Goal: Task Accomplishment & Management: Use online tool/utility

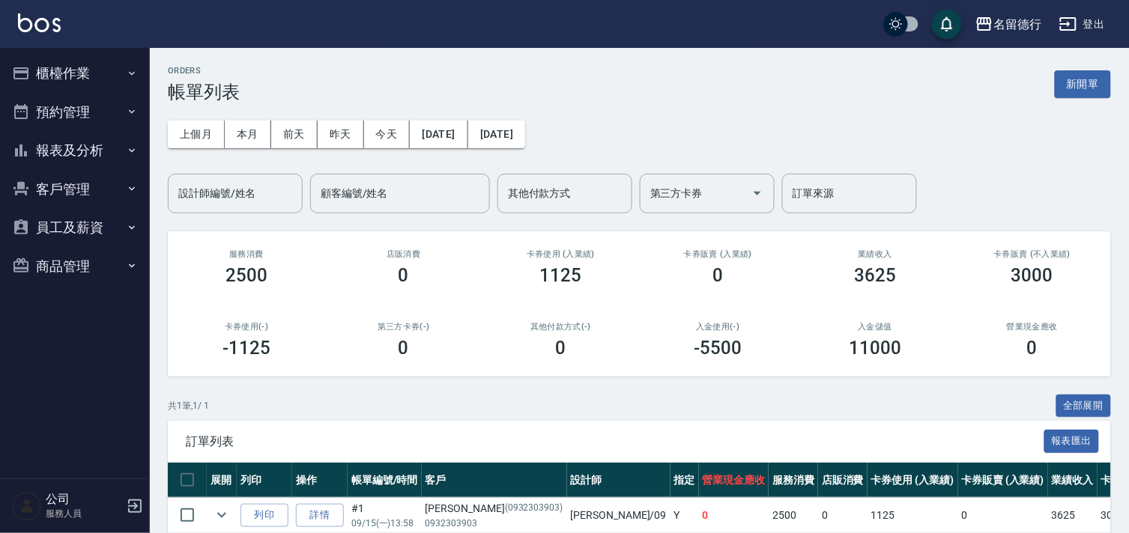
click at [71, 70] on button "櫃檯作業" at bounding box center [75, 73] width 138 height 39
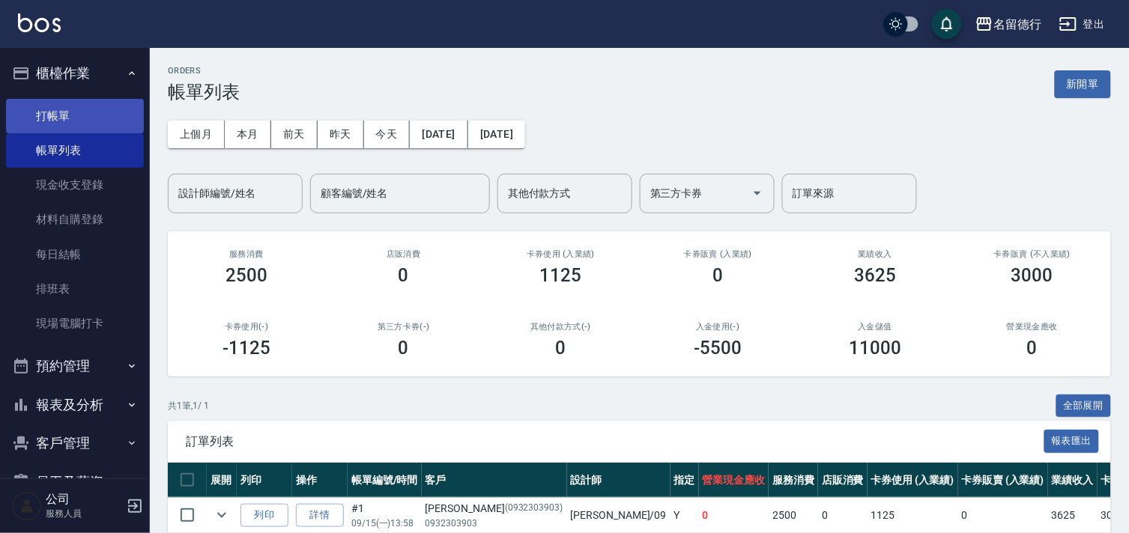
click at [49, 110] on link "打帳單" at bounding box center [75, 116] width 138 height 34
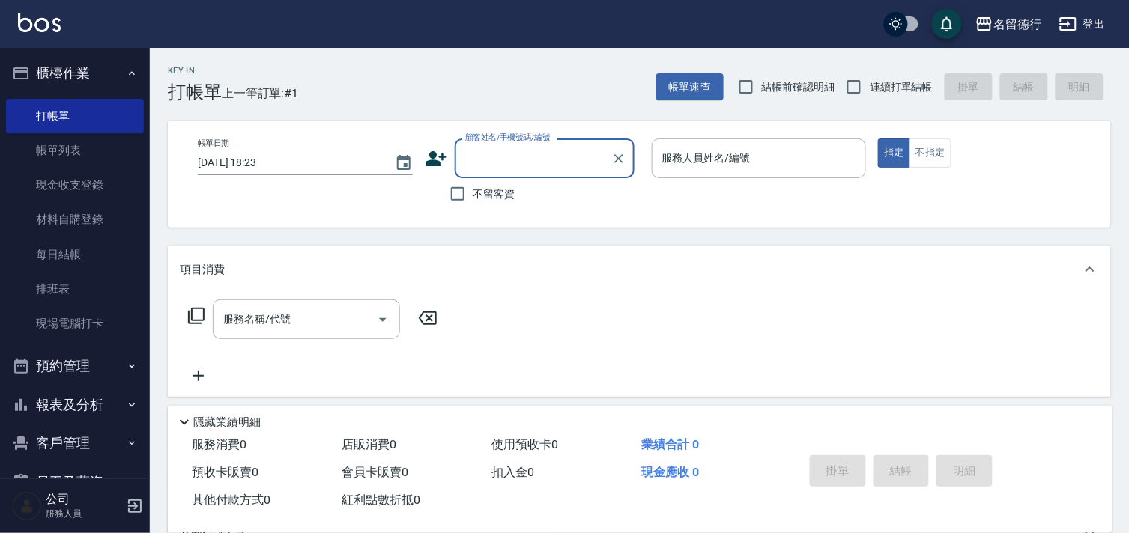
click at [481, 151] on input "顧客姓名/手機號碼/編號" at bounding box center [533, 158] width 144 height 26
type input "n"
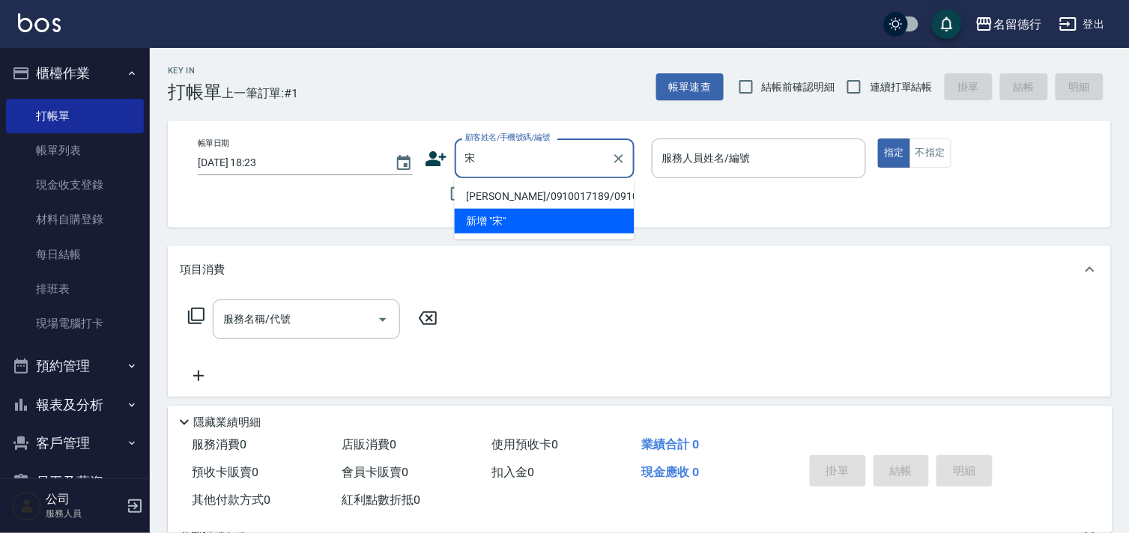
click at [497, 196] on li "[PERSON_NAME]/0910017189/0910017189" at bounding box center [545, 196] width 180 height 25
type input "[PERSON_NAME]/0910017189/0910017189"
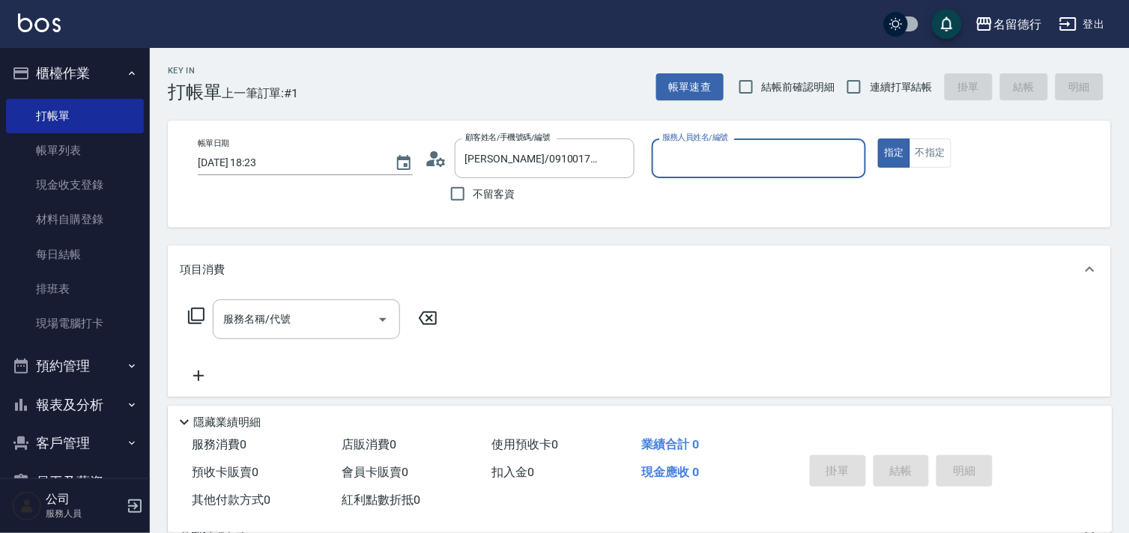
type input "[PERSON_NAME]-09"
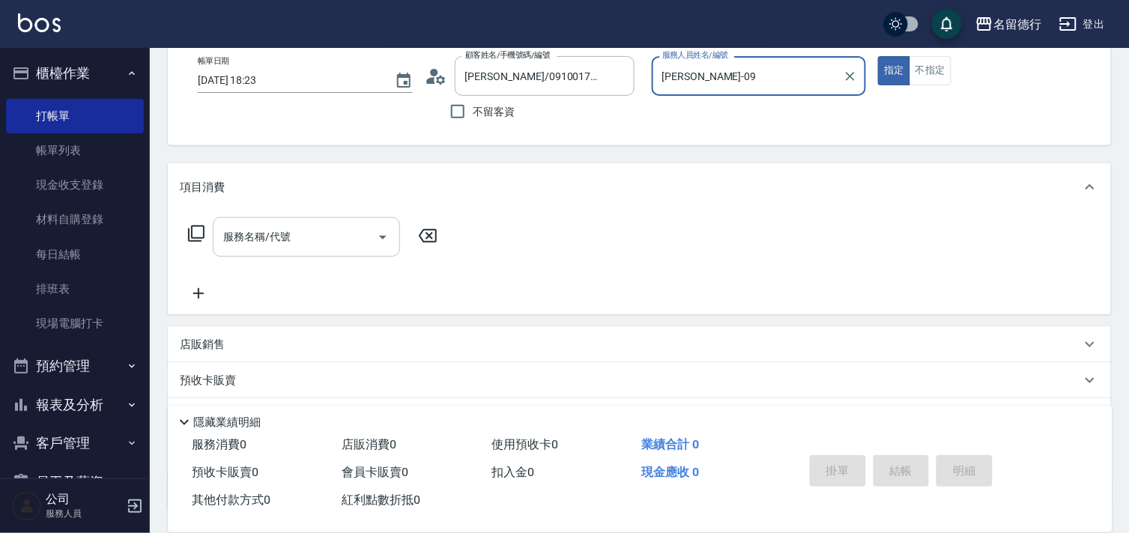
scroll to position [83, 0]
click at [273, 229] on div "服務名稱/代號 服務名稱/代號" at bounding box center [306, 237] width 187 height 40
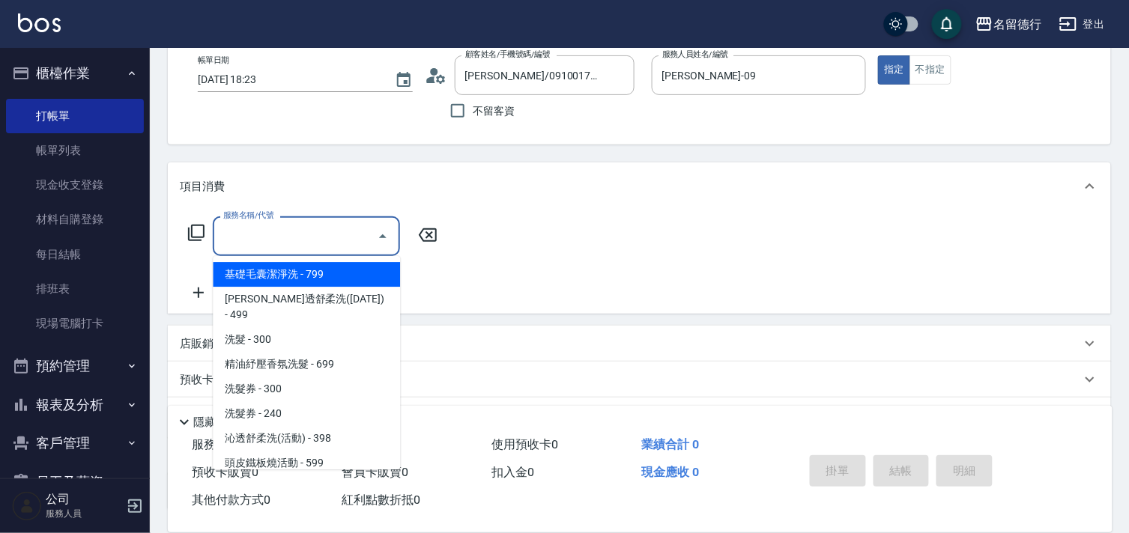
click at [273, 229] on input "服務名稱/代號" at bounding box center [295, 236] width 151 height 26
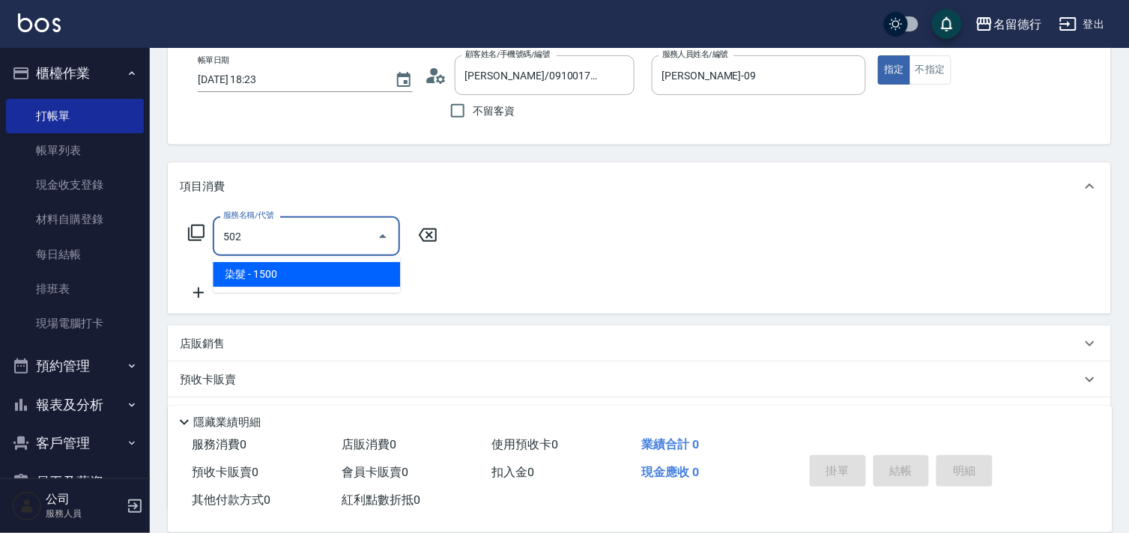
click at [270, 275] on span "染髮 - 1500" at bounding box center [306, 274] width 187 height 25
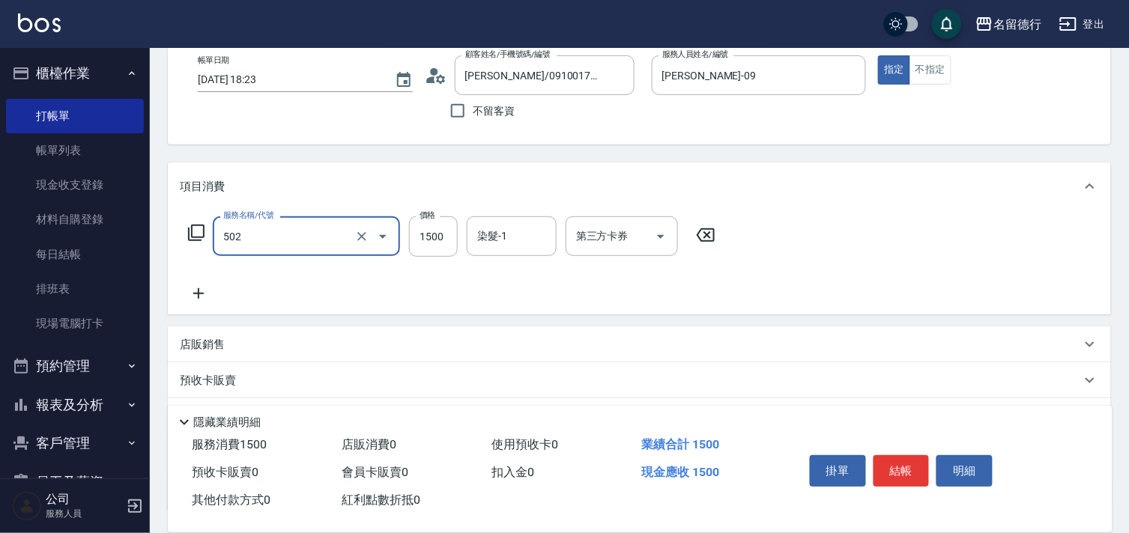
type input "染髮(502)"
click at [201, 292] on icon at bounding box center [198, 294] width 37 height 18
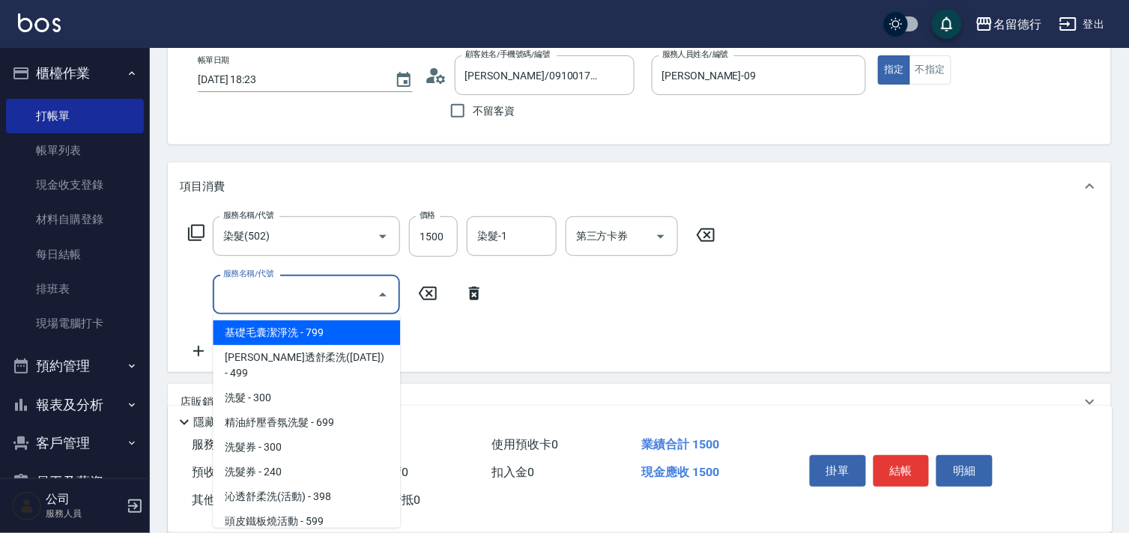
click at [253, 294] on input "服務名稱/代號" at bounding box center [295, 295] width 151 height 26
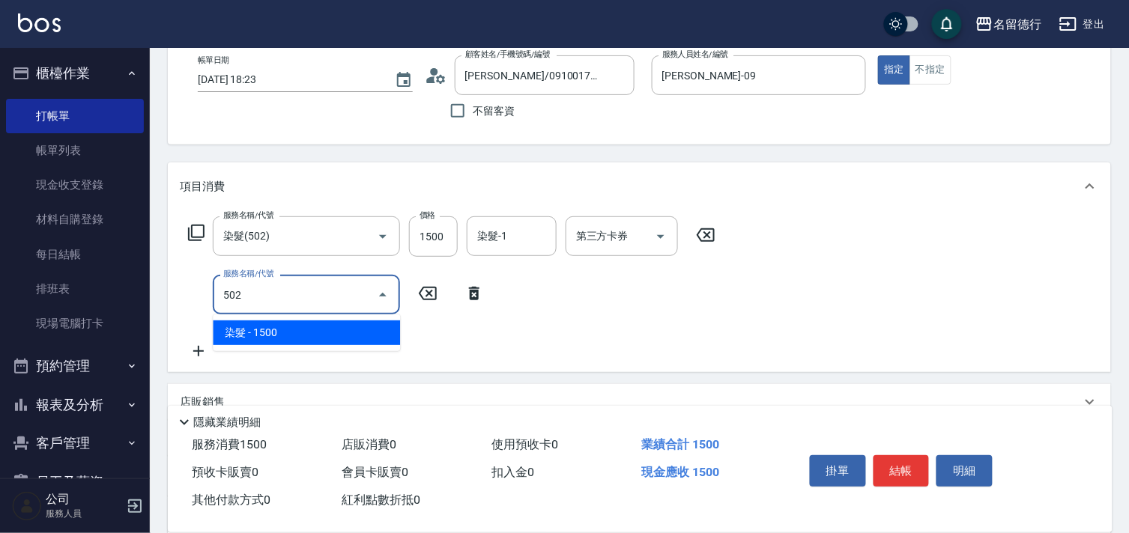
click at [260, 333] on span "染髮 - 1500" at bounding box center [306, 333] width 187 height 25
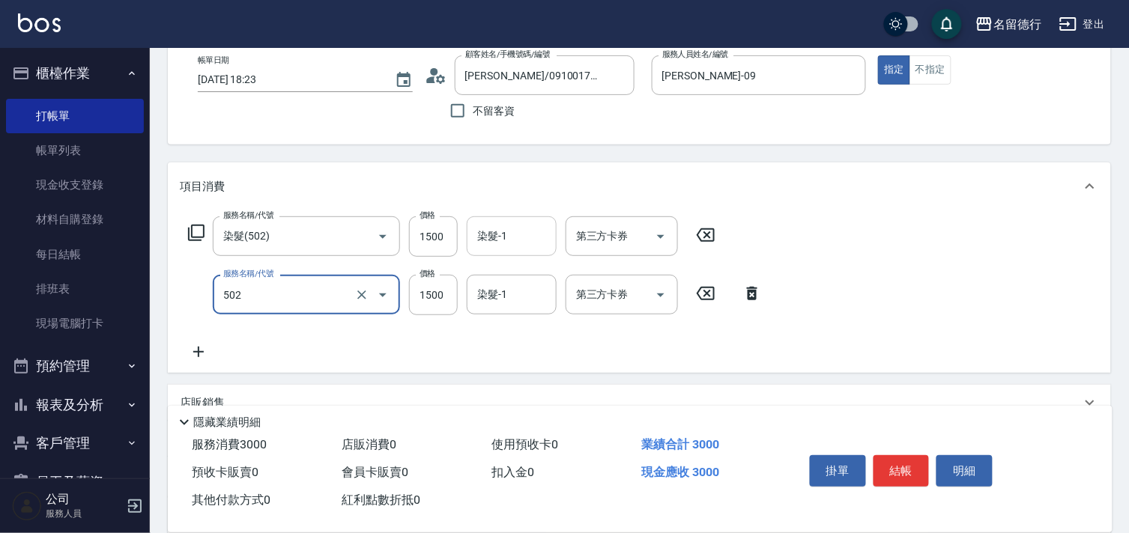
click at [490, 230] on div "染髮-1 染髮-1" at bounding box center [512, 237] width 90 height 40
type input "染髮(502)"
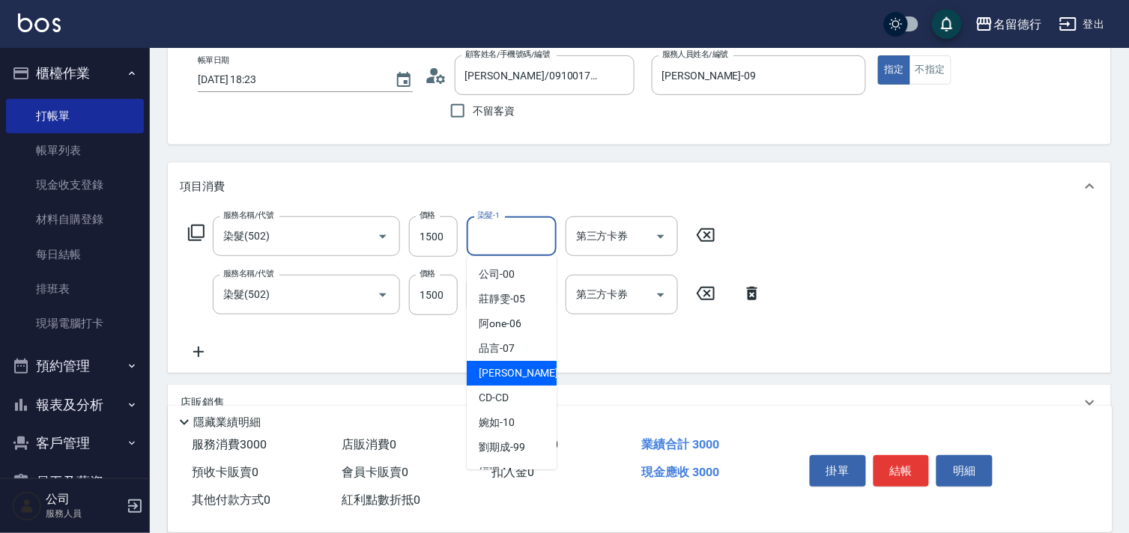
click at [483, 380] on span "[PERSON_NAME] -09" at bounding box center [526, 374] width 94 height 16
type input "[PERSON_NAME]-09"
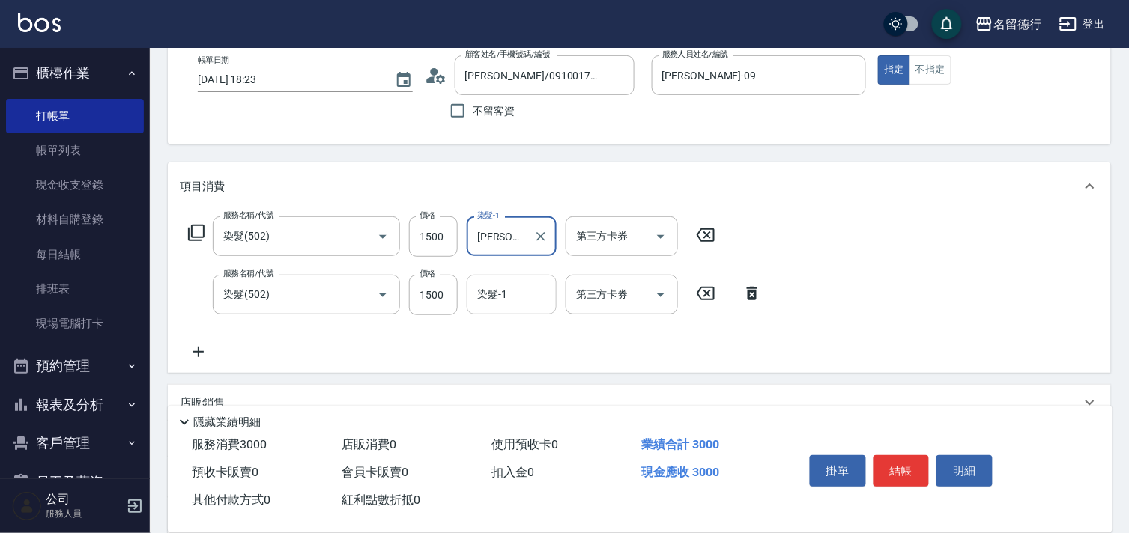
click at [506, 295] on input "染髮-1" at bounding box center [511, 295] width 76 height 26
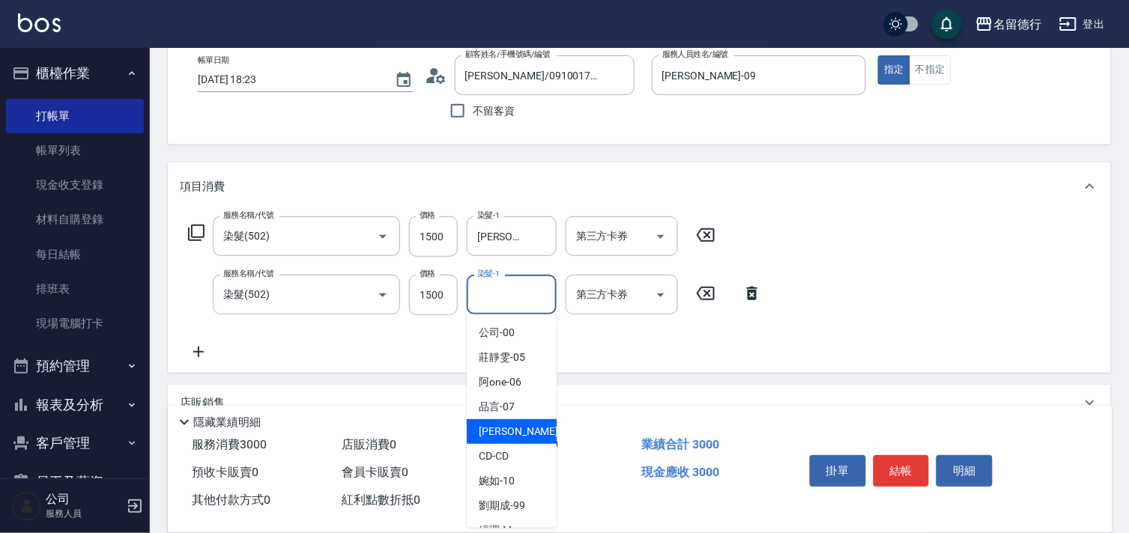
click at [497, 432] on span "[PERSON_NAME] -09" at bounding box center [526, 432] width 94 height 16
type input "[PERSON_NAME]-09"
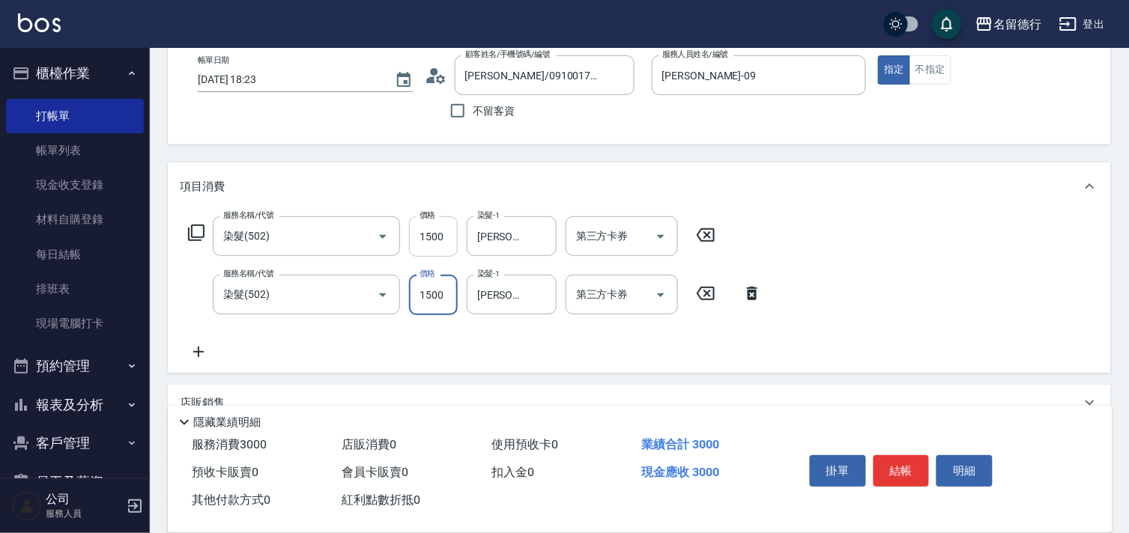
click at [432, 238] on input "1500" at bounding box center [433, 237] width 49 height 40
click at [430, 294] on input "1500" at bounding box center [433, 295] width 49 height 40
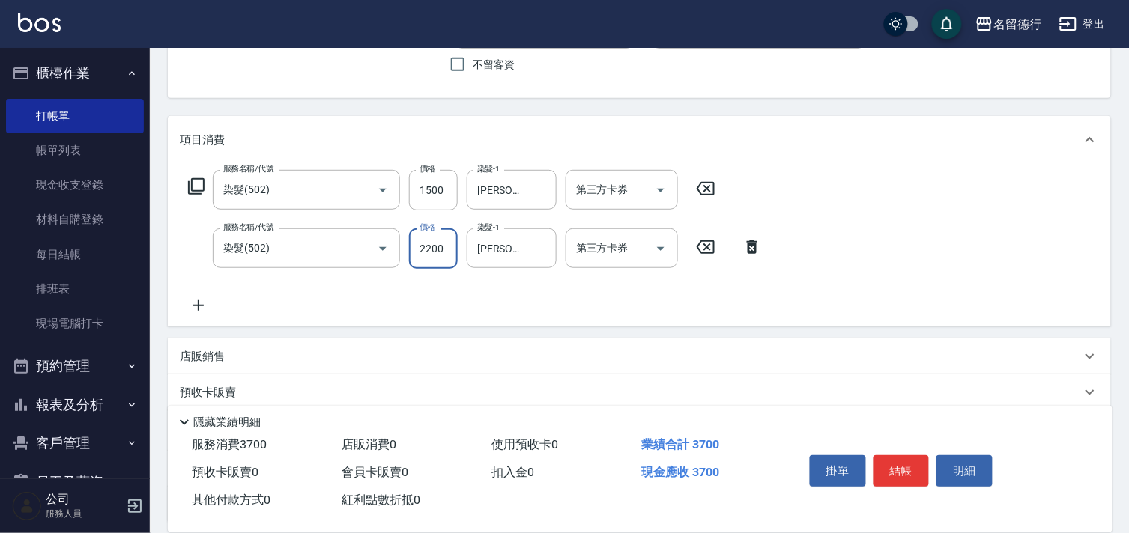
scroll to position [166, 0]
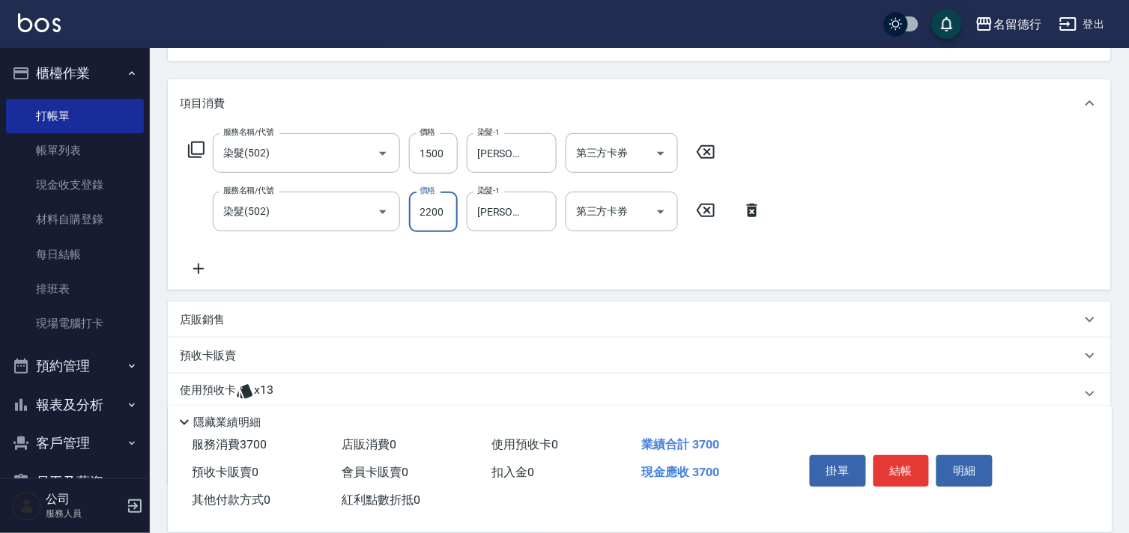
type input "2200"
click at [211, 388] on p "使用預收卡" at bounding box center [208, 394] width 56 height 22
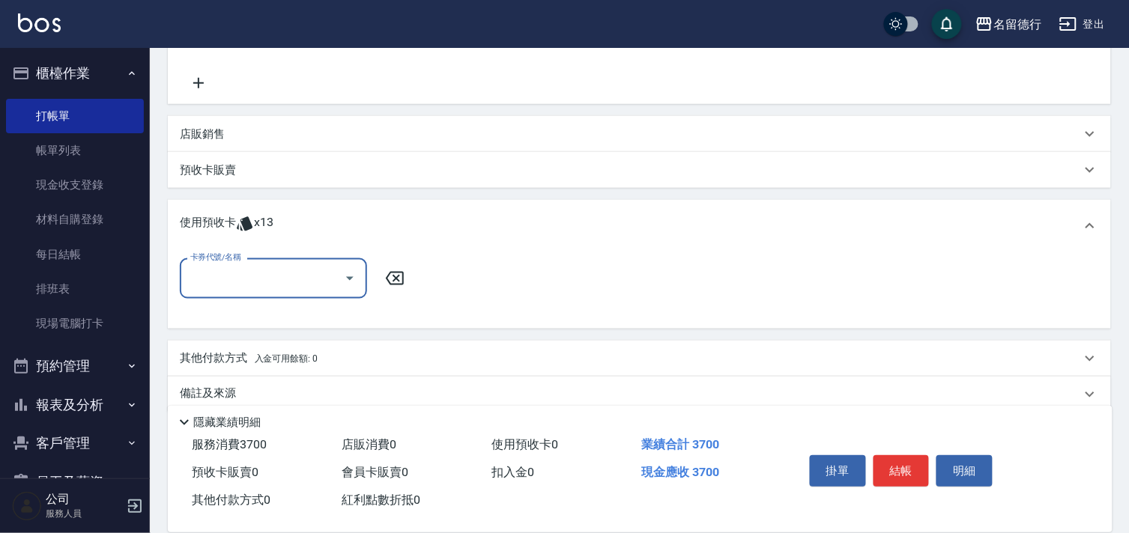
scroll to position [369, 0]
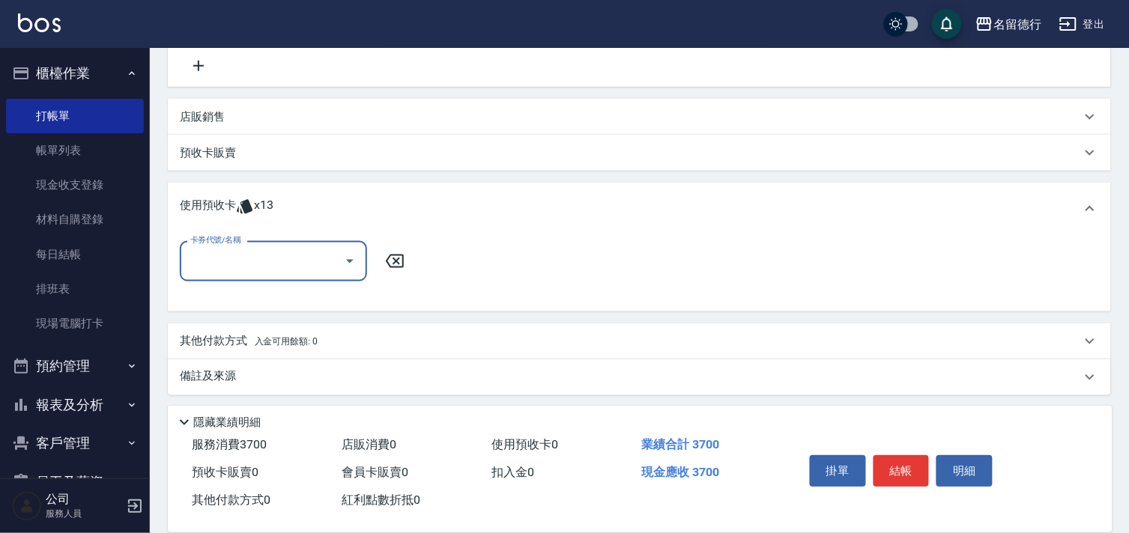
click at [234, 263] on input "卡券代號/名稱" at bounding box center [262, 261] width 151 height 26
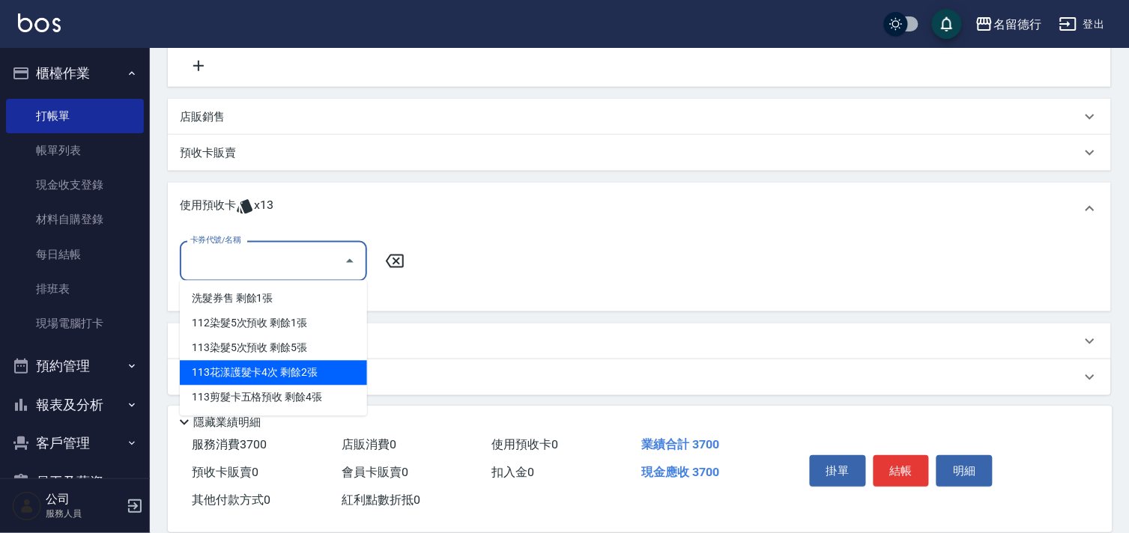
scroll to position [372, 0]
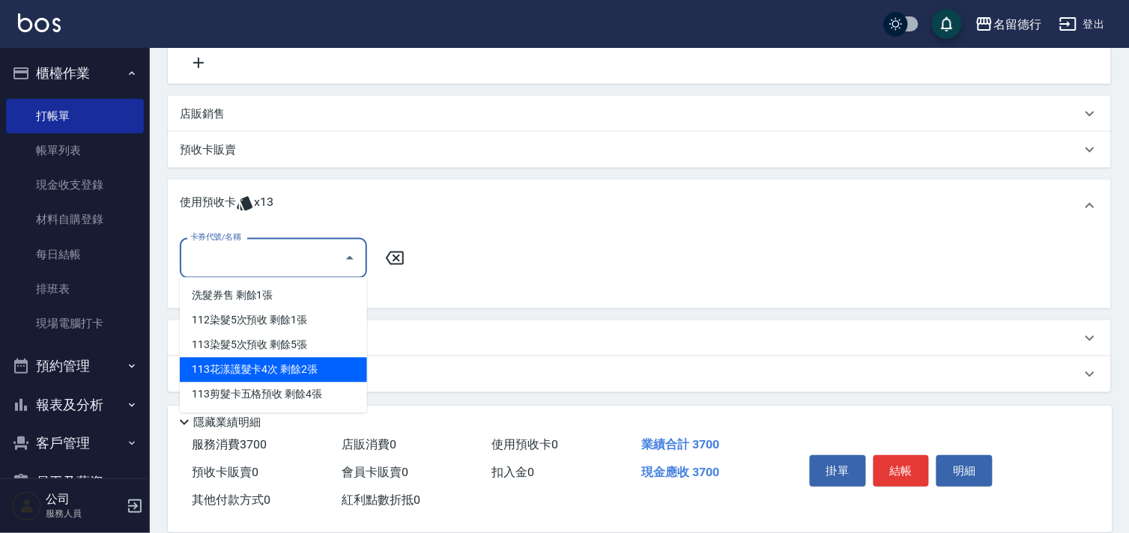
click at [248, 369] on div "113花漾護髮卡4次 剩餘2張" at bounding box center [273, 370] width 187 height 25
type input "113花漾護髮卡4次"
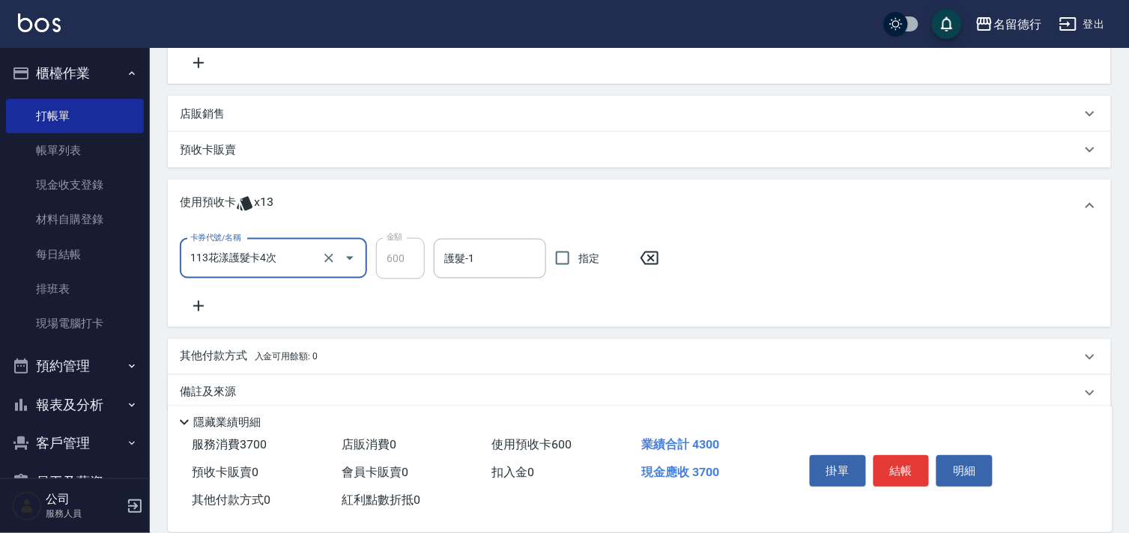
click at [200, 305] on icon at bounding box center [198, 306] width 10 height 10
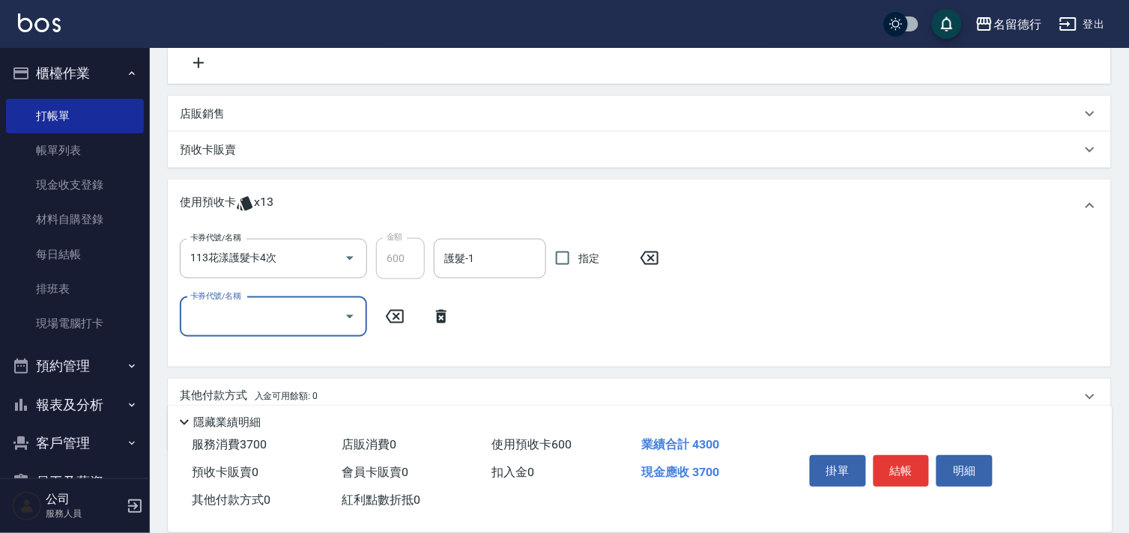
click at [259, 321] on input "卡券代號/名稱" at bounding box center [262, 317] width 151 height 26
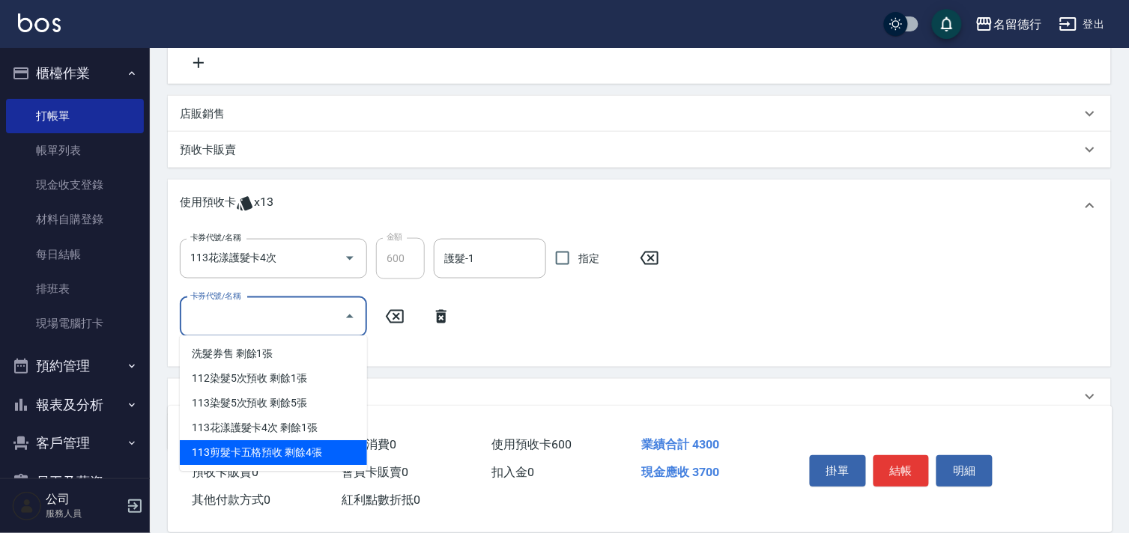
click at [272, 451] on div "113剪髮卡五格預收 剩餘4張" at bounding box center [273, 453] width 187 height 25
type input "113剪髮卡五格預收"
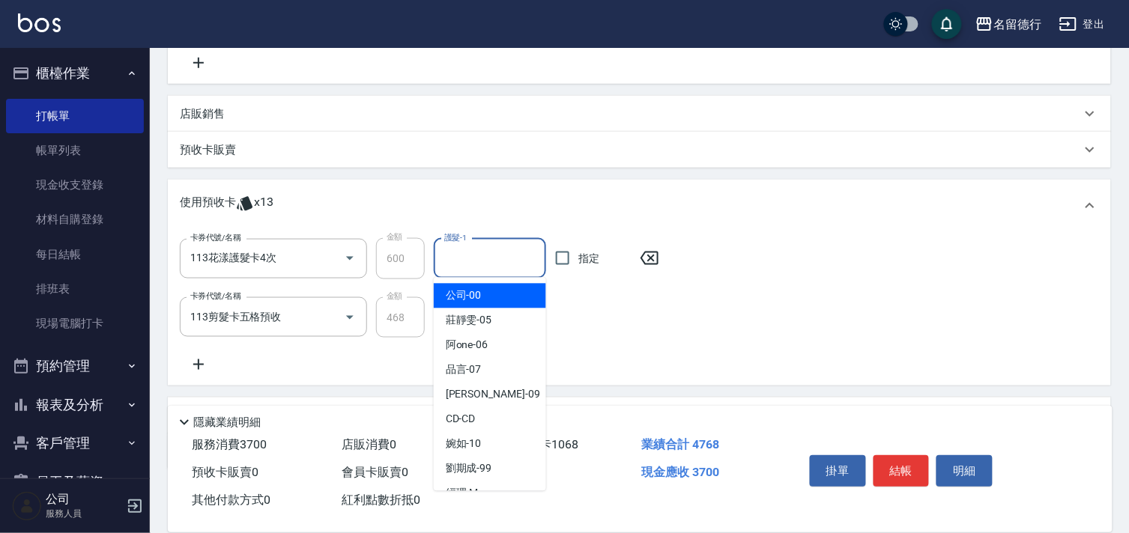
click at [458, 260] on input "護髮-1" at bounding box center [490, 259] width 99 height 26
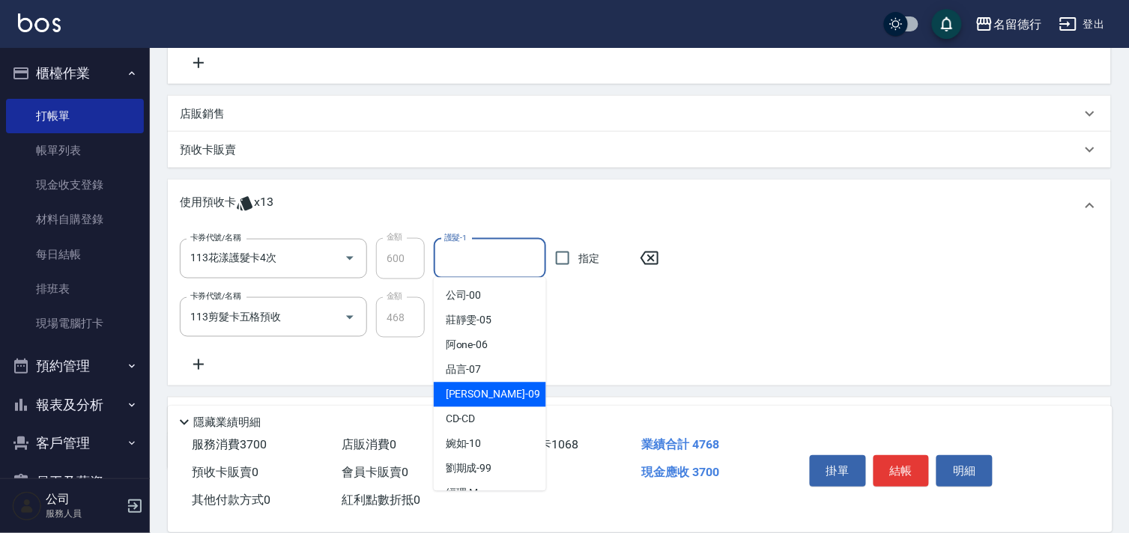
click at [458, 391] on span "[PERSON_NAME] -09" at bounding box center [493, 395] width 94 height 16
type input "[PERSON_NAME]-09"
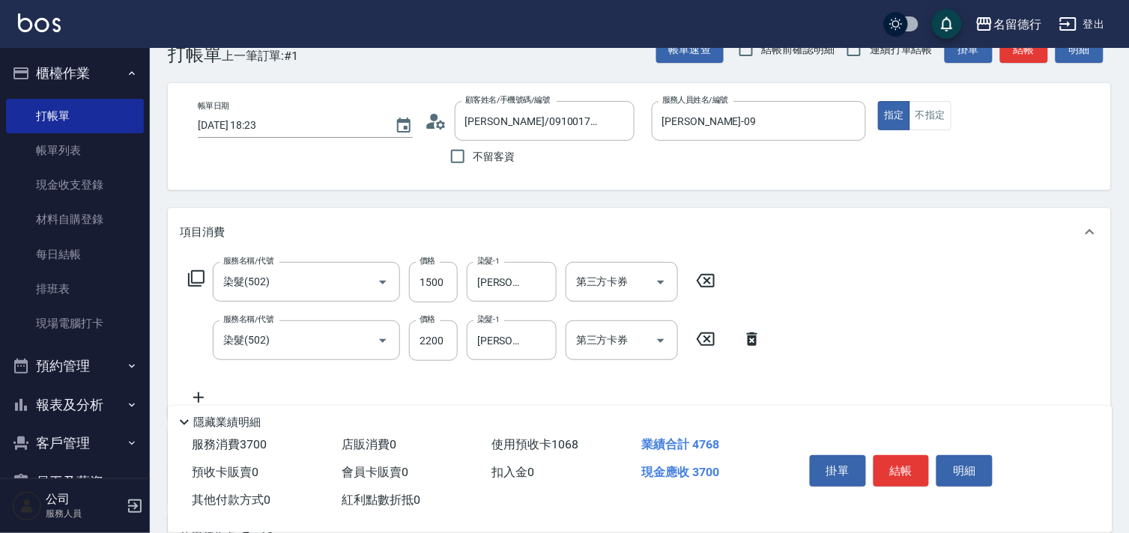
scroll to position [0, 0]
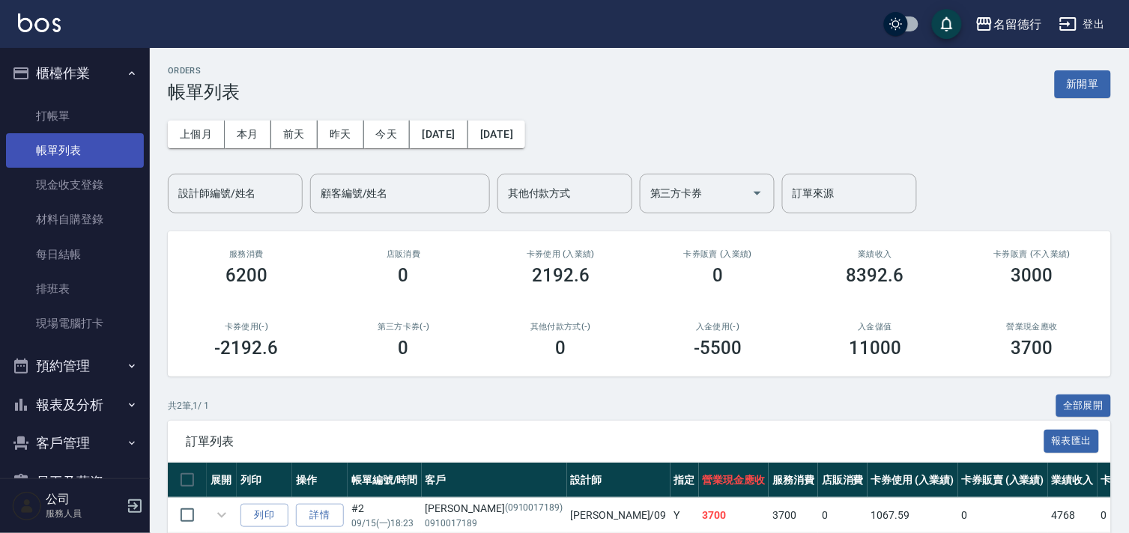
click at [61, 152] on link "帳單列表" at bounding box center [75, 150] width 138 height 34
click at [213, 199] on input "設計師編號/姓名" at bounding box center [235, 194] width 121 height 26
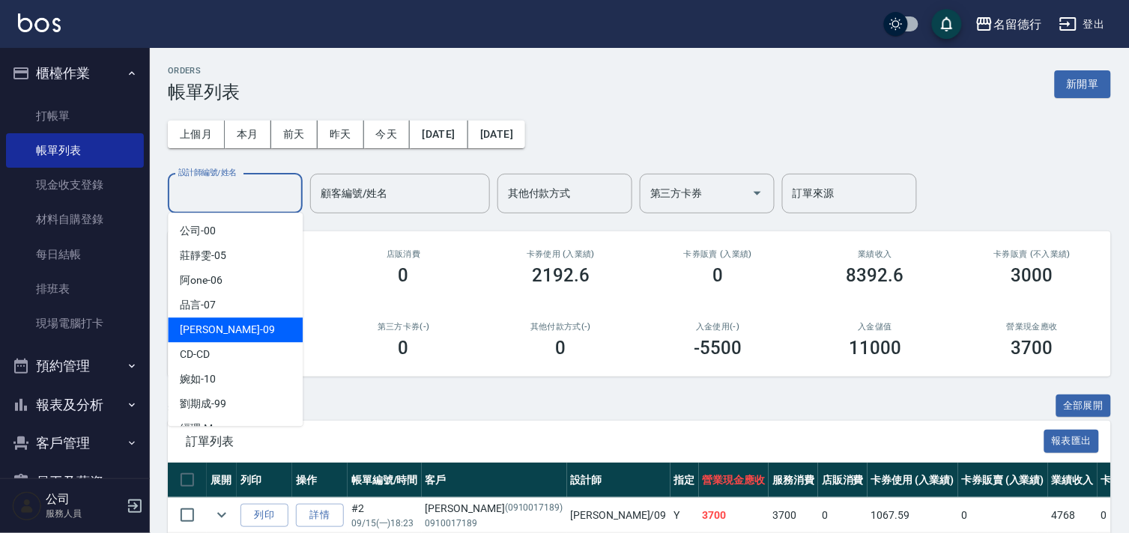
click at [219, 332] on div "[PERSON_NAME] -09" at bounding box center [235, 330] width 135 height 25
type input "[PERSON_NAME]-09"
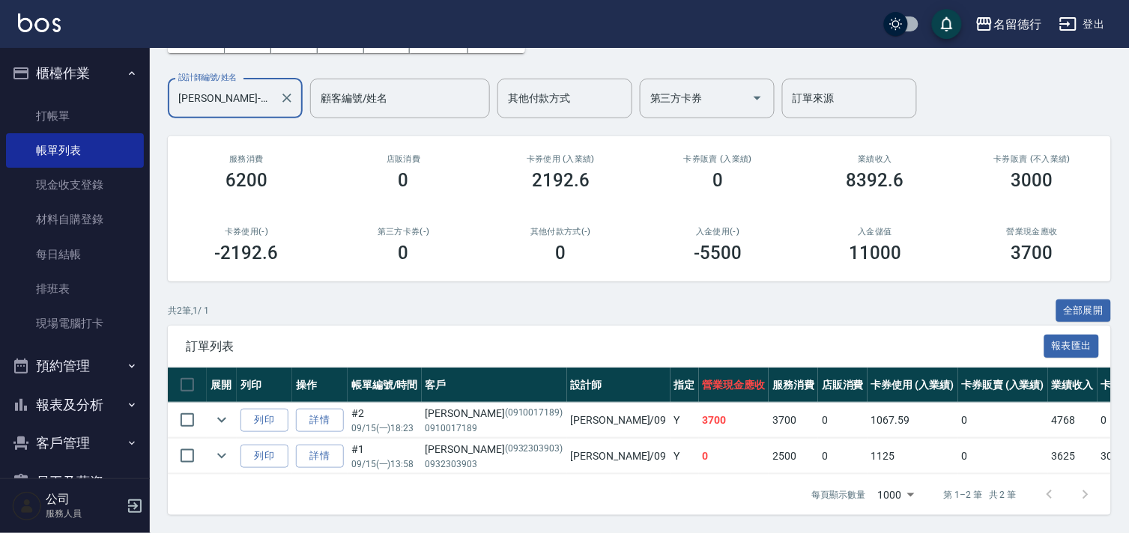
scroll to position [108, 0]
click at [60, 112] on link "打帳單" at bounding box center [75, 116] width 138 height 34
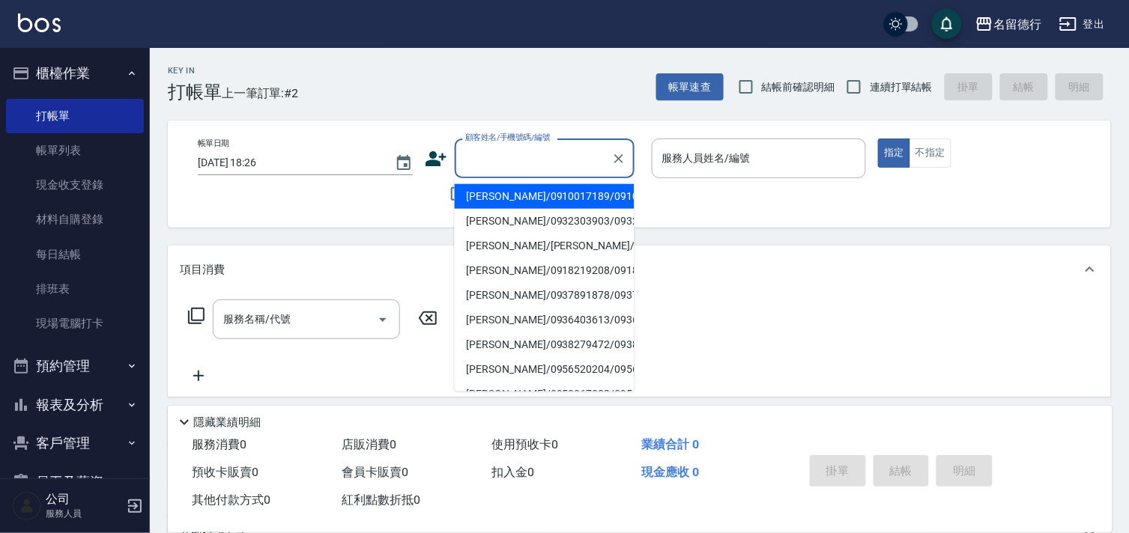
click at [473, 160] on input "顧客姓名/手機號碼/編號" at bounding box center [533, 158] width 144 height 26
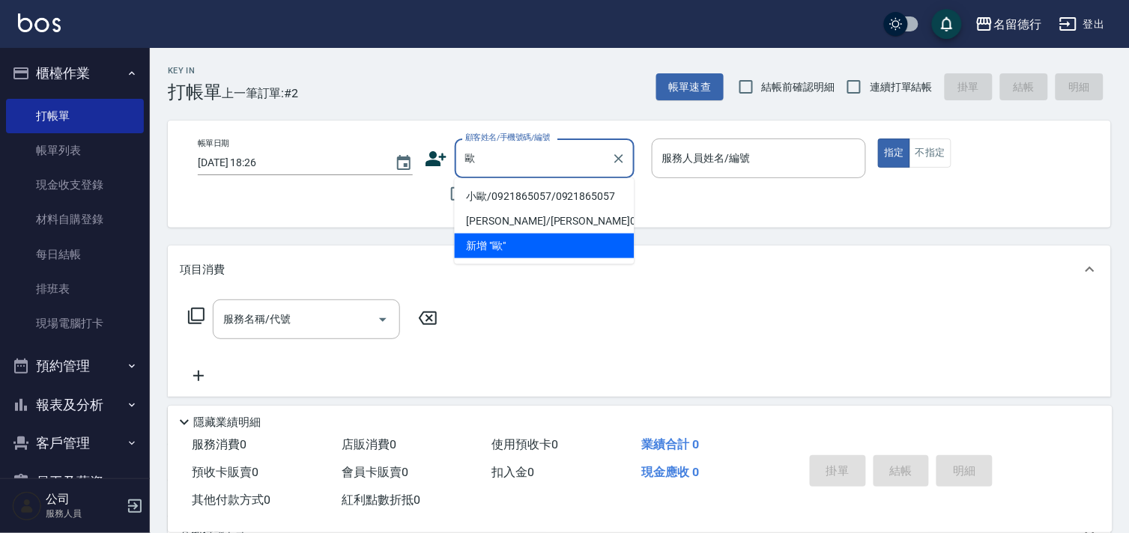
click at [488, 196] on li "小歐/0921865057/0921865057" at bounding box center [545, 196] width 180 height 25
type input "小歐/0921865057/0921865057"
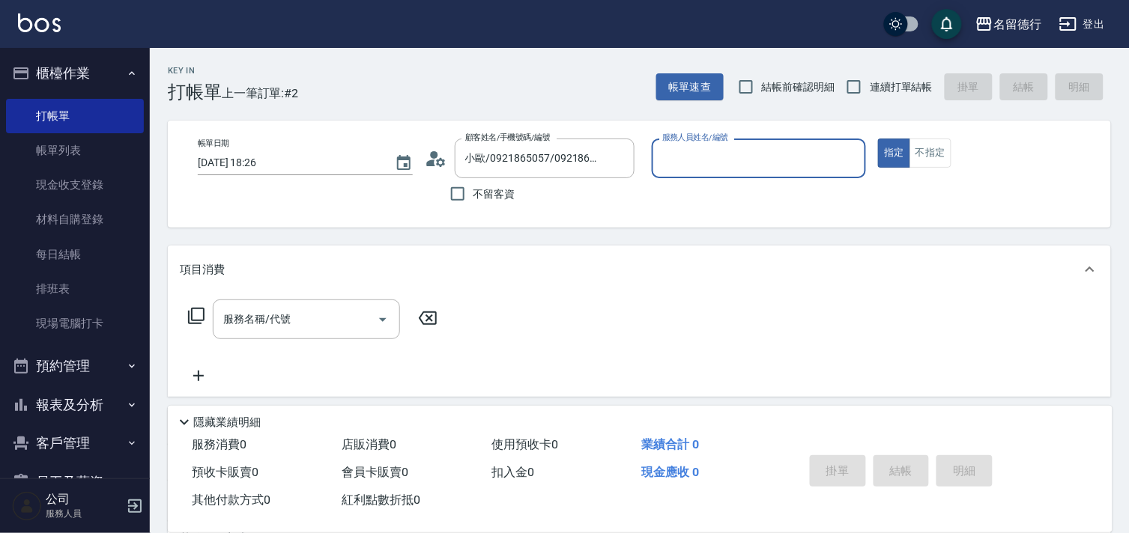
click at [693, 151] on input "服務人員姓名/編號" at bounding box center [760, 158] width 202 height 26
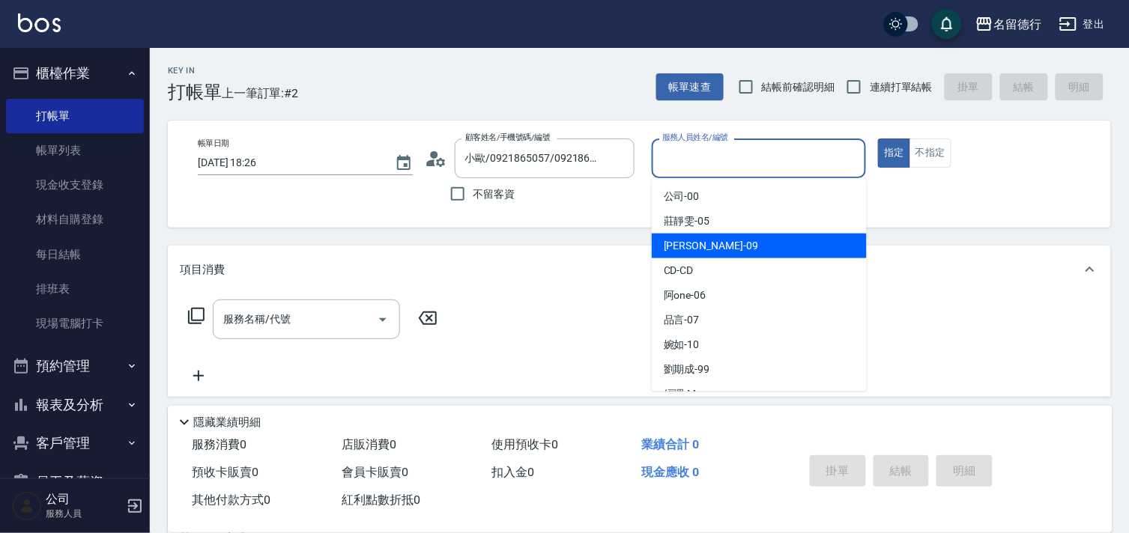
click at [676, 246] on span "[PERSON_NAME] -09" at bounding box center [711, 246] width 94 height 16
type input "[PERSON_NAME]-09"
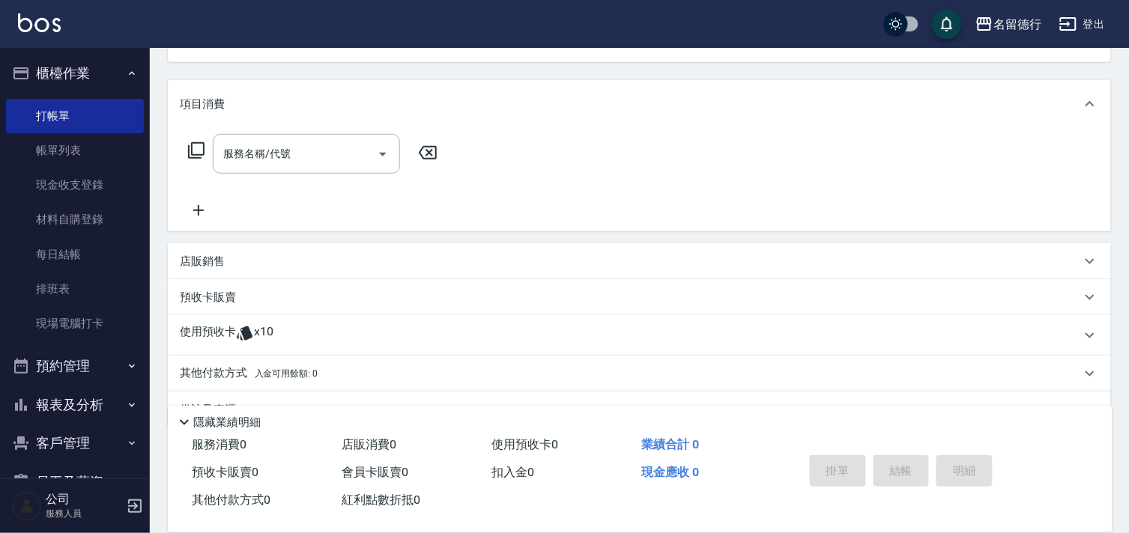
scroll to position [166, 0]
click at [193, 328] on p "使用預收卡" at bounding box center [208, 335] width 56 height 22
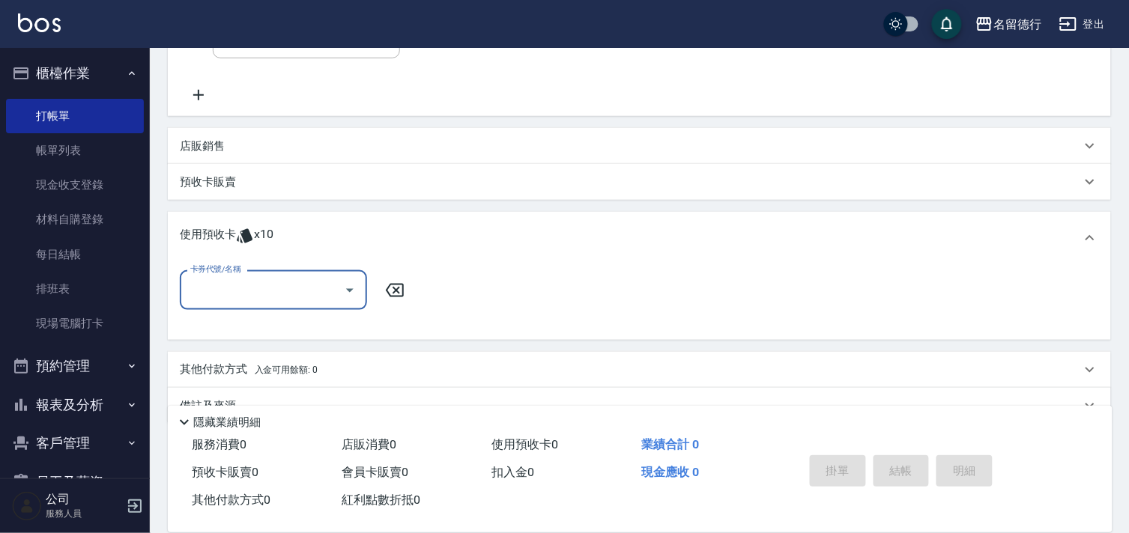
scroll to position [294, 0]
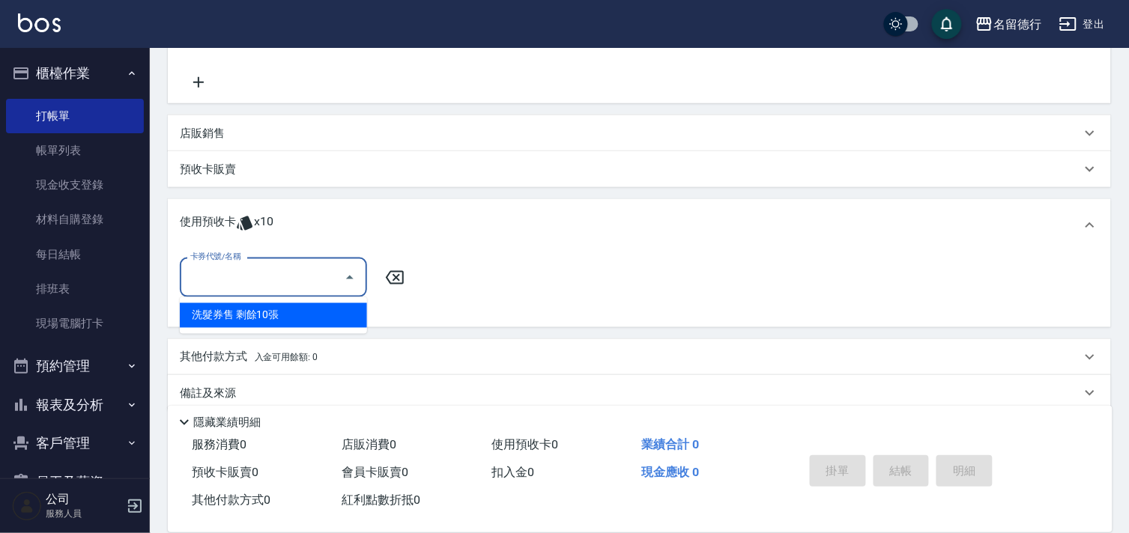
click at [237, 279] on input "卡券代號/名稱" at bounding box center [262, 277] width 151 height 26
click at [242, 310] on div "洗髮券售 剩餘10張" at bounding box center [273, 315] width 187 height 25
type input "洗髮券售"
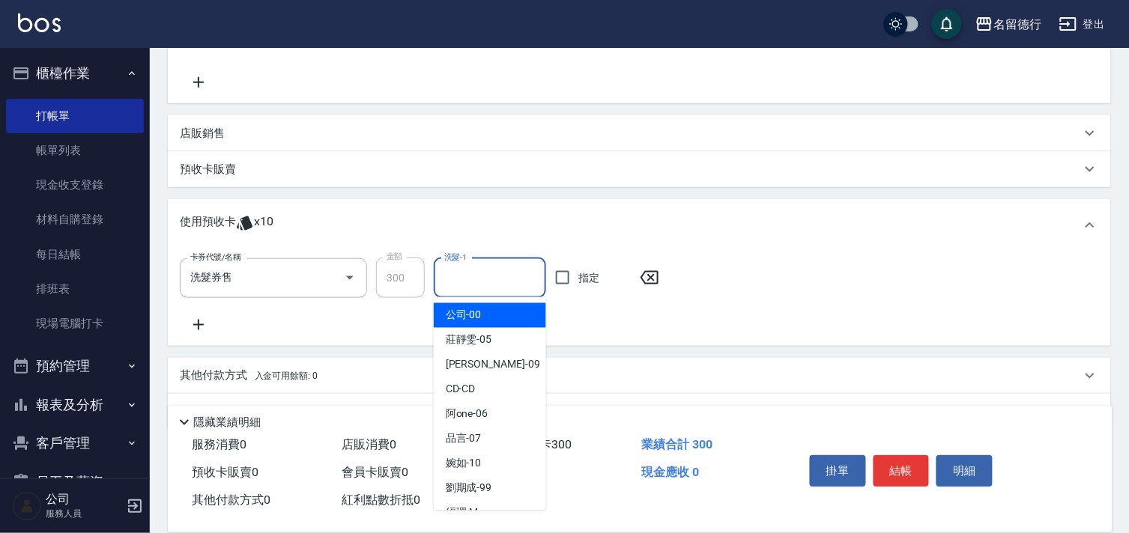
click at [450, 274] on input "洗髮-1" at bounding box center [490, 278] width 99 height 26
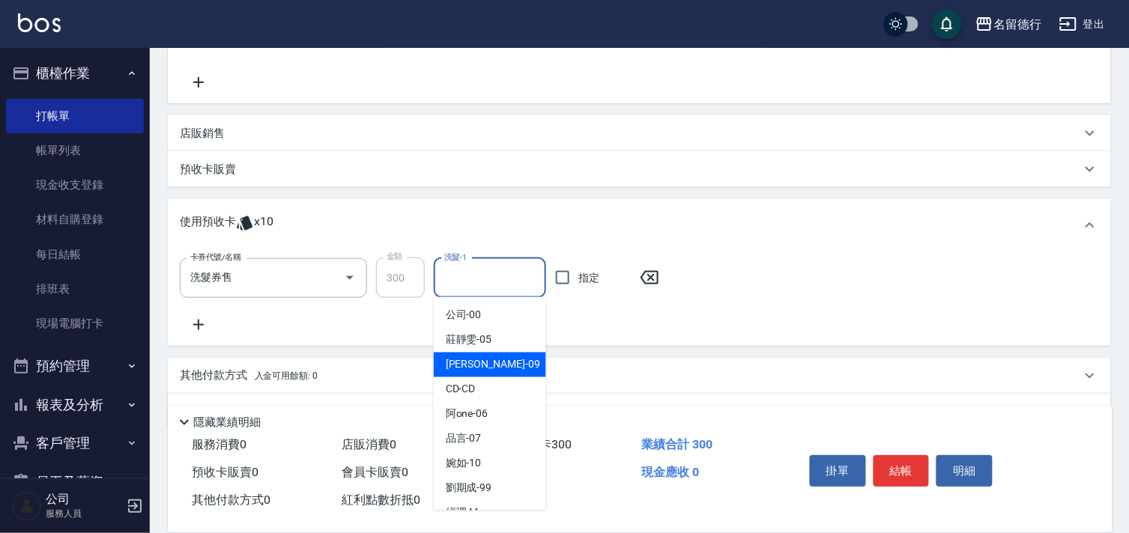
click at [470, 369] on span "[PERSON_NAME] -09" at bounding box center [493, 365] width 94 height 16
type input "[PERSON_NAME]-09"
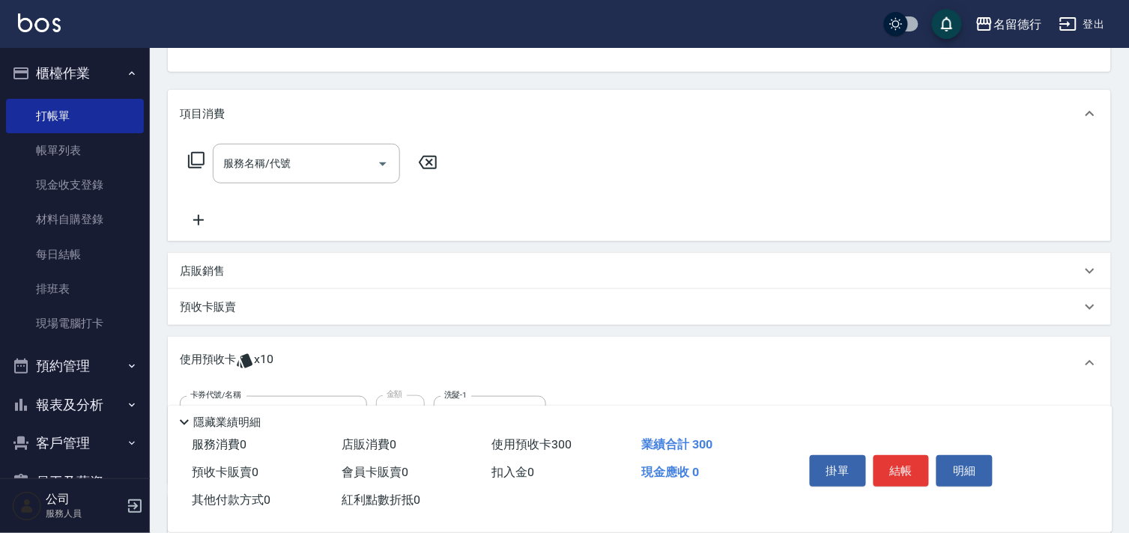
scroll to position [0, 0]
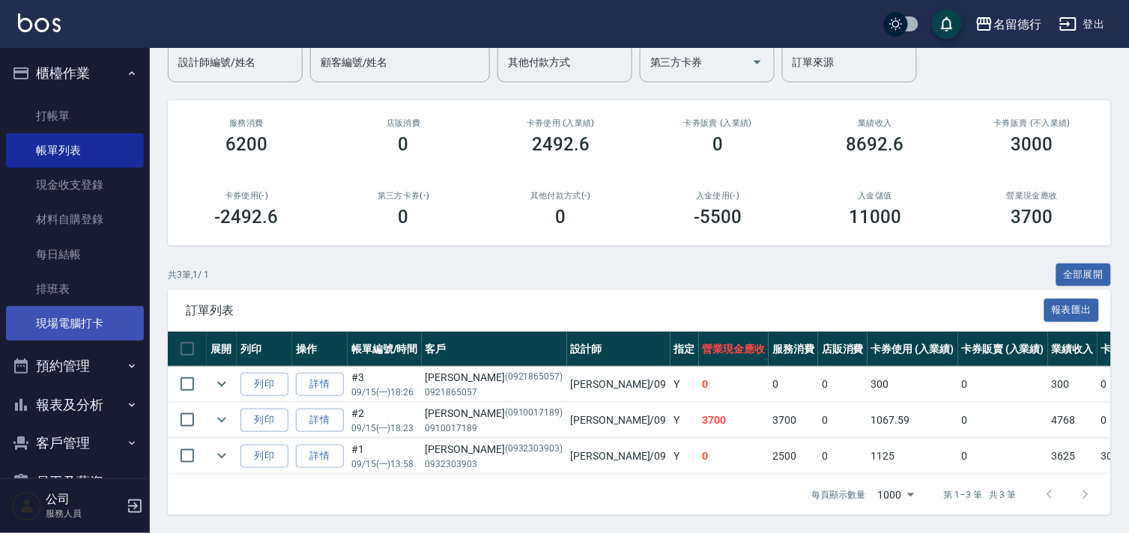
scroll to position [144, 0]
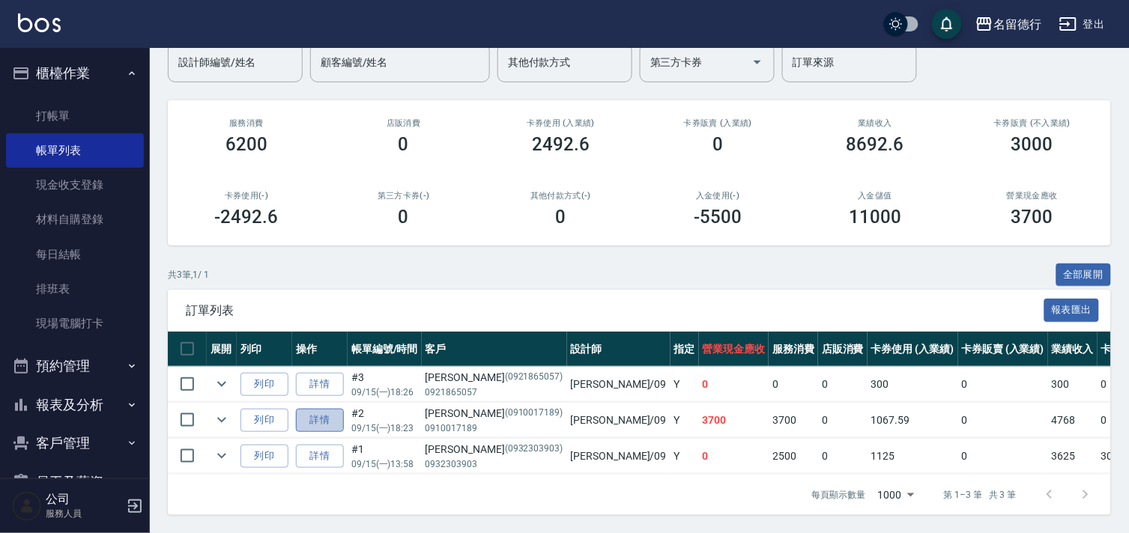
click at [311, 410] on link "詳情" at bounding box center [320, 420] width 48 height 23
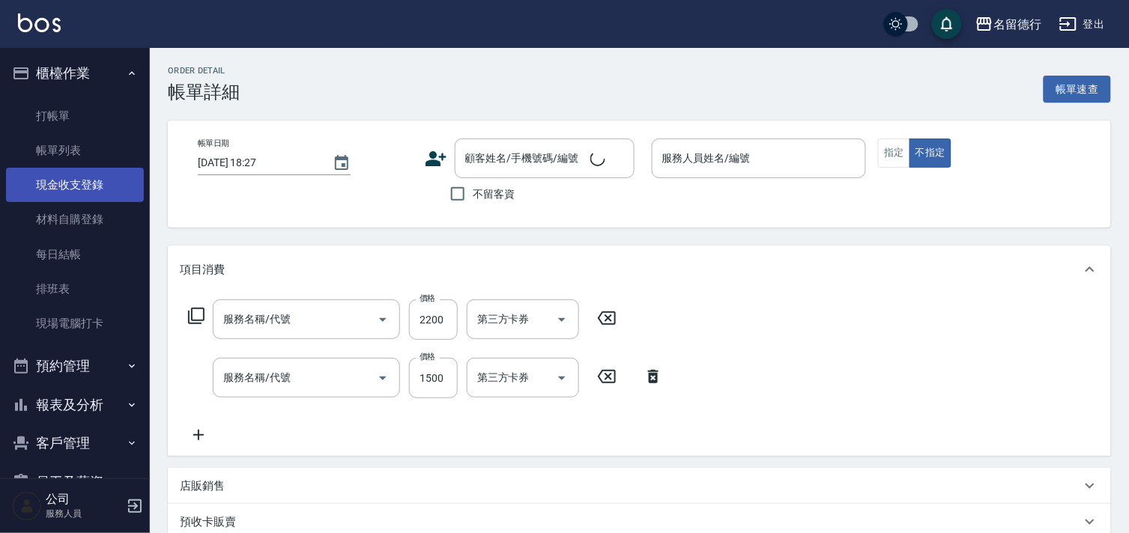
type input "[DATE] 18:23"
type input "[PERSON_NAME]-09"
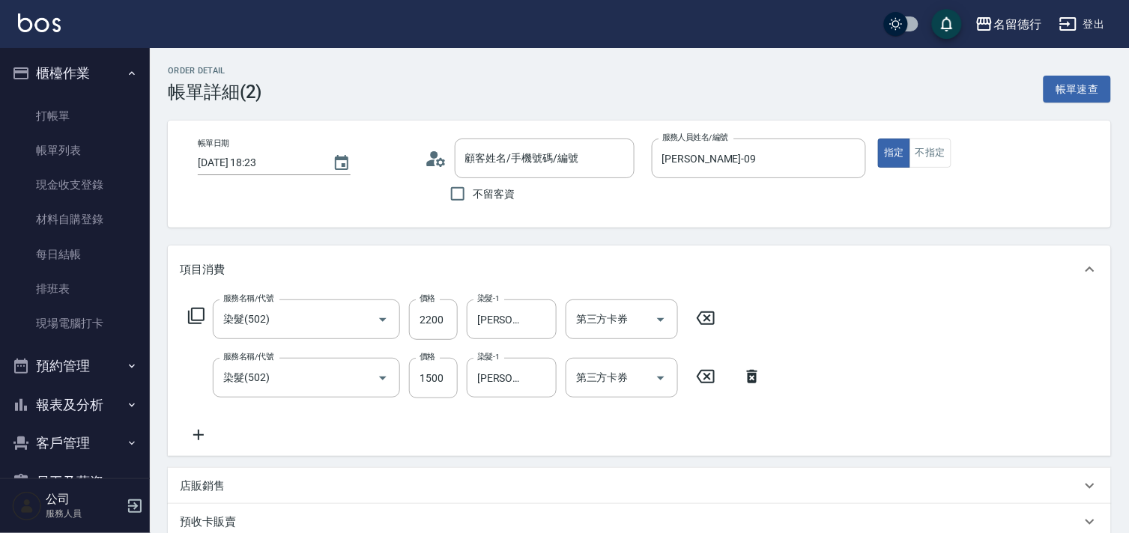
type input "染髮(502)"
type input "[PERSON_NAME]/0910017189/0910017189"
type input "113花漾護髮卡4次(1/1)"
type input "113剪髮卡五格預收(1/1)"
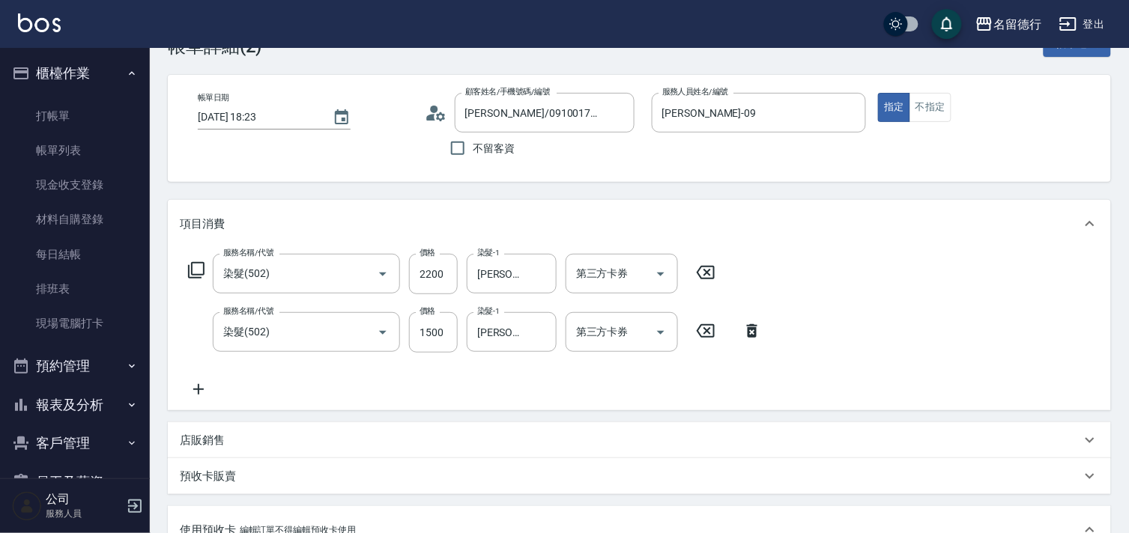
scroll to position [166, 0]
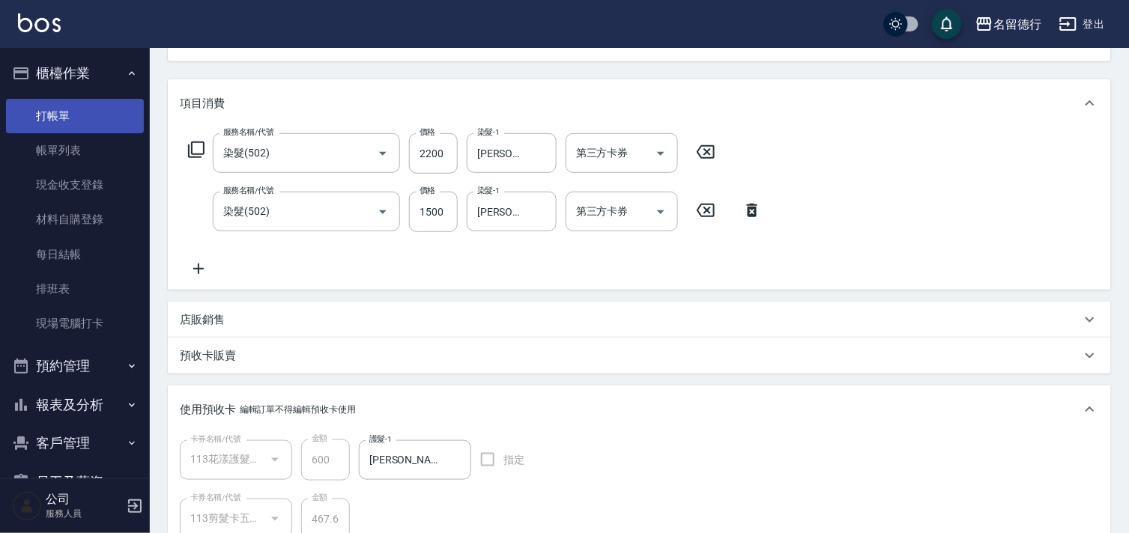
click at [55, 114] on link "打帳單" at bounding box center [75, 116] width 138 height 34
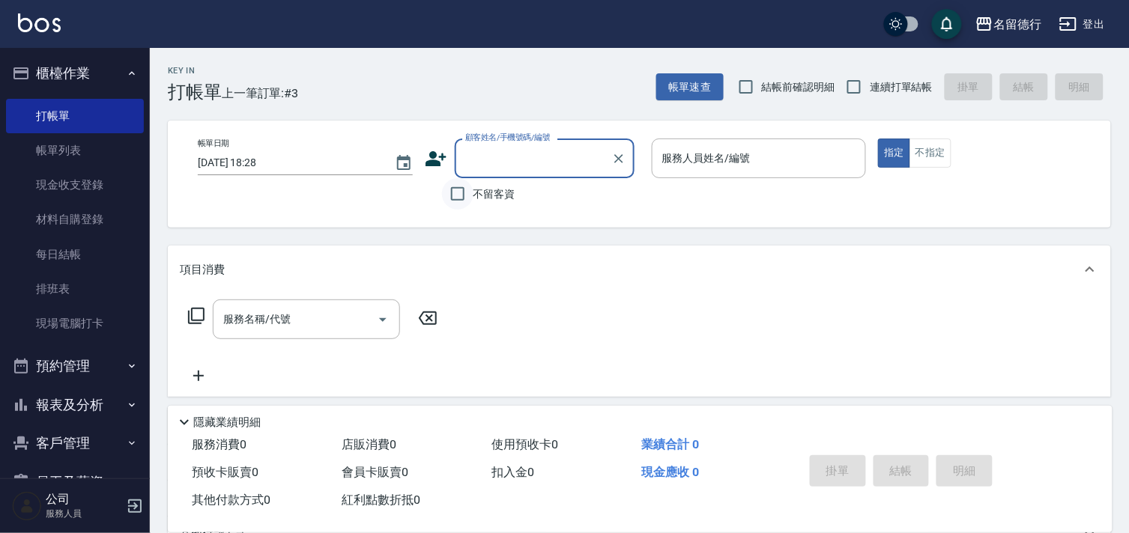
drag, startPoint x: 430, startPoint y: 211, endPoint x: 441, endPoint y: 199, distance: 15.4
click at [431, 210] on div "帳單日期 [DATE] 18:28 顧客姓名/手機號碼/編號 顧客姓名/手機號碼/編號 不留客資 服務人員姓名/編號 服務人員姓名/編號 指定 不指定" at bounding box center [639, 174] width 943 height 107
click at [443, 196] on input "不留客資" at bounding box center [457, 193] width 31 height 31
checkbox input "true"
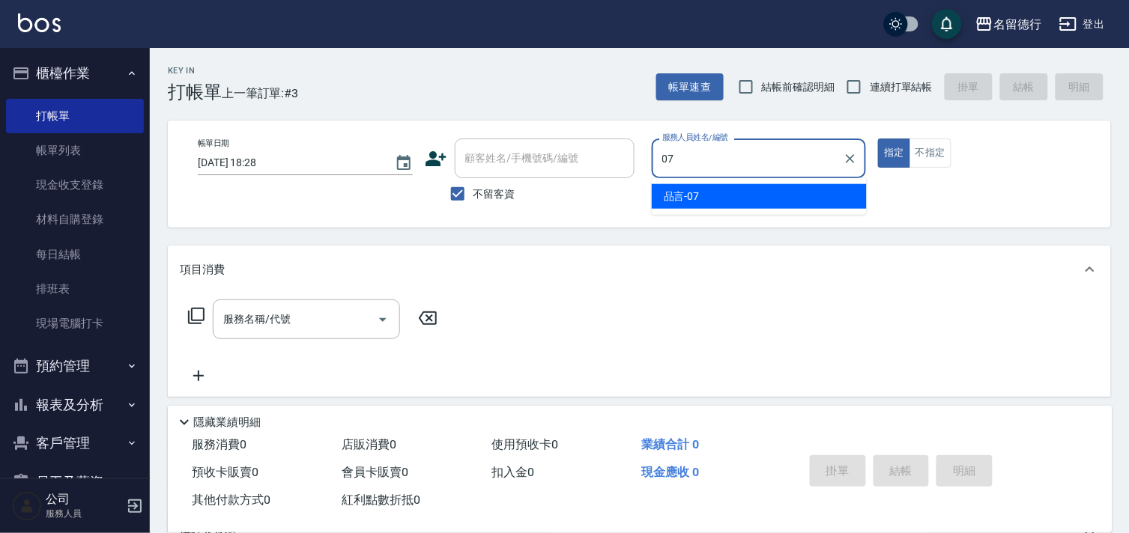
click at [694, 208] on div "品言 -07" at bounding box center [759, 196] width 215 height 25
type input "品言-07"
click at [333, 312] on input "服務名稱/代號" at bounding box center [295, 319] width 151 height 26
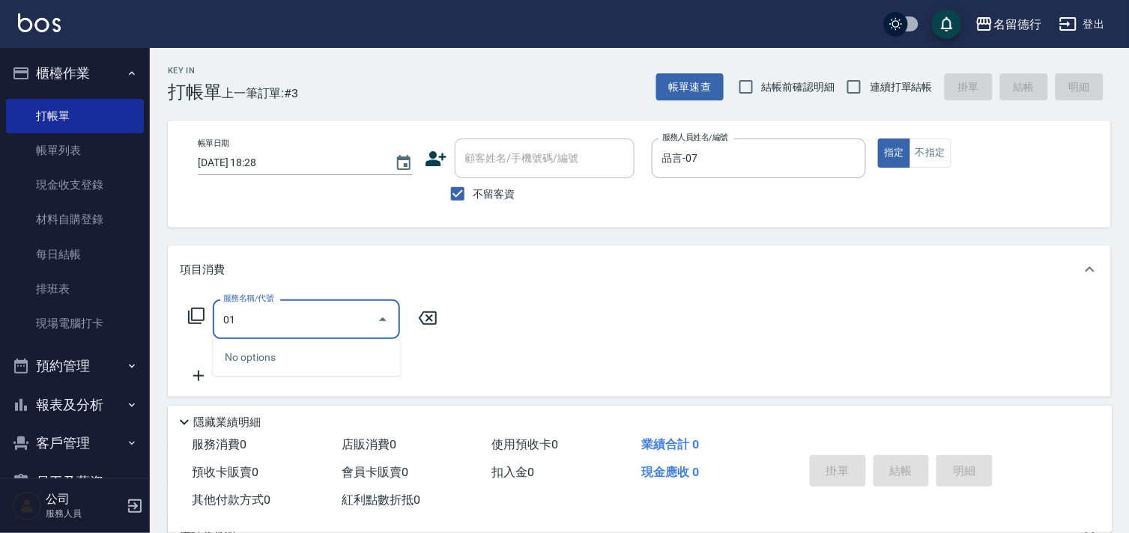
click at [351, 354] on div "No options" at bounding box center [306, 357] width 187 height 37
type input "0"
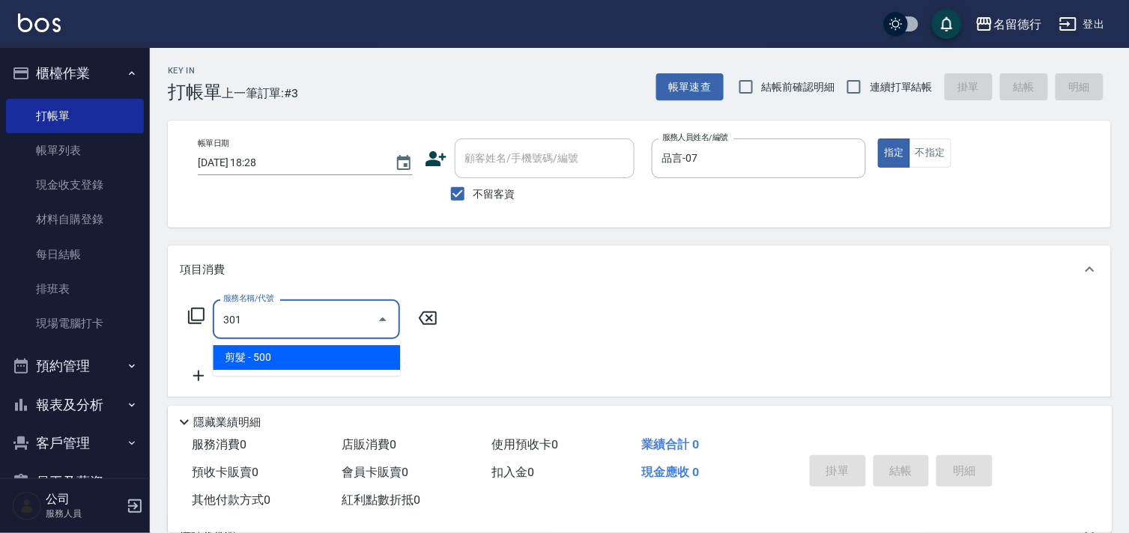
click at [311, 363] on span "剪髮 - 500" at bounding box center [306, 357] width 187 height 25
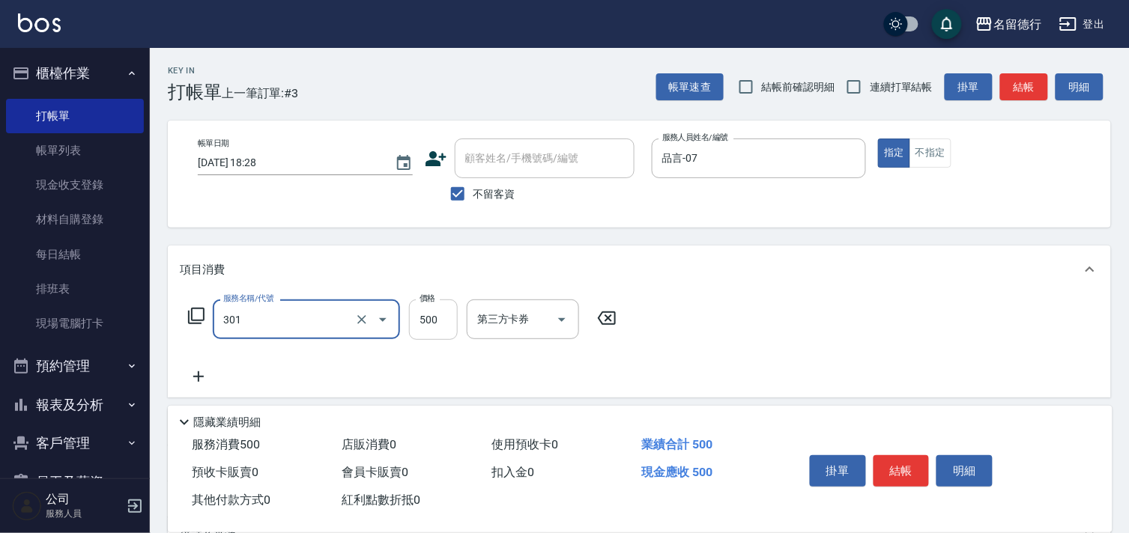
type input "剪髮(301)"
click at [416, 323] on input "500" at bounding box center [433, 320] width 49 height 40
type input "600"
click at [803, 327] on div "服務名稱/代號 剪髮(301) 服務名稱/代號 價格 600 價格 第三方卡券 第三方卡券" at bounding box center [639, 346] width 943 height 104
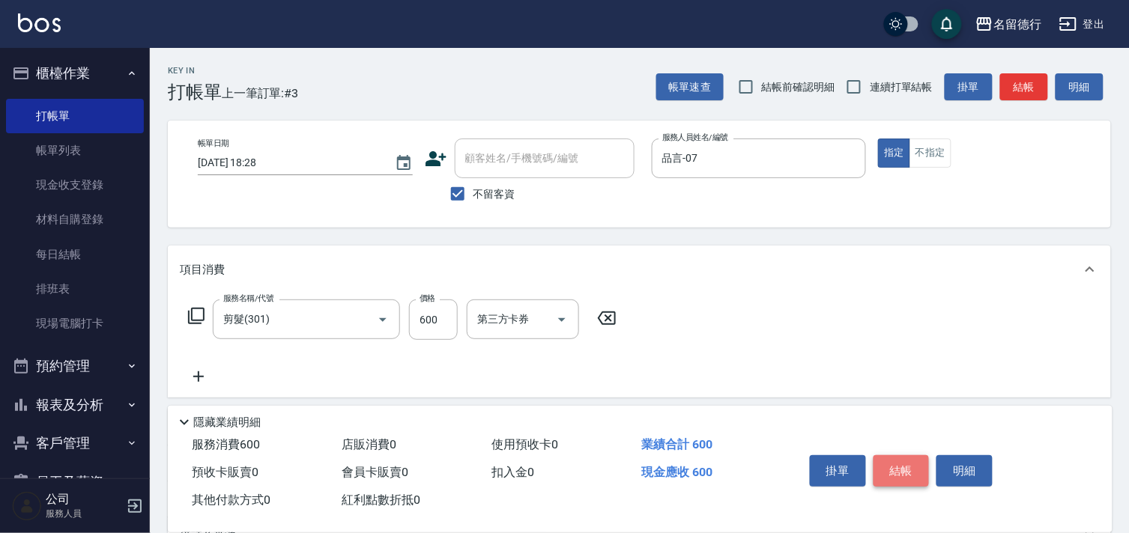
click at [916, 474] on button "結帳" at bounding box center [902, 470] width 56 height 31
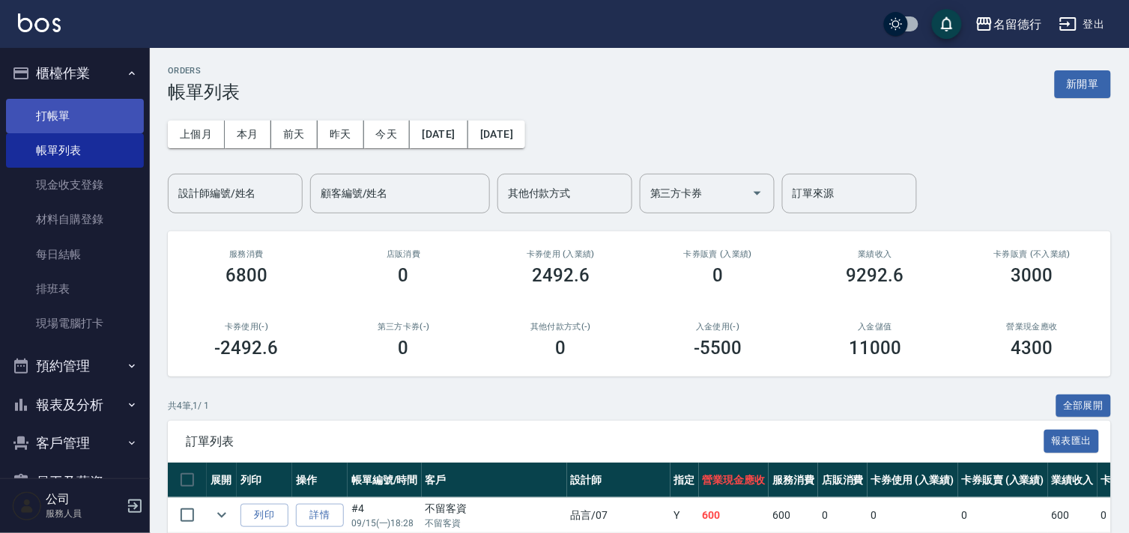
click at [77, 112] on link "打帳單" at bounding box center [75, 116] width 138 height 34
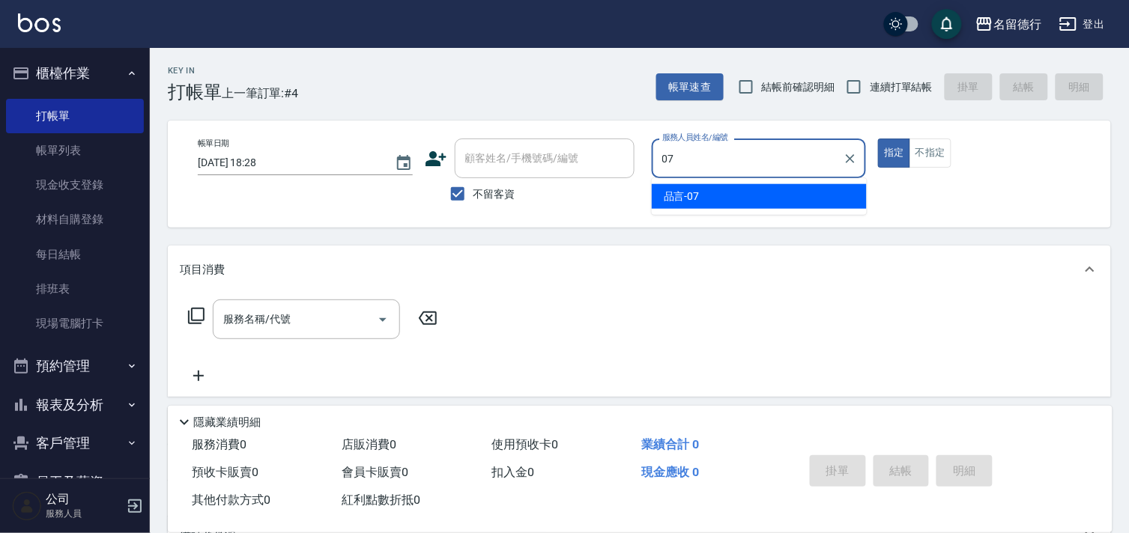
click at [682, 193] on span "品言 -07" at bounding box center [682, 197] width 36 height 16
type input "品言-07"
click at [306, 321] on input "服務名稱/代號" at bounding box center [295, 319] width 151 height 26
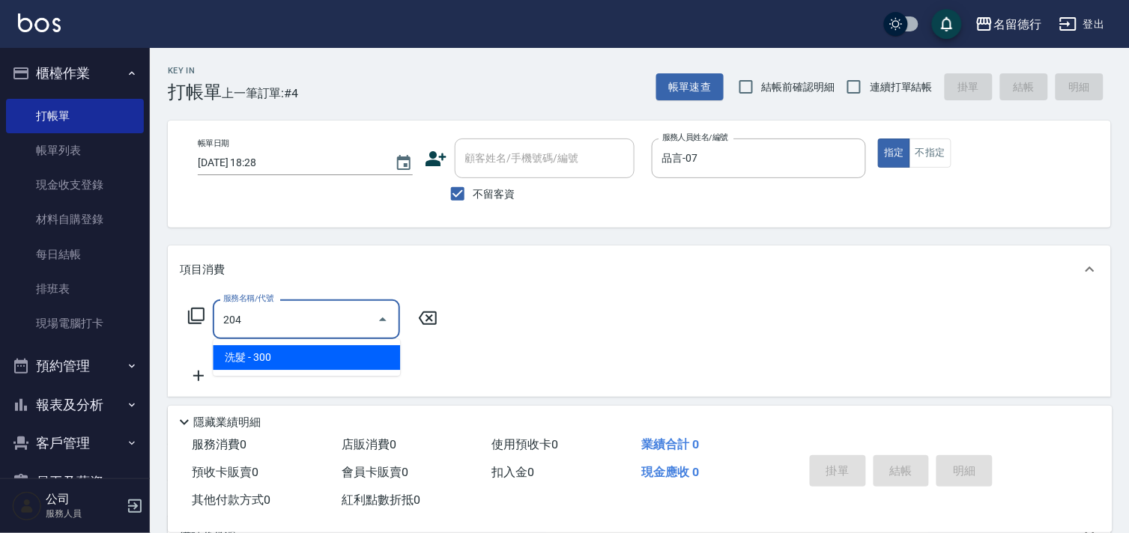
drag, startPoint x: 347, startPoint y: 354, endPoint x: 460, endPoint y: 349, distance: 113.2
click at [348, 354] on span "洗髮 - 300" at bounding box center [306, 357] width 187 height 25
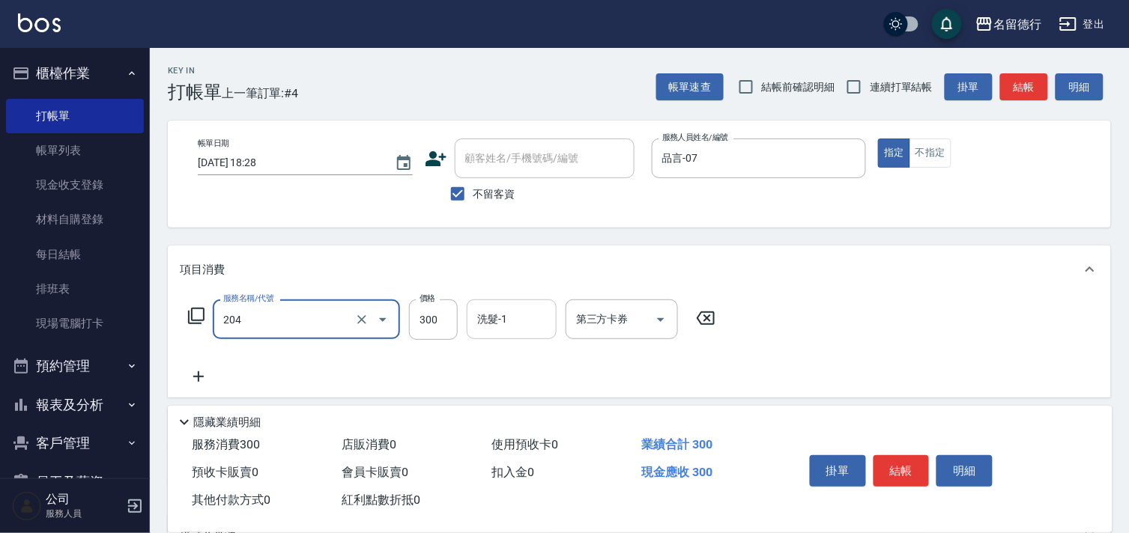
type input "洗髮(204)"
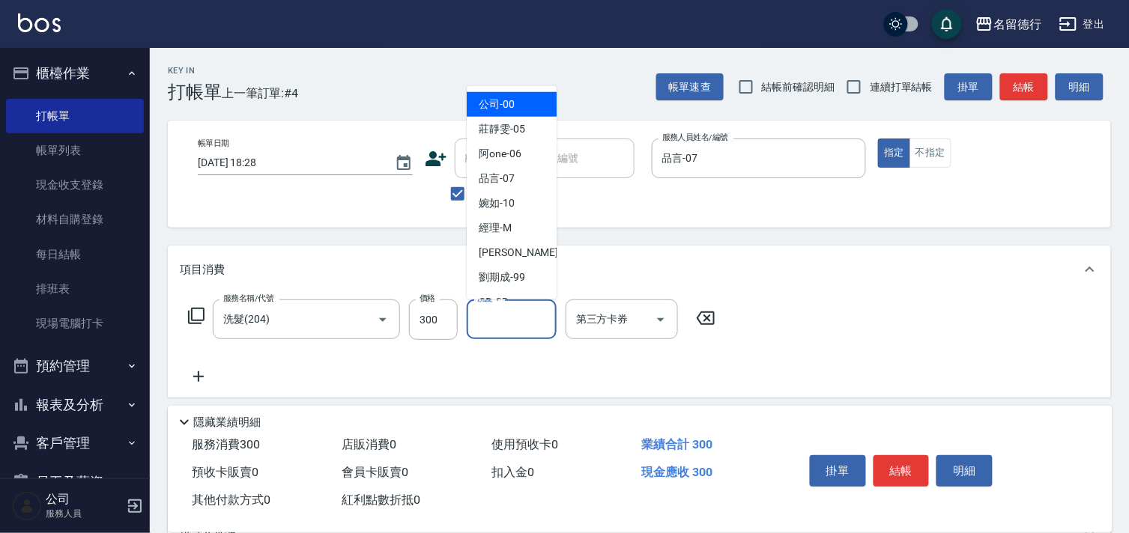
click at [515, 324] on input "洗髮-1" at bounding box center [511, 319] width 76 height 26
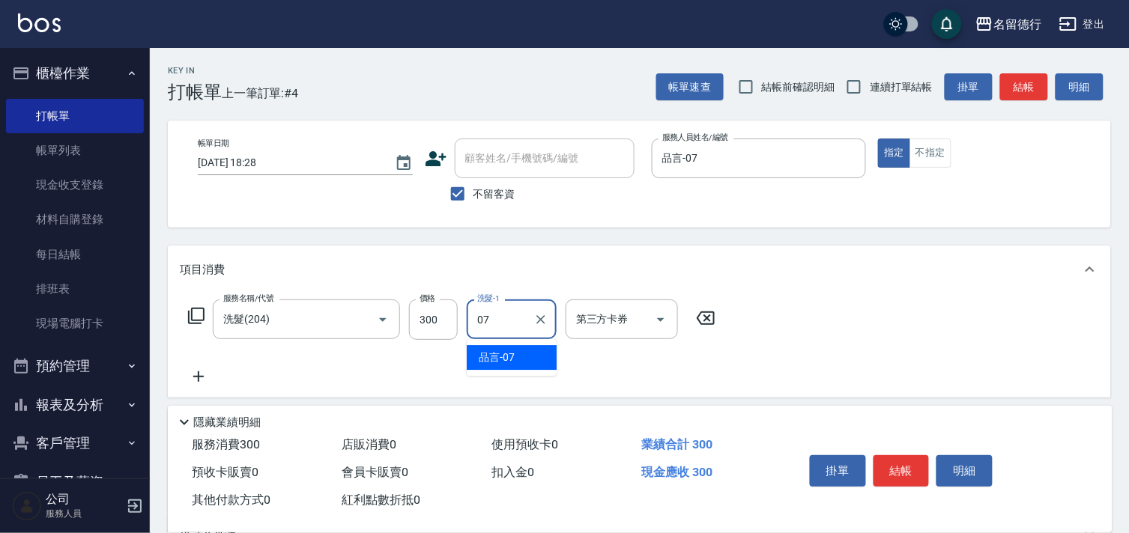
click at [513, 355] on span "品言 -07" at bounding box center [497, 358] width 36 height 16
type input "品言-07"
click at [915, 467] on button "結帳" at bounding box center [902, 470] width 56 height 31
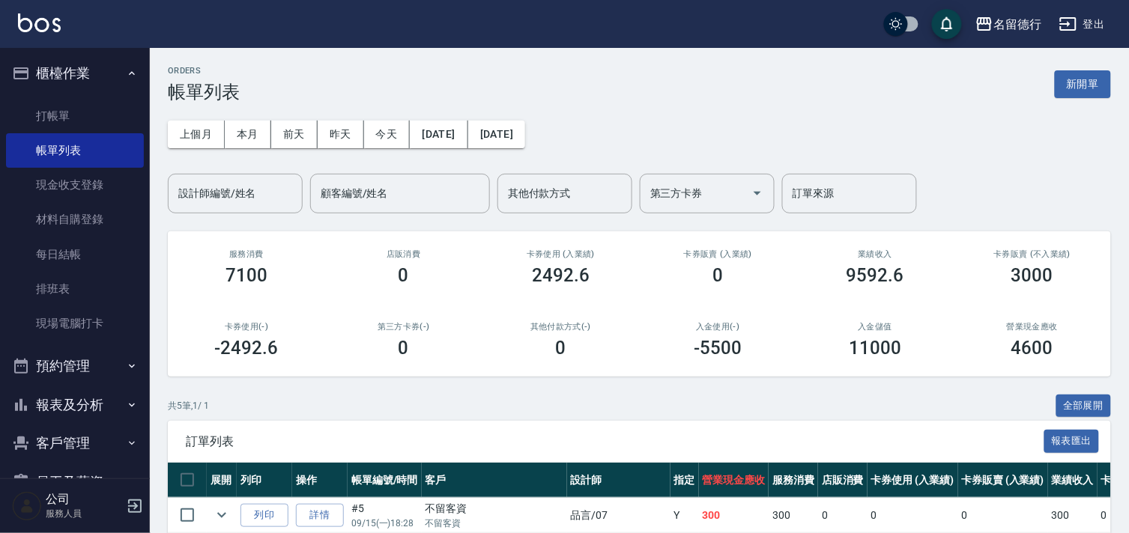
click at [46, 93] on ul "打帳單 帳單列表 現金收支登錄 材料自購登錄 每日結帳 排班表 現場電腦打卡" at bounding box center [75, 220] width 138 height 255
click at [46, 112] on link "打帳單" at bounding box center [75, 116] width 138 height 34
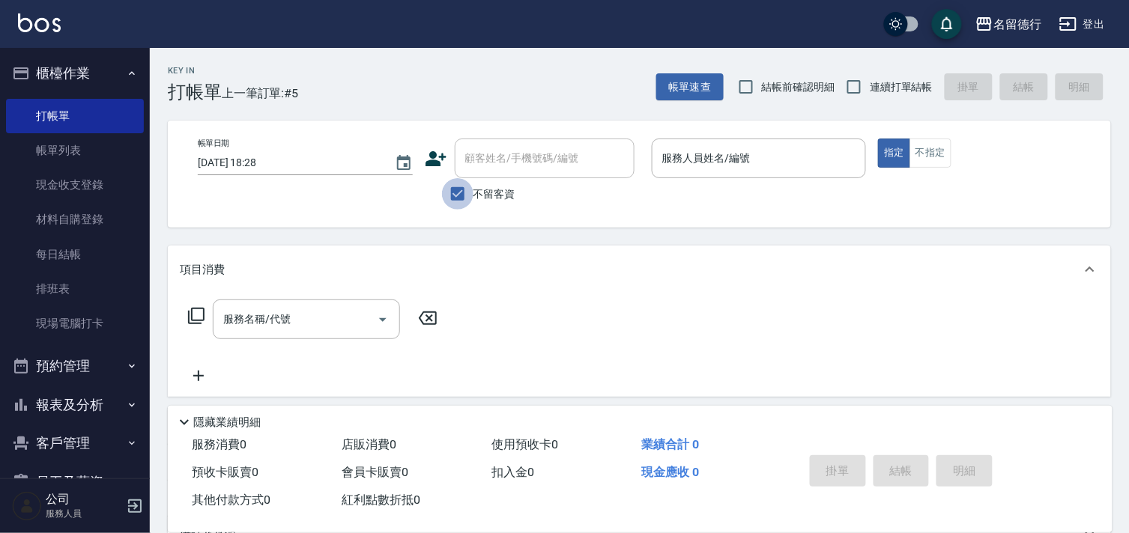
click at [460, 196] on input "不留客資" at bounding box center [457, 193] width 31 height 31
checkbox input "false"
click at [497, 148] on div "顧客姓名/手機號碼/編號 顧客姓名/手機號碼/編號" at bounding box center [545, 159] width 180 height 40
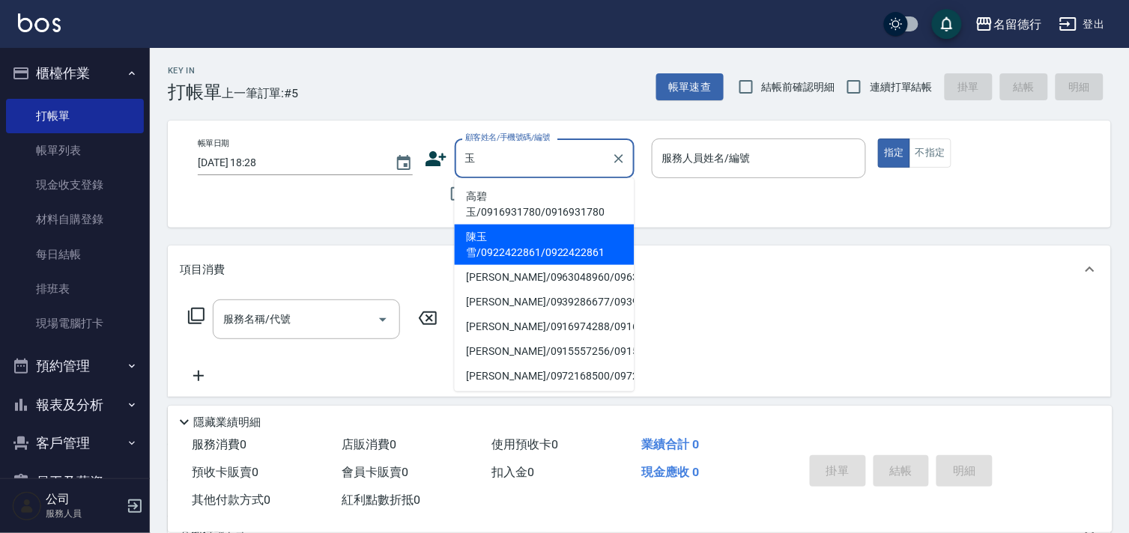
click at [514, 252] on li "陳玉雪/0922422861/0922422861" at bounding box center [545, 245] width 180 height 40
type input "陳玉雪/0922422861/0922422861"
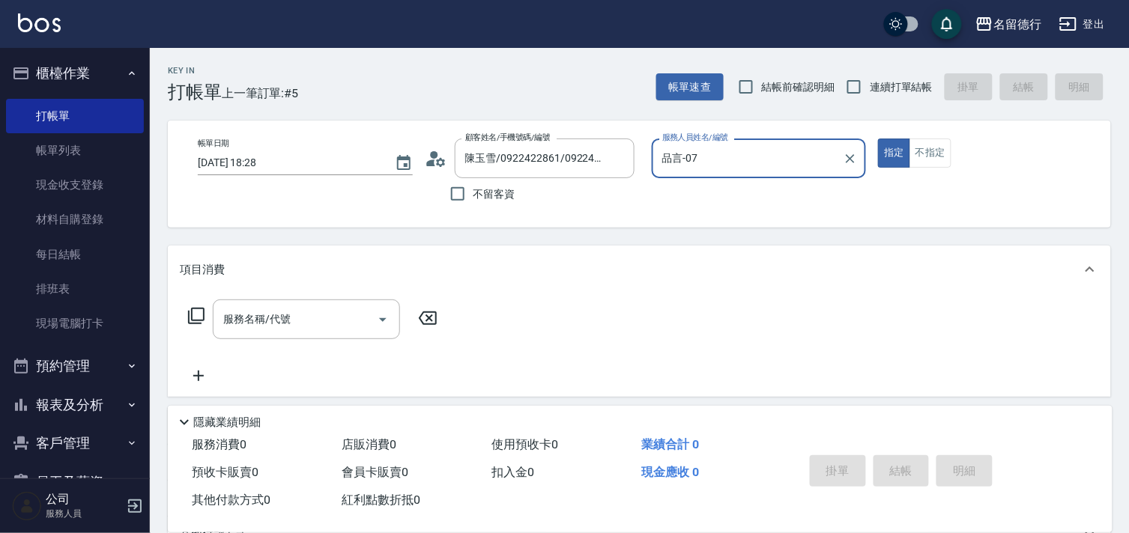
type input "品言-07"
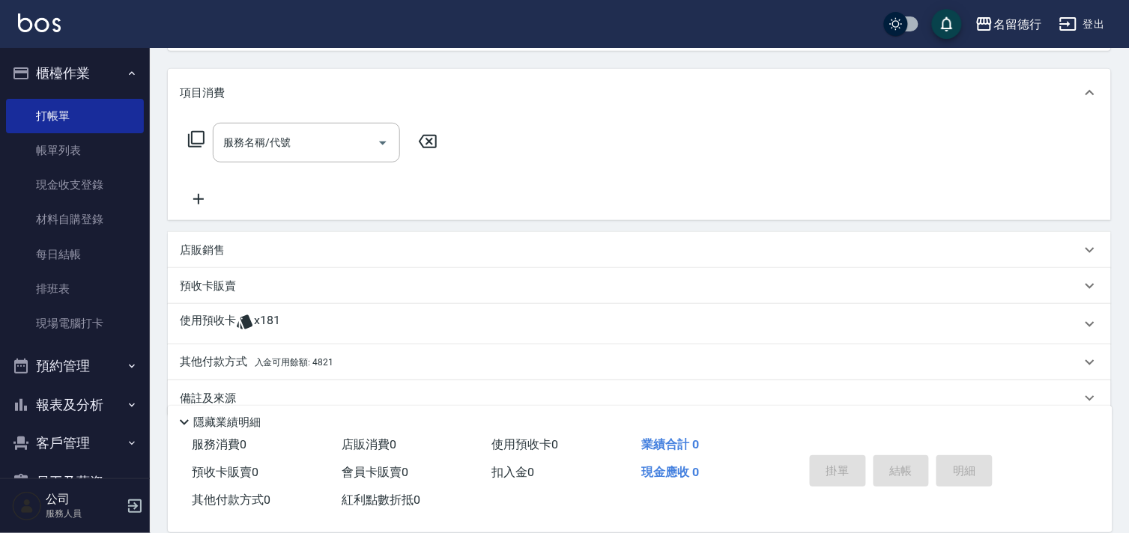
scroll to position [201, 0]
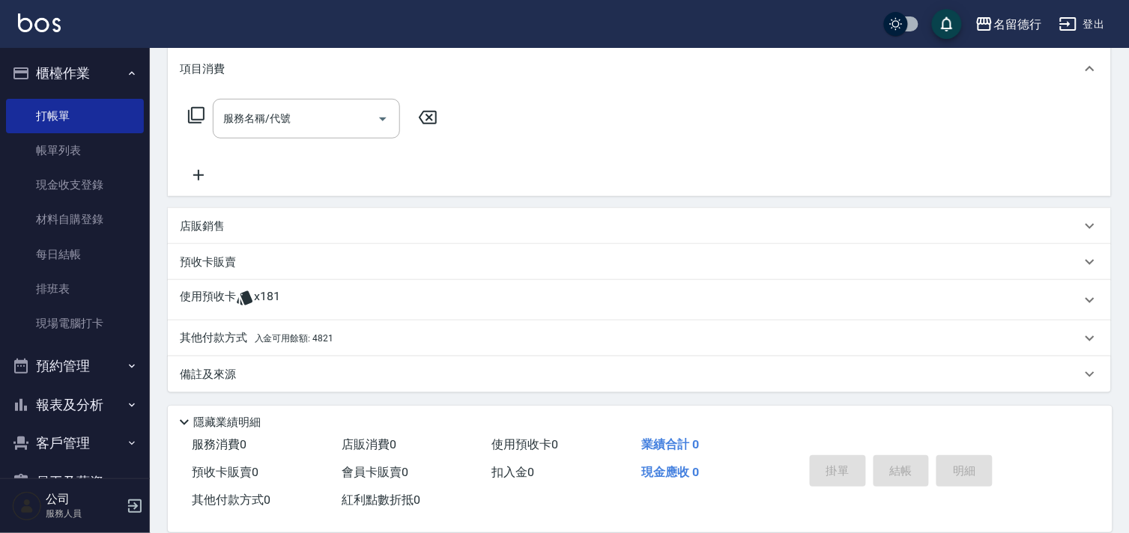
click at [212, 301] on p "使用預收卡" at bounding box center [208, 300] width 56 height 22
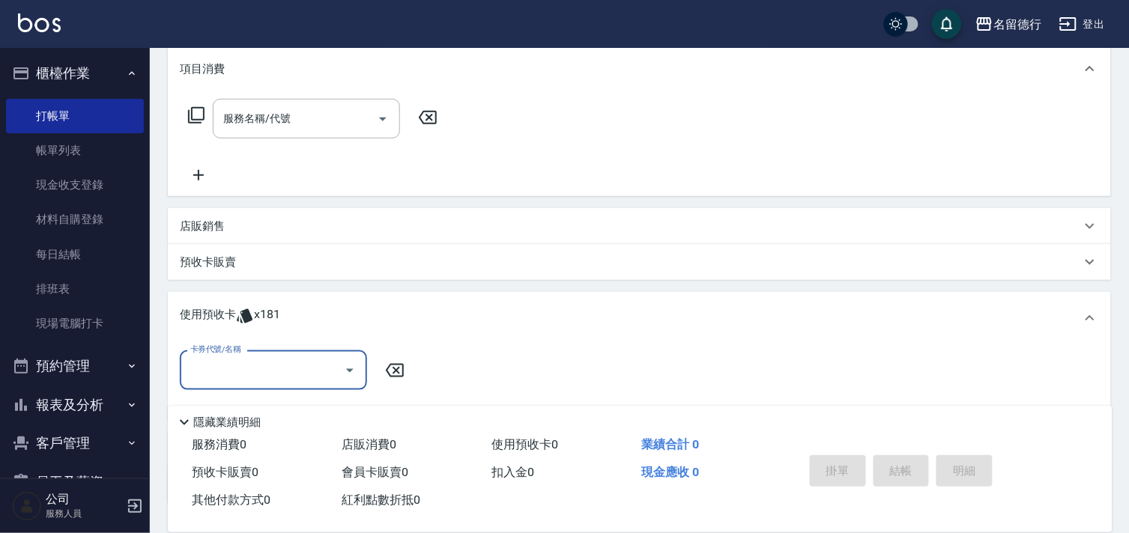
scroll to position [0, 0]
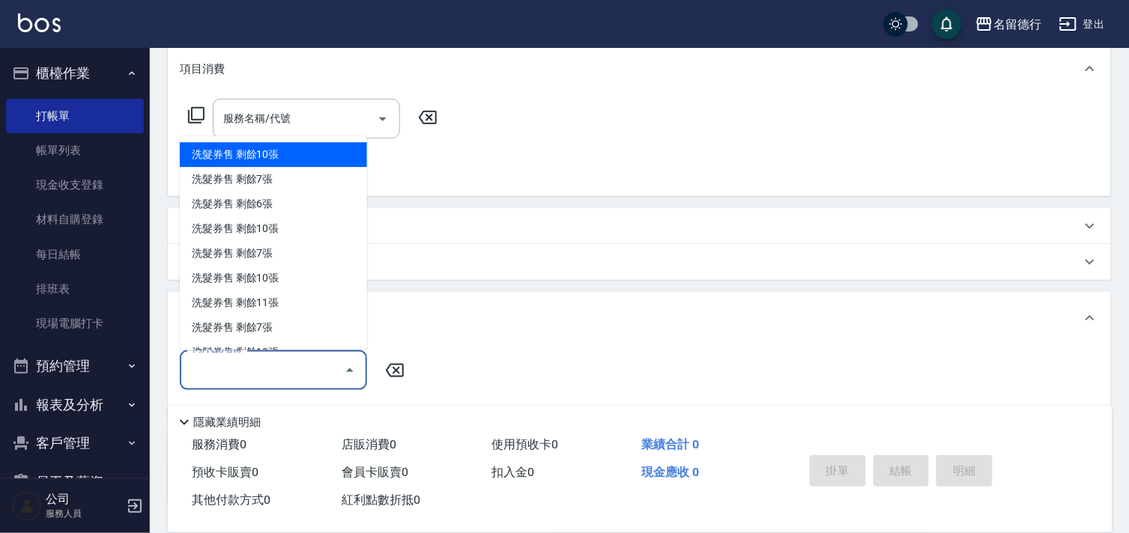
click at [248, 366] on input "卡券代號/名稱" at bounding box center [262, 370] width 151 height 26
click at [258, 163] on div "洗髮券售 剩餘10張" at bounding box center [273, 155] width 187 height 25
type input "洗髮券售"
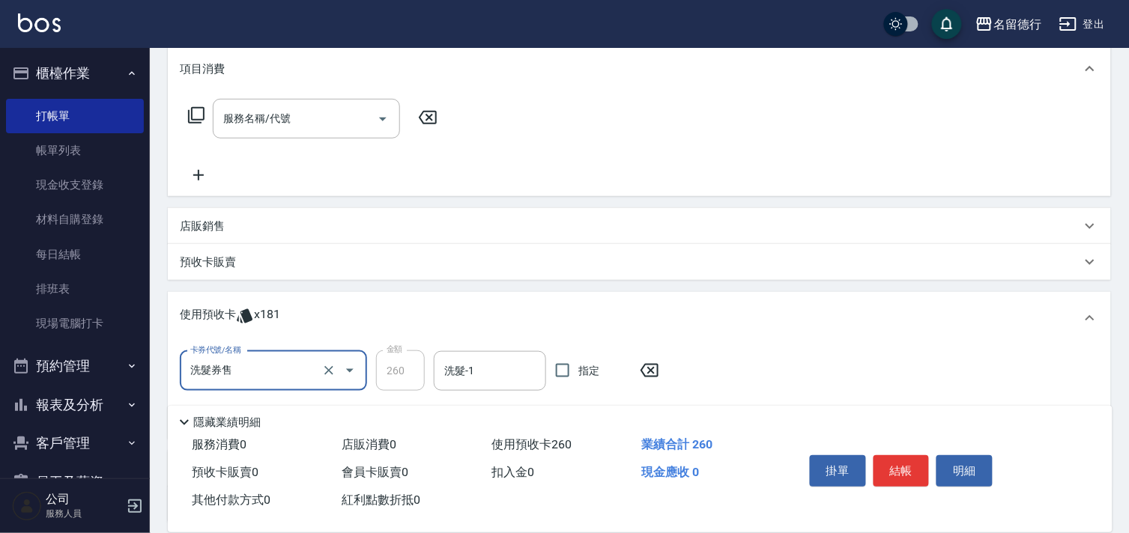
click at [312, 379] on input "洗髮券售" at bounding box center [253, 371] width 132 height 26
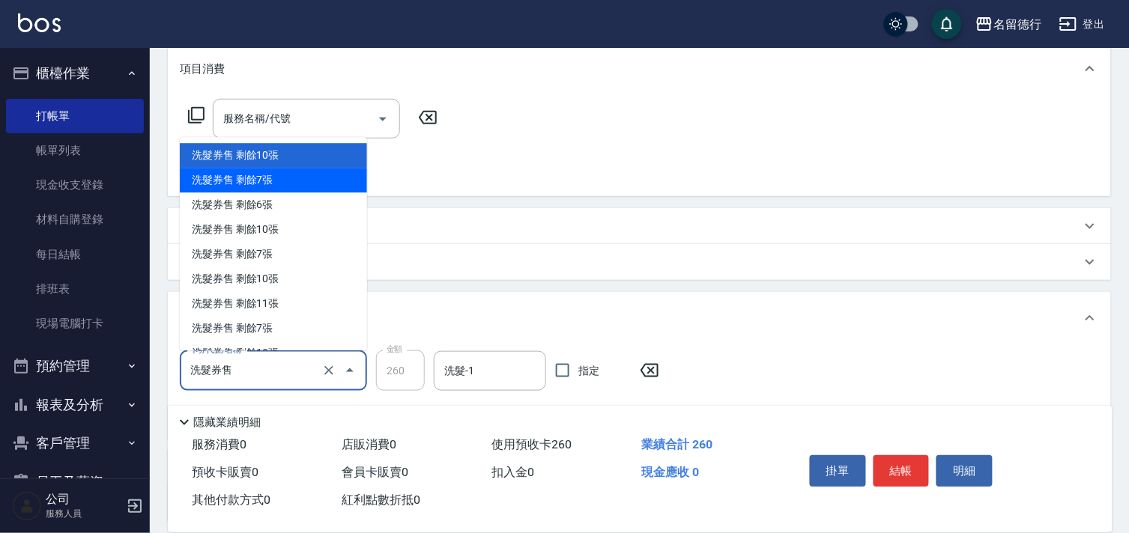
click at [260, 177] on div "洗髮券售 剩餘7張" at bounding box center [273, 181] width 187 height 25
type input "300"
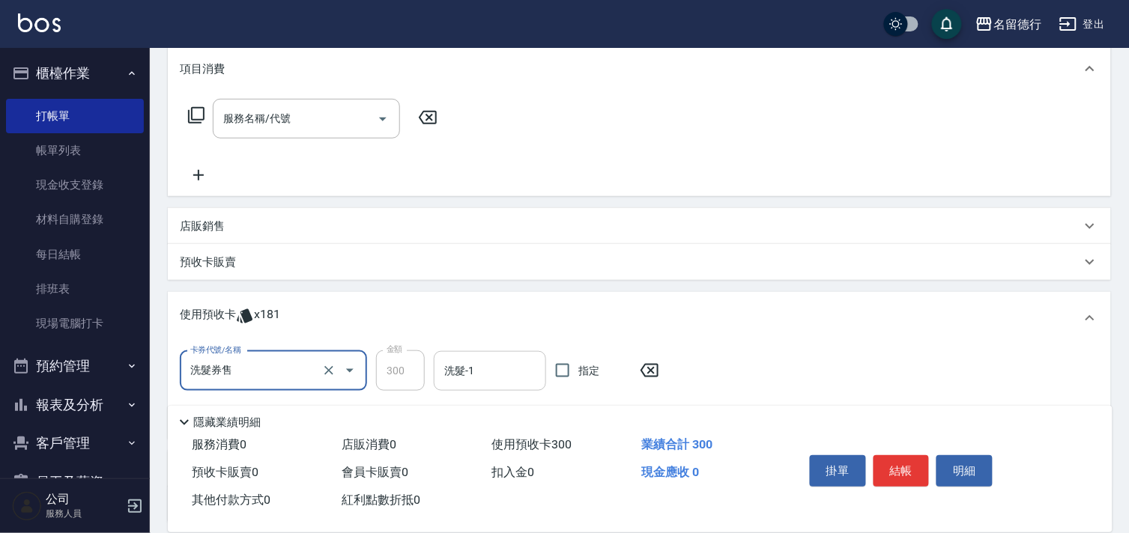
click at [480, 372] on input "洗髮-1" at bounding box center [490, 371] width 99 height 26
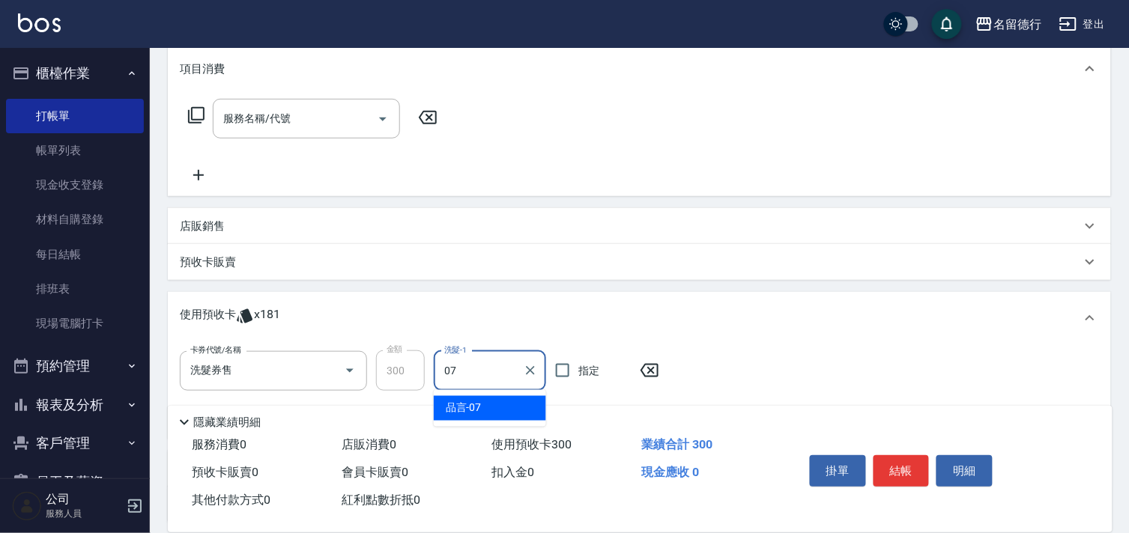
click at [490, 402] on div "品言 -07" at bounding box center [490, 408] width 112 height 25
type input "品言-07"
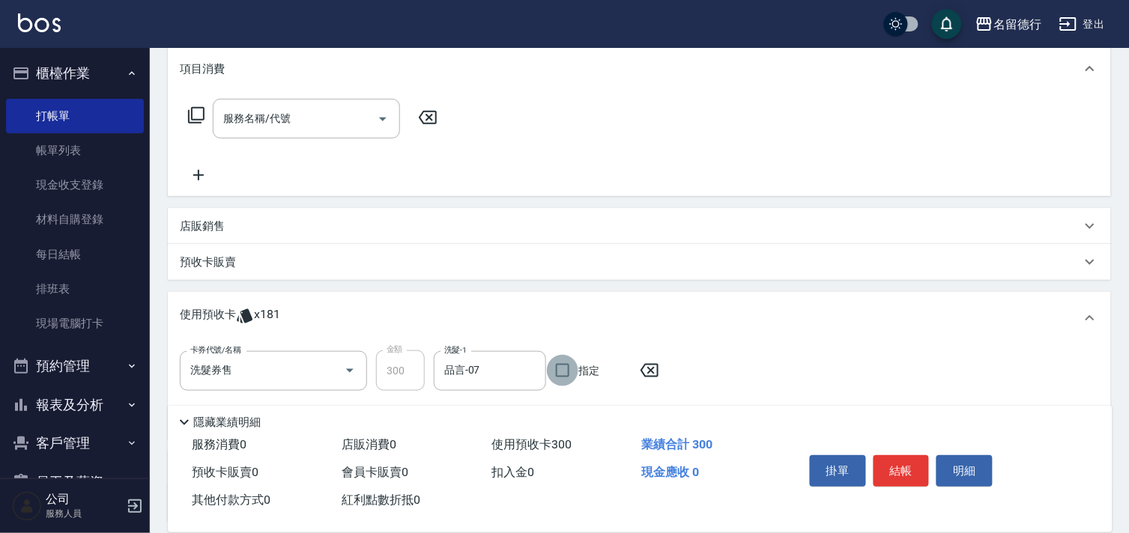
click at [557, 367] on input "指定" at bounding box center [562, 370] width 31 height 31
checkbox input "true"
click at [910, 466] on button "結帳" at bounding box center [902, 470] width 56 height 31
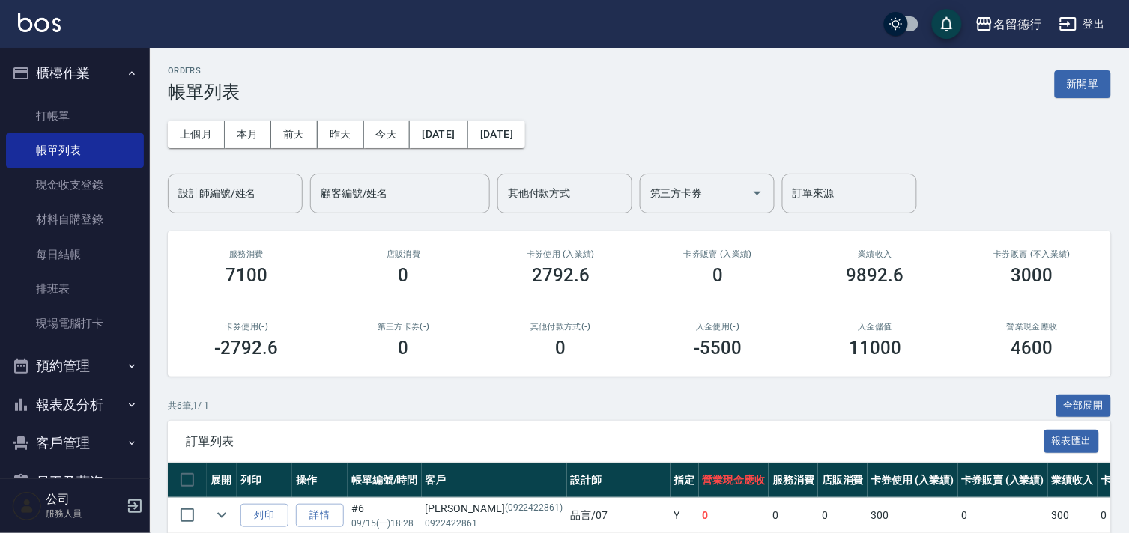
drag, startPoint x: 109, startPoint y: 103, endPoint x: 272, endPoint y: 127, distance: 165.2
click at [110, 103] on link "打帳單" at bounding box center [75, 116] width 138 height 34
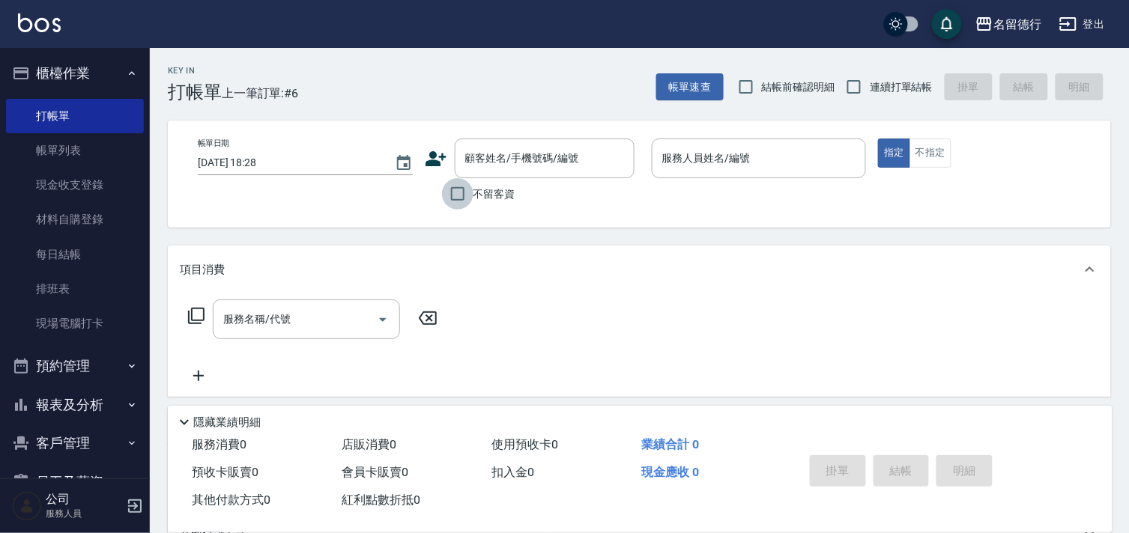
click at [443, 193] on input "不留客資" at bounding box center [457, 193] width 31 height 31
checkbox input "true"
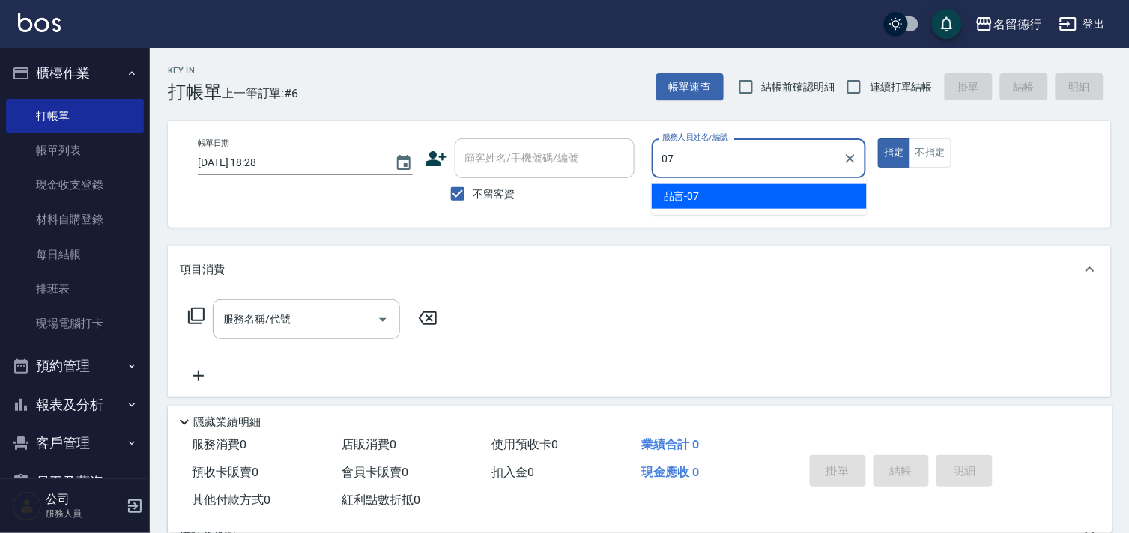
click at [700, 201] on div "品言 -07" at bounding box center [759, 196] width 215 height 25
type input "品言-07"
click at [187, 325] on div "服務名稱/代號 服務名稱/代號" at bounding box center [313, 320] width 267 height 40
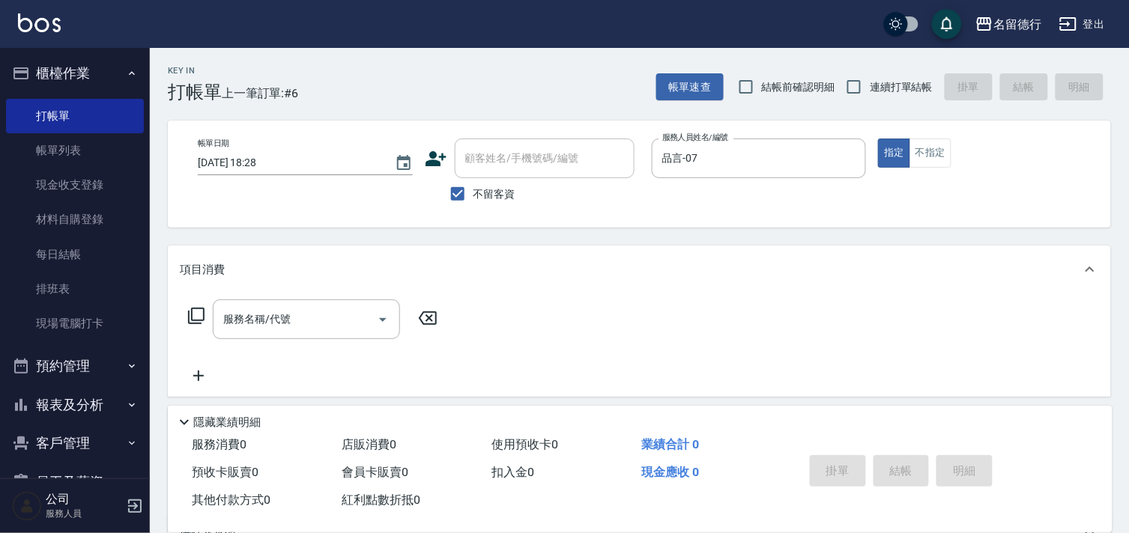
click at [189, 316] on icon at bounding box center [196, 316] width 16 height 16
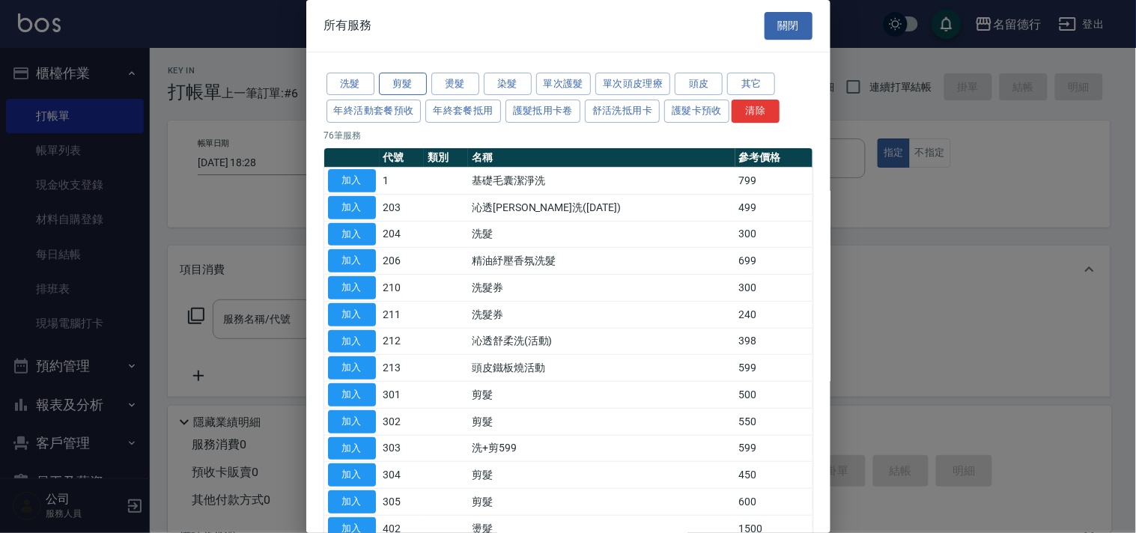
click at [413, 87] on button "剪髮" at bounding box center [403, 84] width 48 height 23
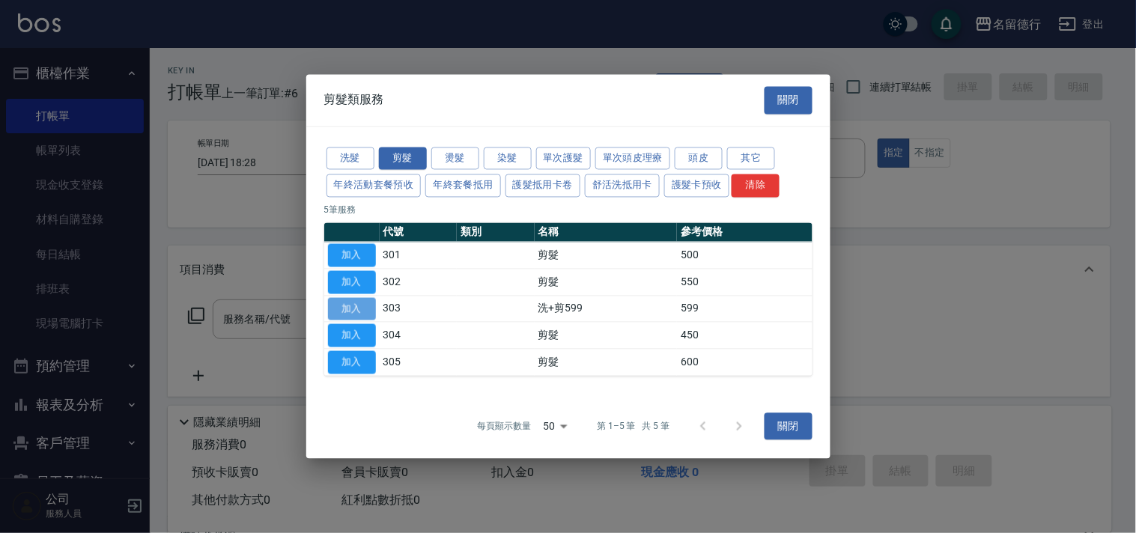
click at [366, 312] on button "加入" at bounding box center [352, 308] width 48 height 23
type input "洗+剪599(303)"
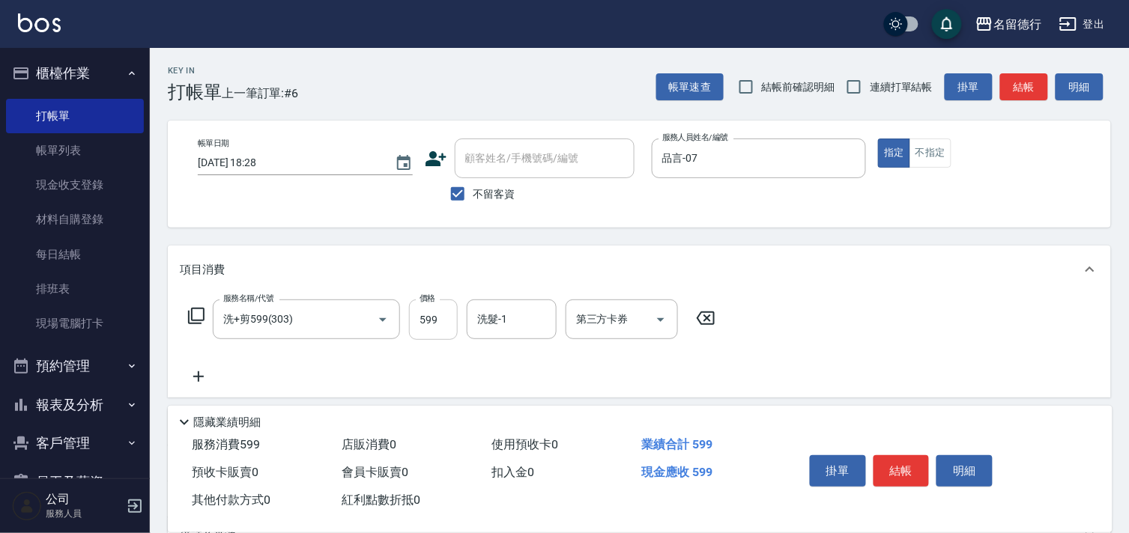
click at [438, 318] on input "599" at bounding box center [433, 320] width 49 height 40
type input "800"
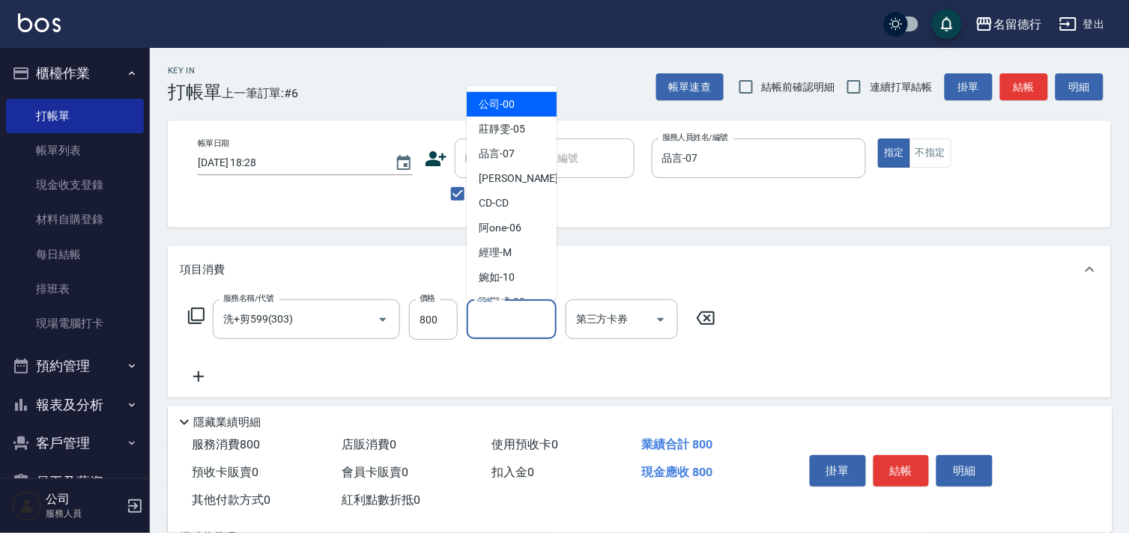
click at [510, 313] on input "洗髮-1" at bounding box center [511, 319] width 76 height 26
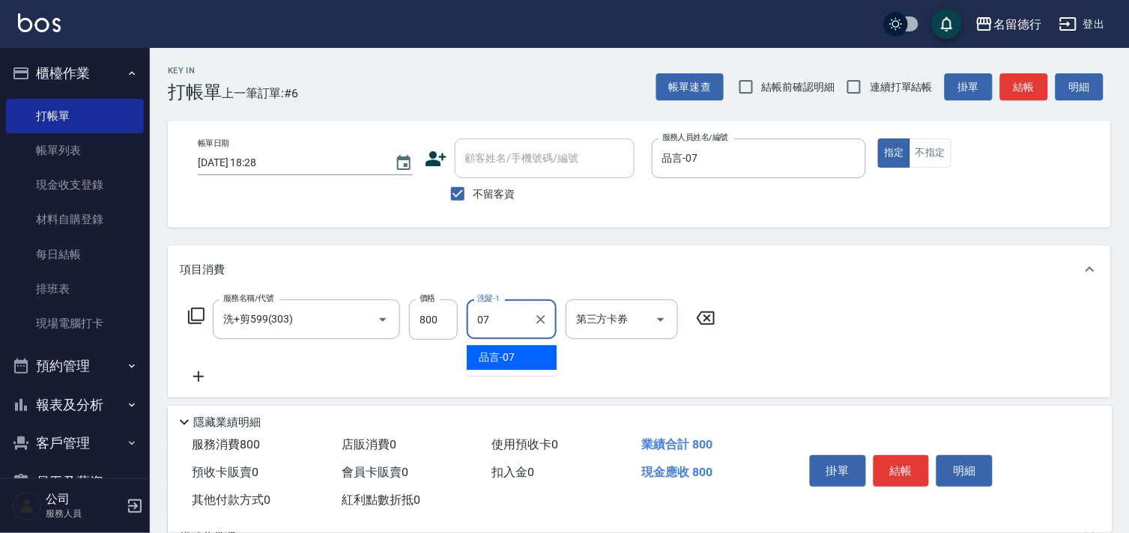
click at [521, 356] on div "品言 -07" at bounding box center [512, 357] width 90 height 25
type input "品言-07"
click at [203, 378] on icon at bounding box center [198, 377] width 37 height 18
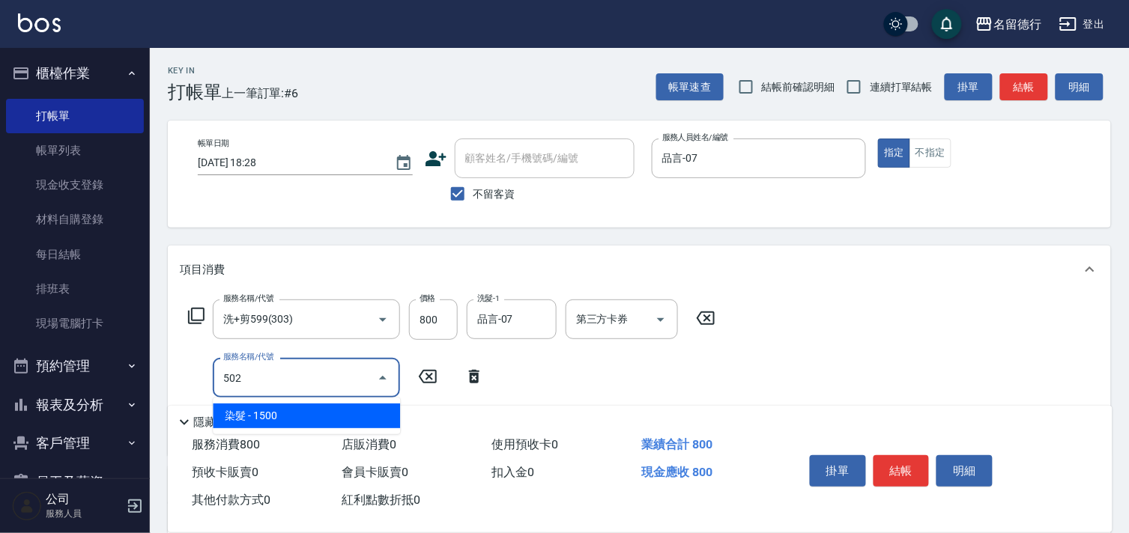
click at [315, 415] on span "染髮 - 1500" at bounding box center [306, 416] width 187 height 25
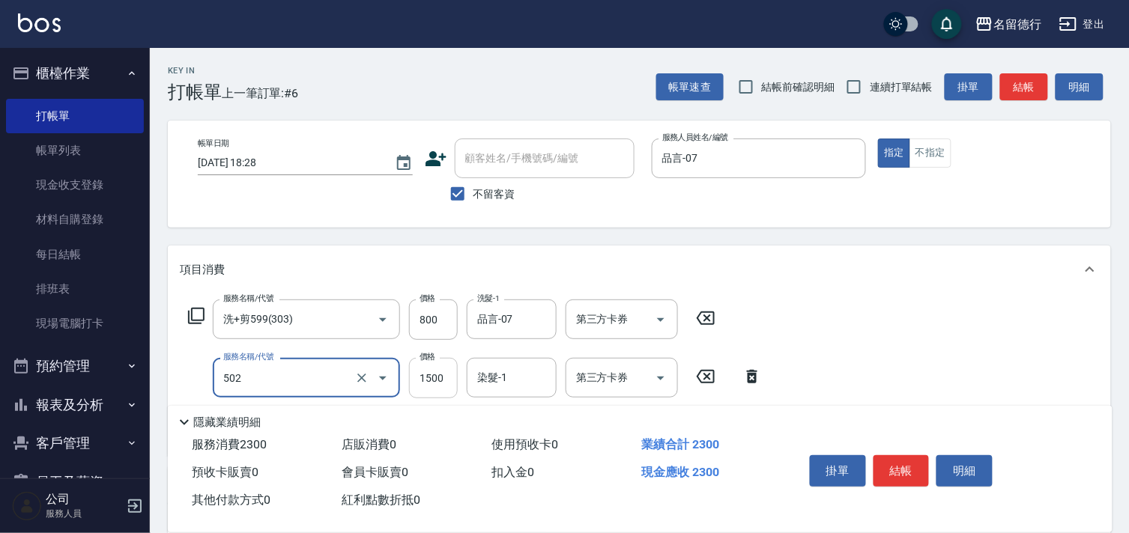
type input "染髮(502)"
click at [435, 365] on input "1500" at bounding box center [433, 378] width 49 height 40
type input "1000"
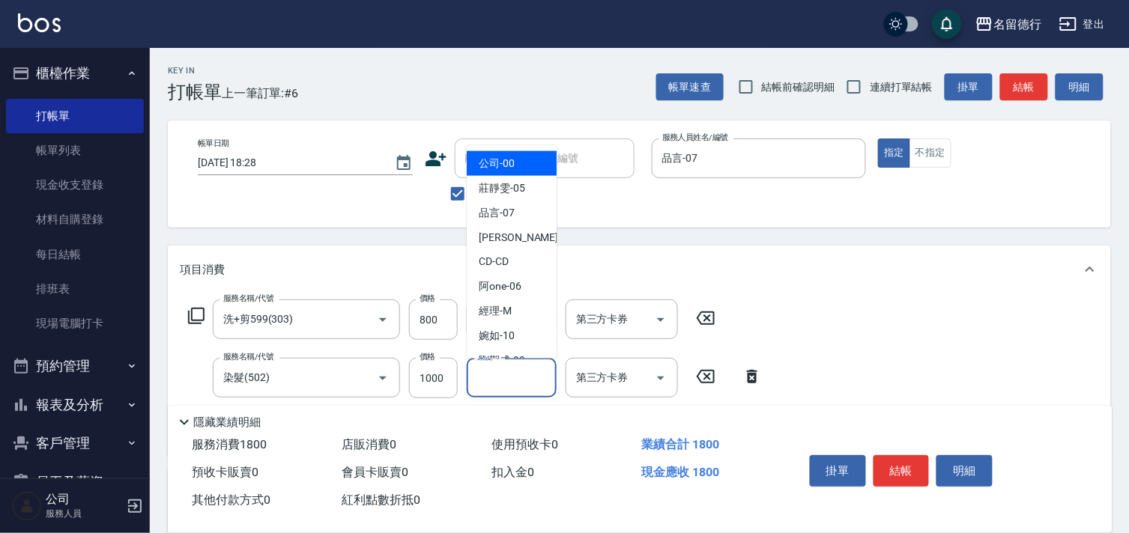
click at [506, 376] on input "染髮-1" at bounding box center [511, 378] width 76 height 26
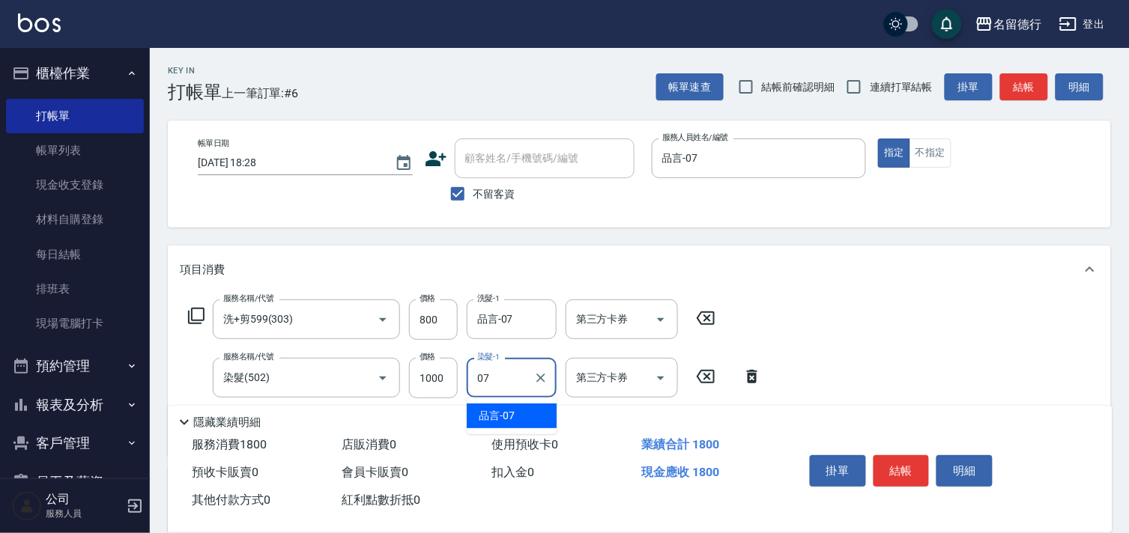
click at [519, 406] on div "品言 -07" at bounding box center [512, 416] width 90 height 25
type input "品言-07"
click at [870, 247] on div "項目消費" at bounding box center [639, 270] width 943 height 48
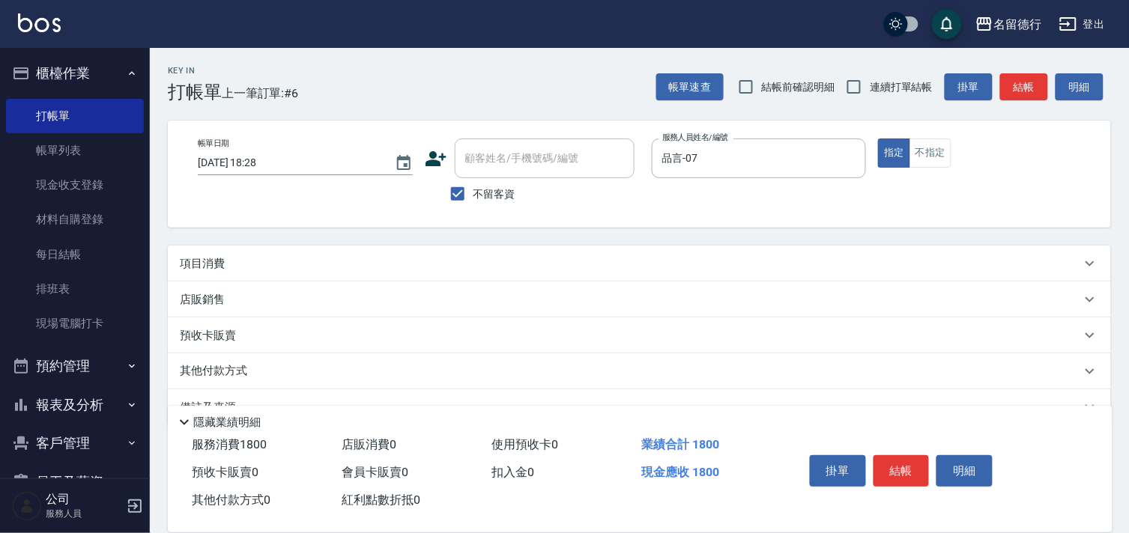
click at [262, 264] on div "項目消費" at bounding box center [630, 264] width 901 height 16
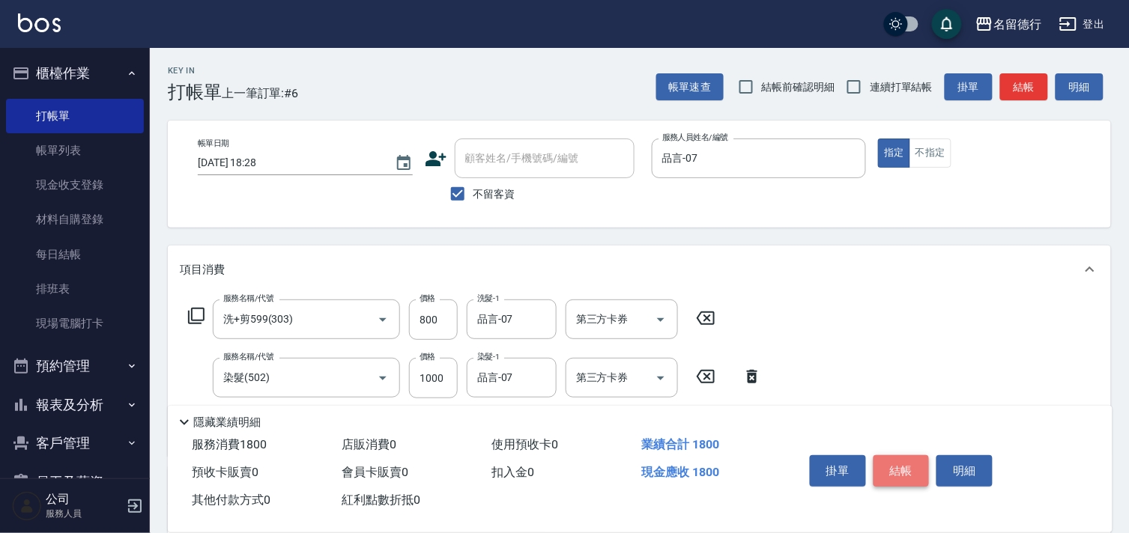
click at [897, 472] on button "結帳" at bounding box center [902, 470] width 56 height 31
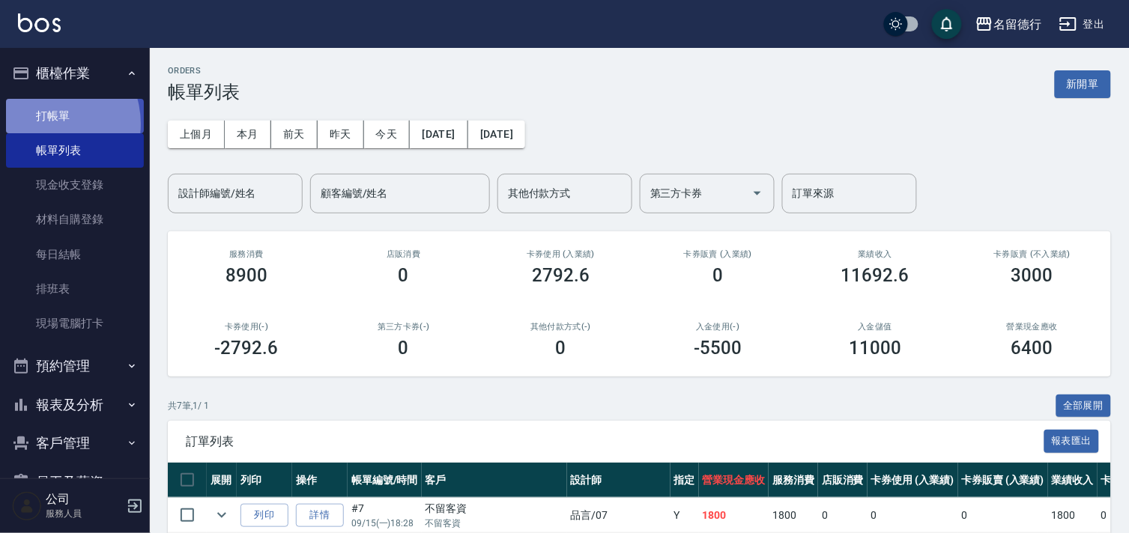
click at [48, 124] on link "打帳單" at bounding box center [75, 116] width 138 height 34
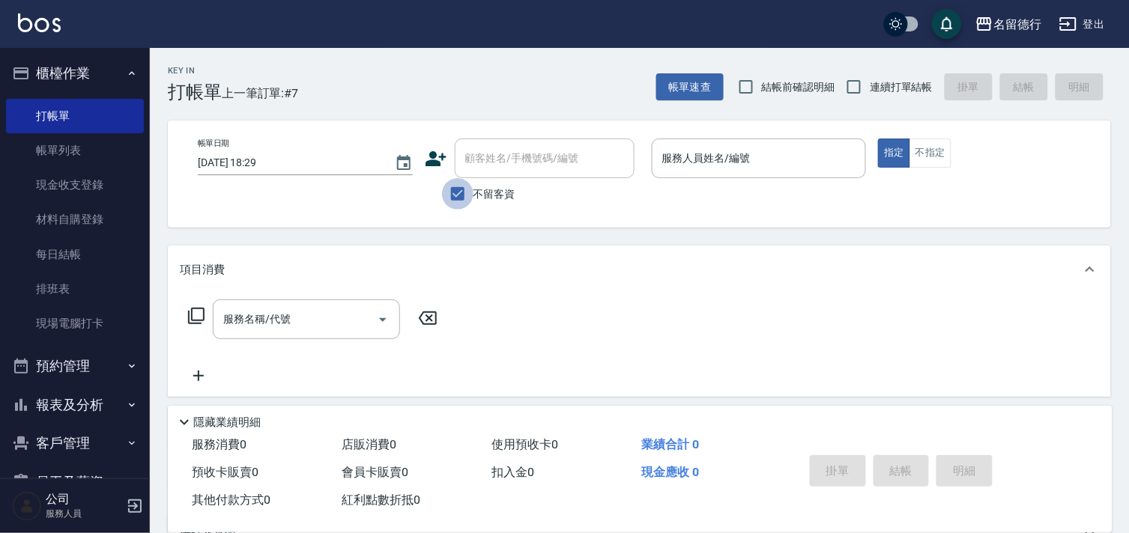
click at [459, 196] on input "不留客資" at bounding box center [457, 193] width 31 height 31
checkbox input "false"
click at [480, 169] on input "顧客姓名/手機號碼/編號" at bounding box center [533, 158] width 144 height 26
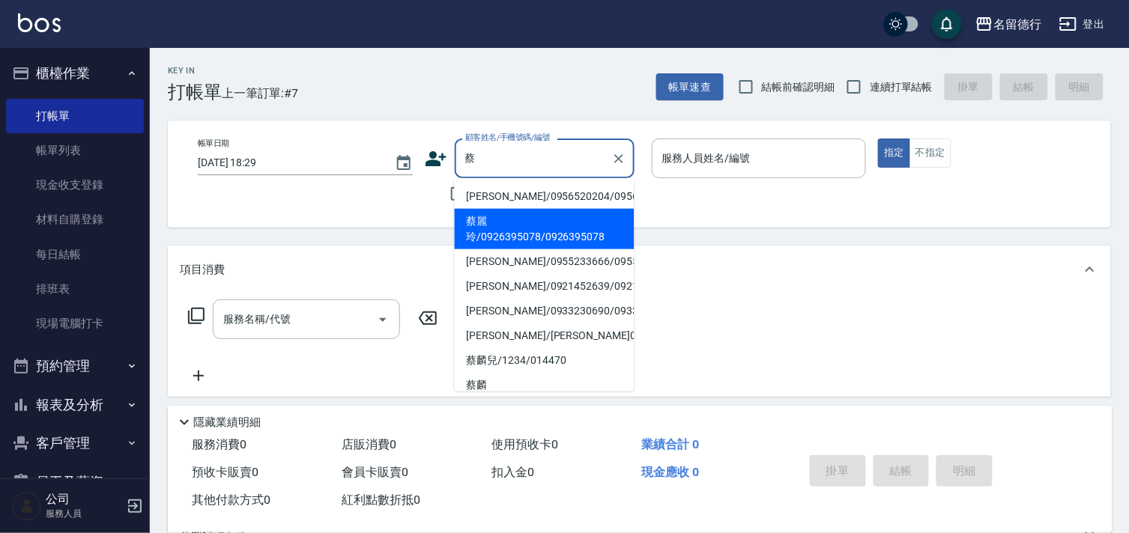
click at [525, 249] on li "蔡麗玲/0926395078/0926395078" at bounding box center [545, 229] width 180 height 40
type input "蔡麗玲/0926395078/0926395078"
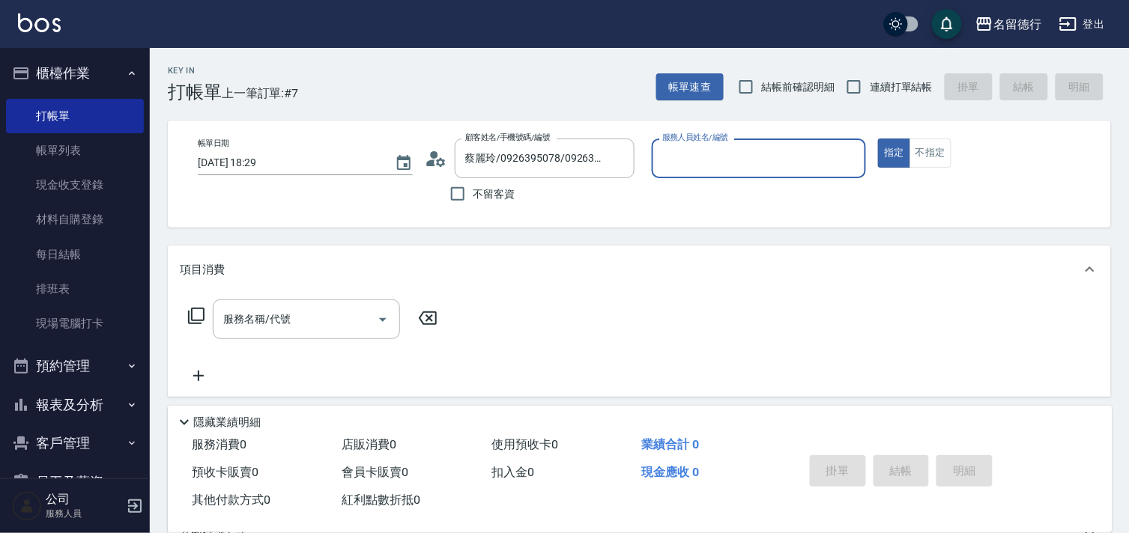
type input "品言-07"
click at [519, 160] on input "蔡麗玲/0926395078/0926395078" at bounding box center [533, 158] width 144 height 26
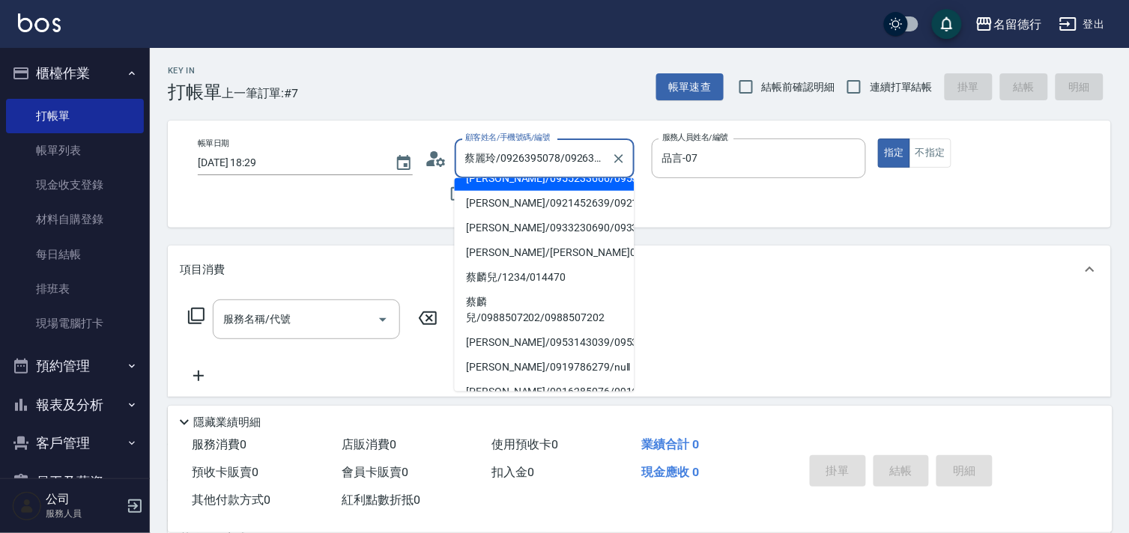
scroll to position [166, 0]
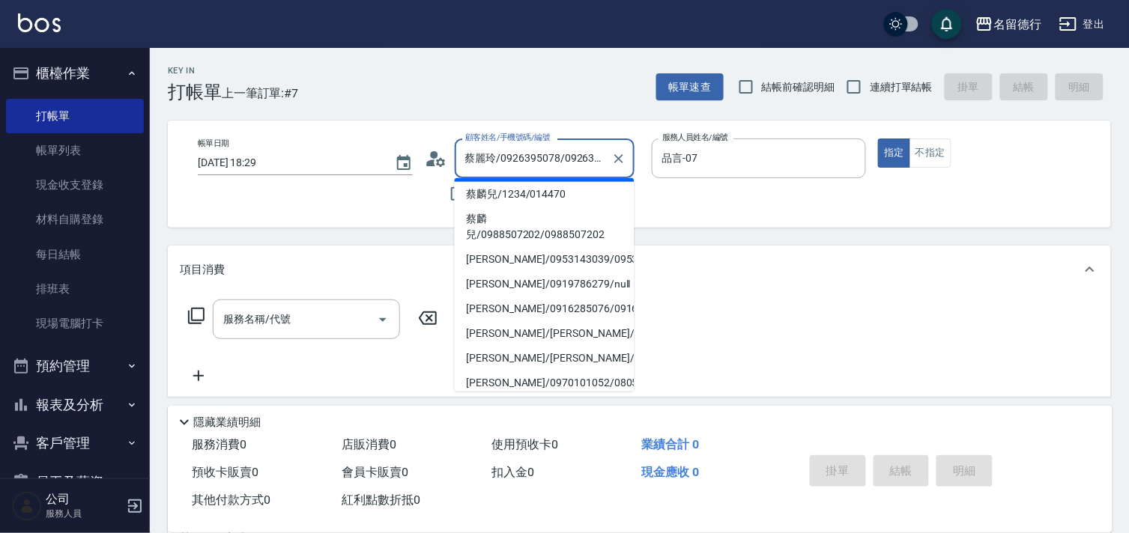
click at [515, 182] on li "[PERSON_NAME]/[PERSON_NAME]0764/0764" at bounding box center [545, 169] width 180 height 25
type input "[PERSON_NAME]/[PERSON_NAME]0764/0764"
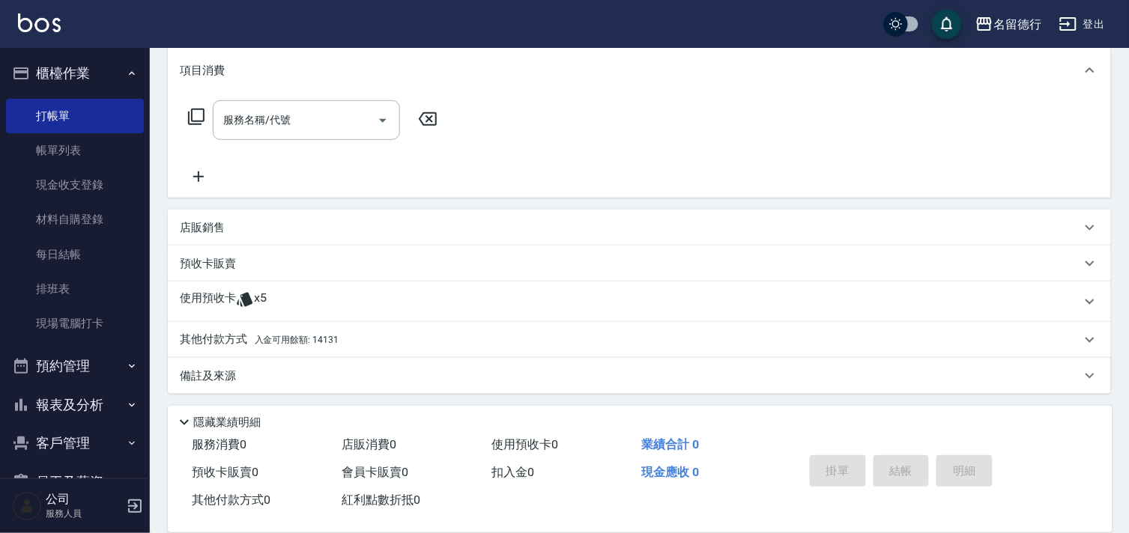
scroll to position [201, 0]
drag, startPoint x: 253, startPoint y: 294, endPoint x: 264, endPoint y: 298, distance: 11.8
click at [254, 294] on span "x5" at bounding box center [260, 300] width 13 height 22
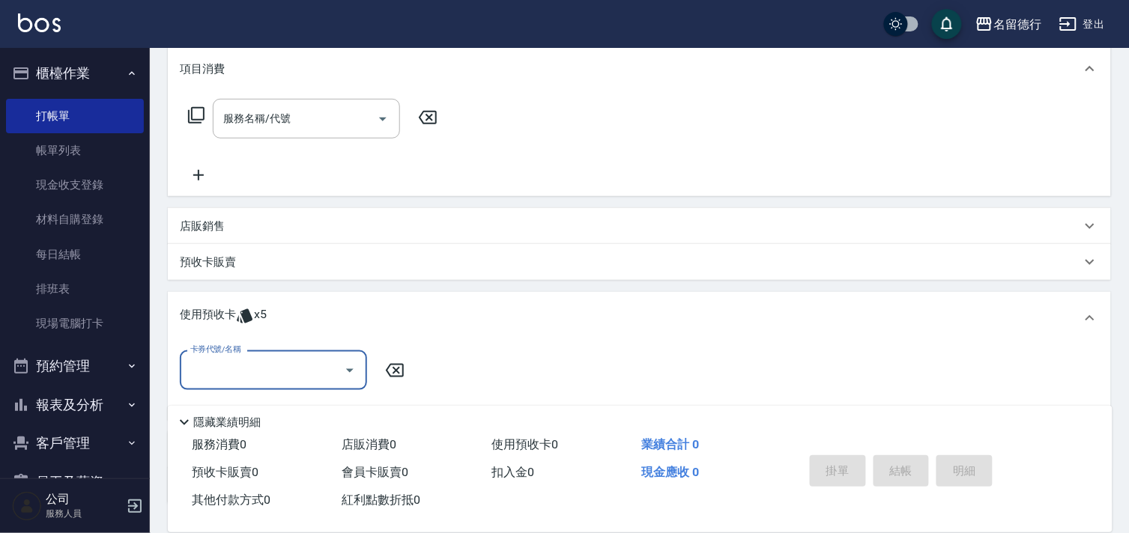
scroll to position [0, 0]
click at [315, 375] on input "卡券代號/名稱" at bounding box center [262, 370] width 151 height 26
click at [316, 411] on div "113剪髮卡五格預收 剩餘5張" at bounding box center [273, 408] width 187 height 25
type input "113剪髮卡五格預收"
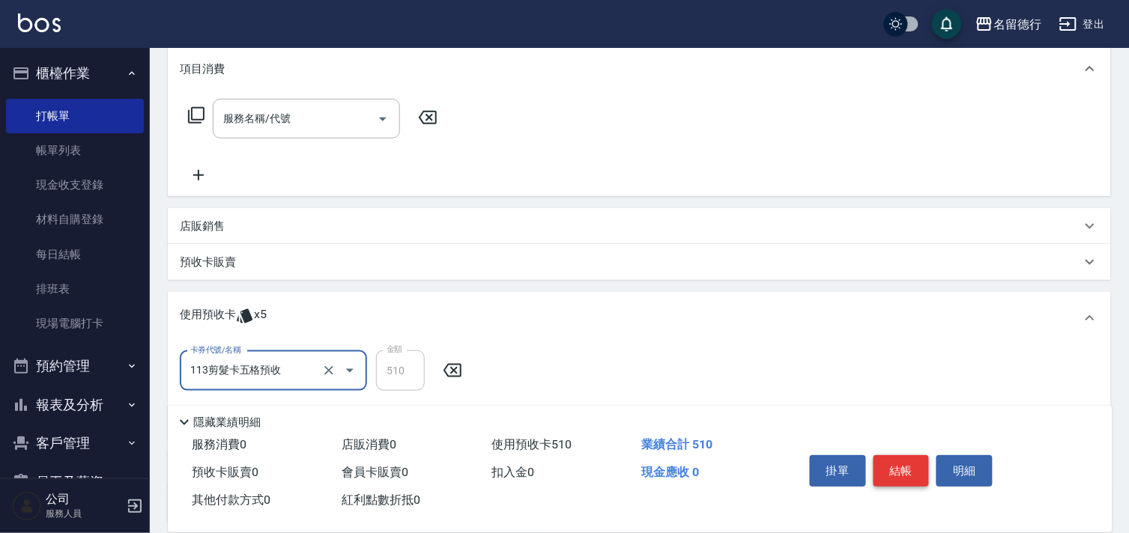
click at [897, 466] on button "結帳" at bounding box center [902, 470] width 56 height 31
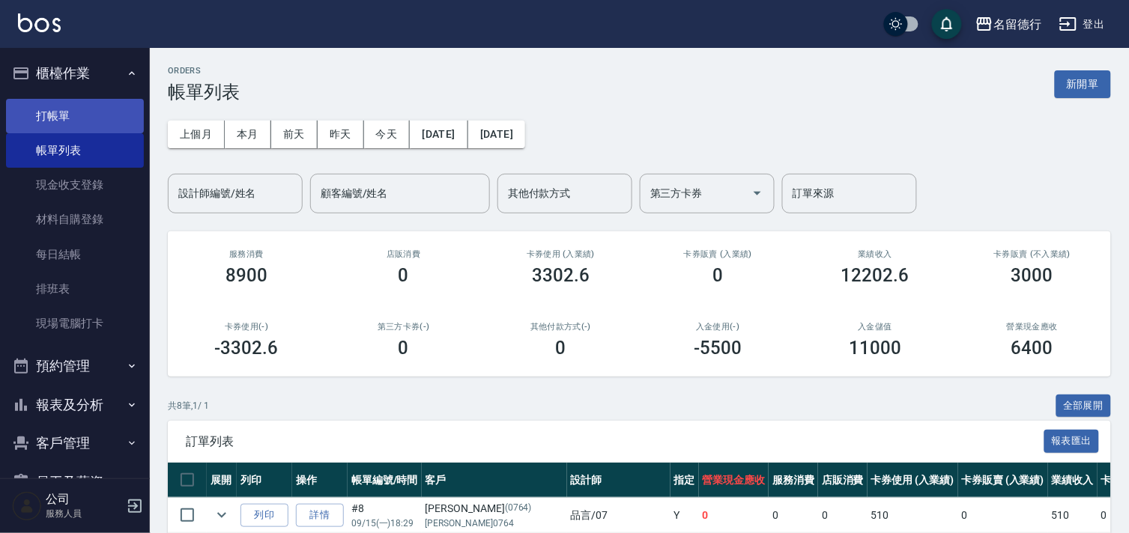
click at [98, 112] on link "打帳單" at bounding box center [75, 116] width 138 height 34
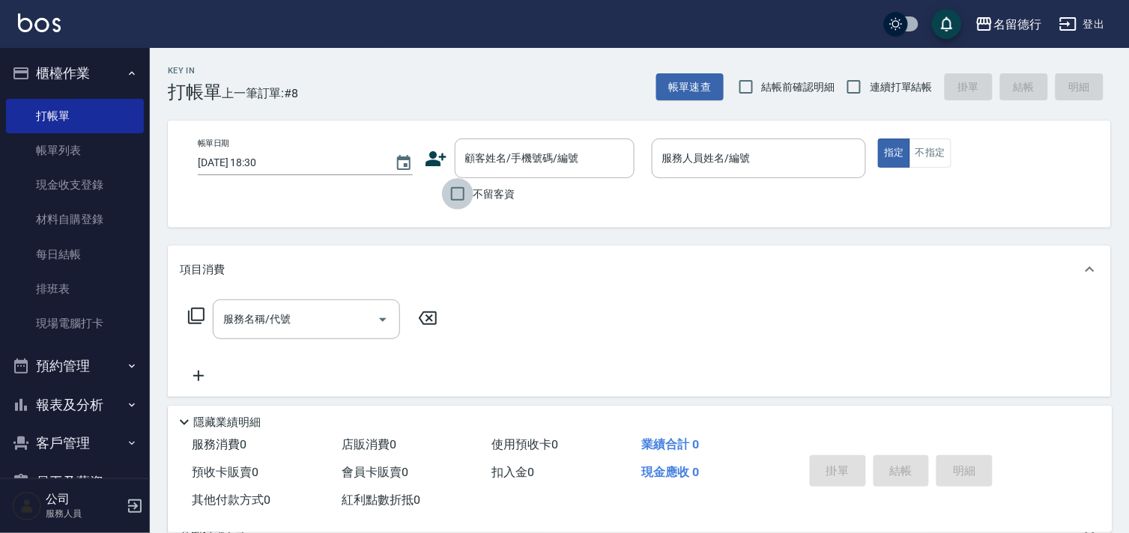
click at [451, 186] on input "不留客資" at bounding box center [457, 193] width 31 height 31
checkbox input "true"
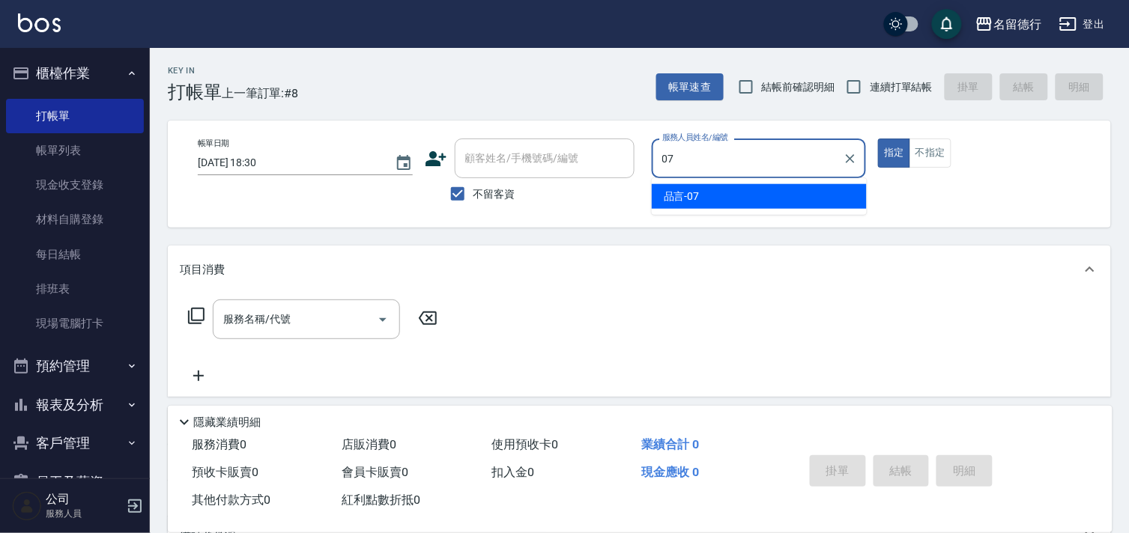
click at [719, 191] on div "品言 -07" at bounding box center [759, 196] width 215 height 25
type input "品言-07"
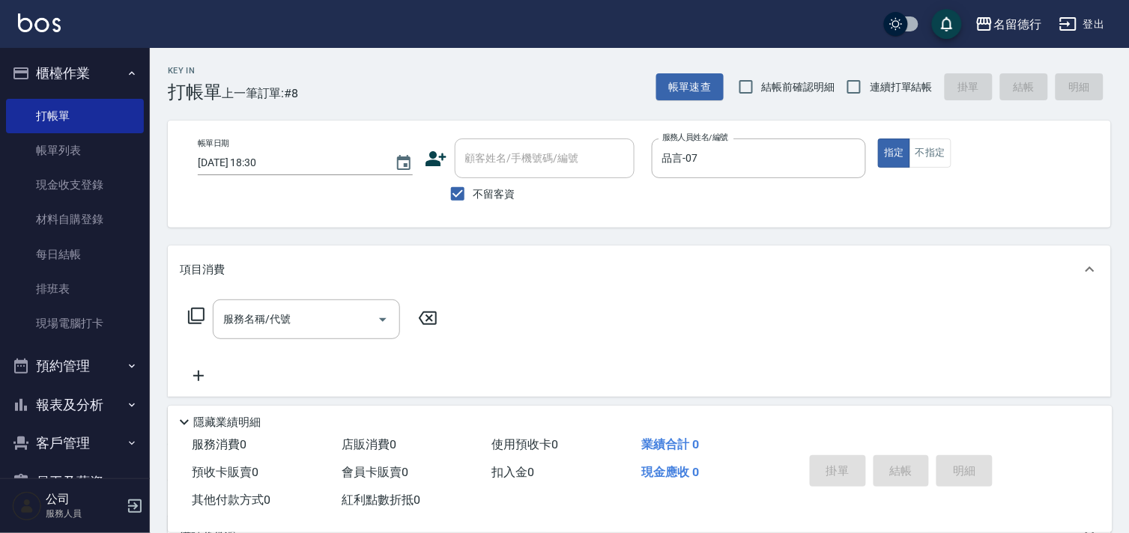
click at [193, 318] on icon at bounding box center [196, 316] width 18 height 18
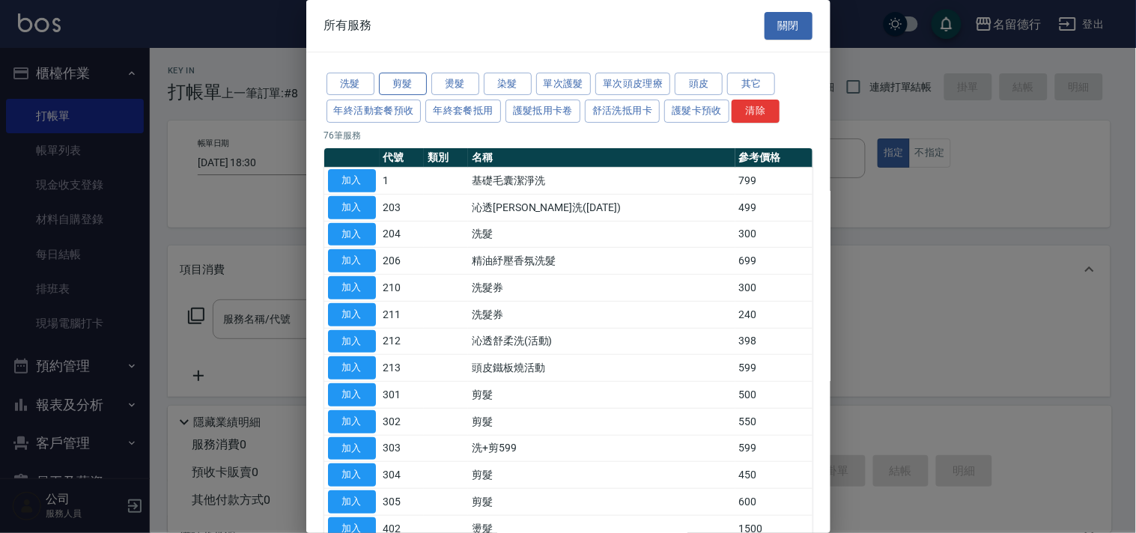
click at [406, 76] on button "剪髮" at bounding box center [403, 84] width 48 height 23
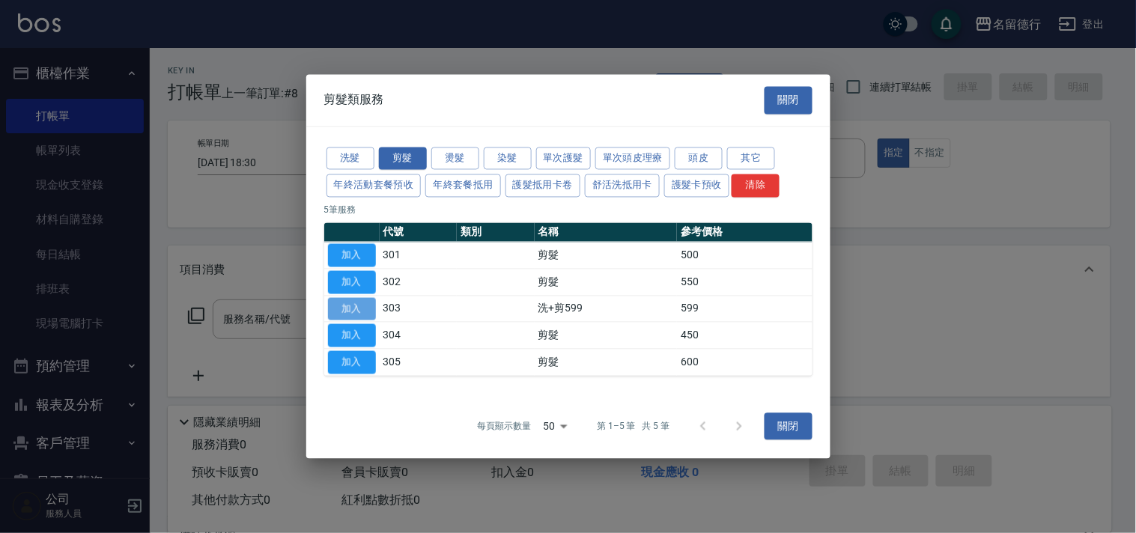
click at [365, 307] on button "加入" at bounding box center [352, 308] width 48 height 23
type input "洗+剪599(303)"
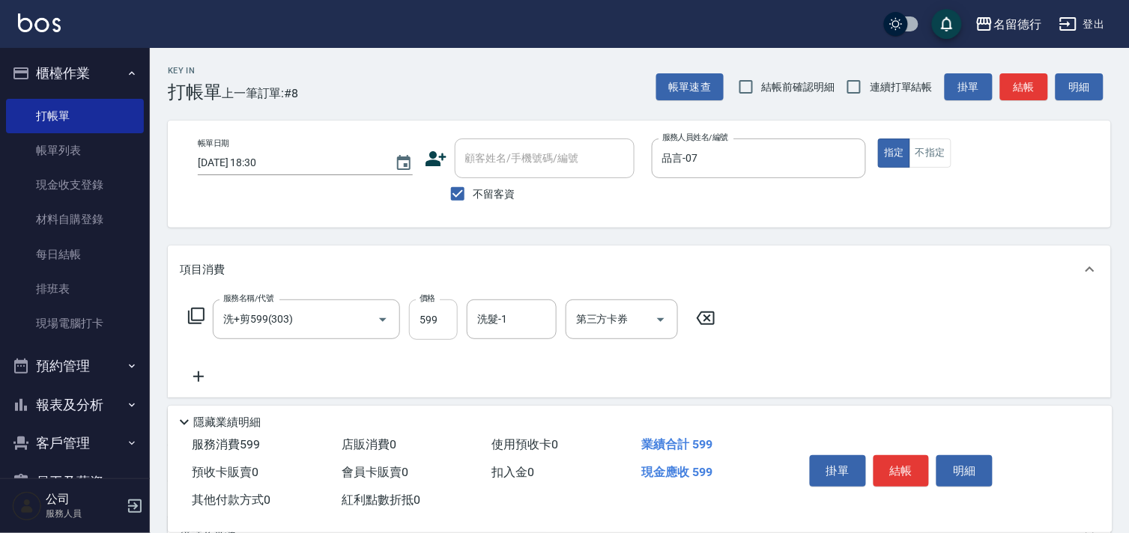
click at [429, 324] on input "599" at bounding box center [433, 320] width 49 height 40
type input "800"
click at [533, 315] on input "洗髮-1" at bounding box center [511, 319] width 76 height 26
drag, startPoint x: 526, startPoint y: 345, endPoint x: 580, endPoint y: 349, distance: 54.1
click at [525, 347] on div "品言 -07" at bounding box center [512, 357] width 90 height 25
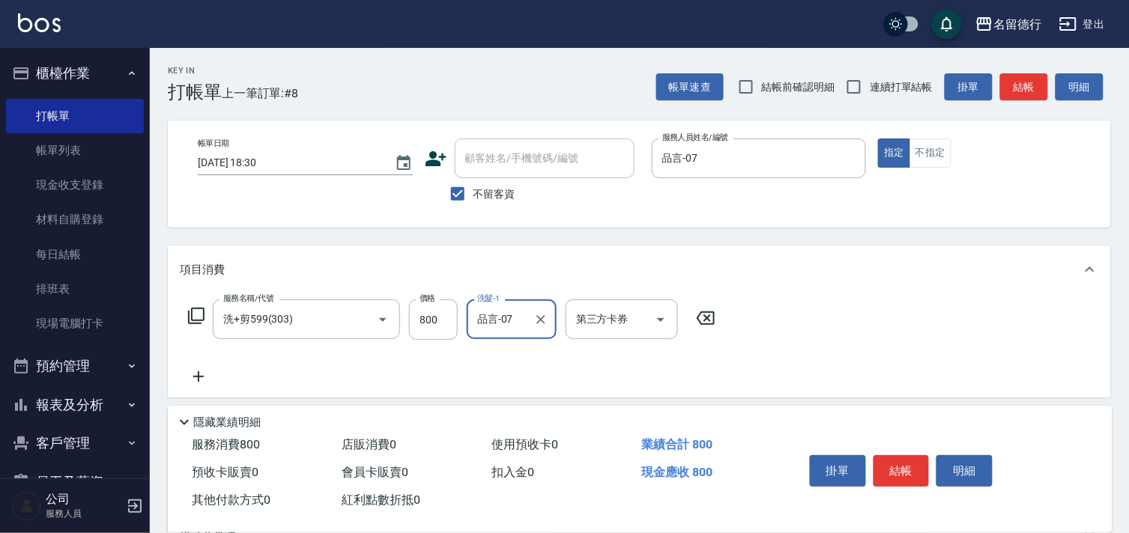
type input "品言-07"
click at [895, 356] on div "服務名稱/代號 洗+剪599(303) 服務名稱/代號 價格 800 價格 洗髮-1 品言-07 洗髮-1 第三方卡券 第三方卡券" at bounding box center [639, 346] width 943 height 104
click at [916, 466] on button "結帳" at bounding box center [902, 470] width 56 height 31
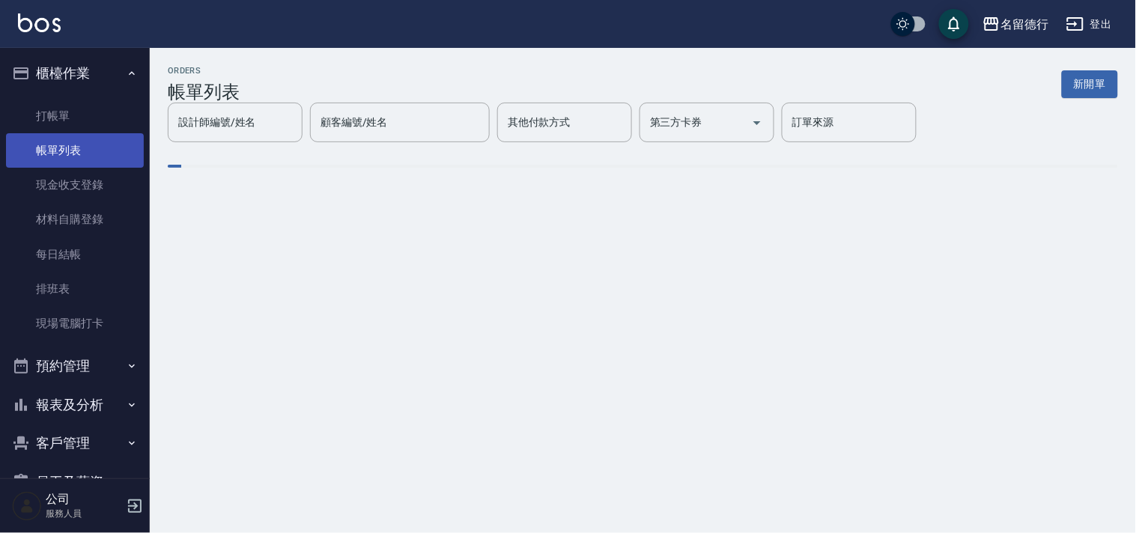
click at [75, 145] on link "帳單列表" at bounding box center [75, 150] width 138 height 34
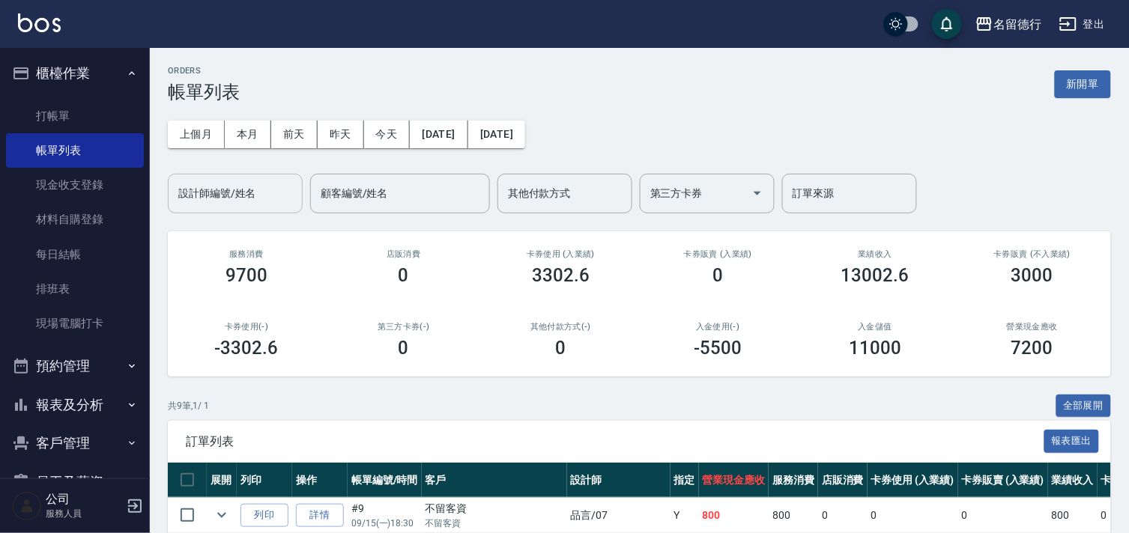
click at [215, 193] on input "設計師編號/姓名" at bounding box center [235, 194] width 121 height 26
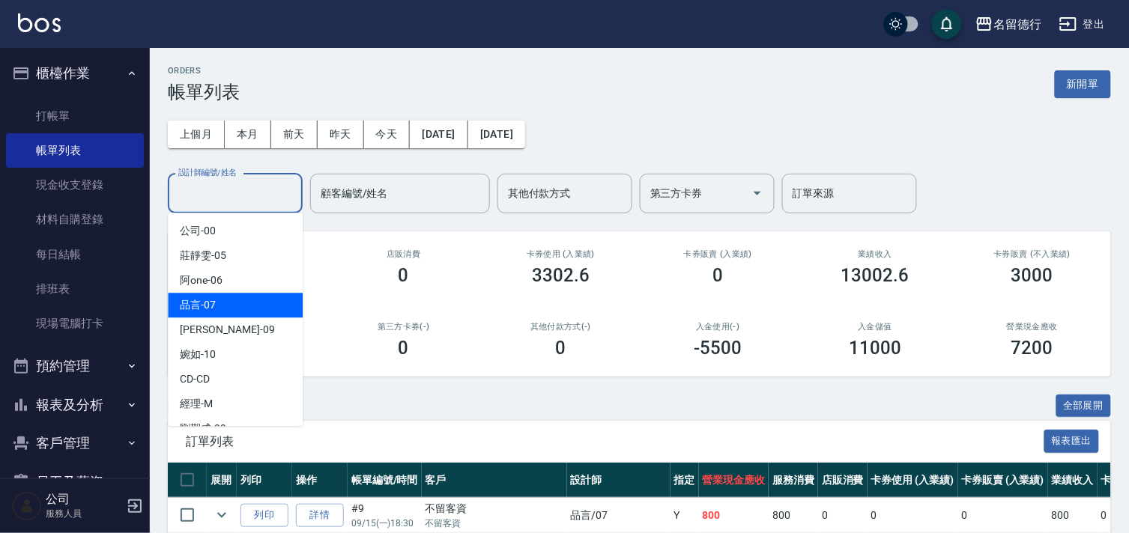
click at [216, 309] on div "品言 -07" at bounding box center [235, 305] width 135 height 25
type input "品言-07"
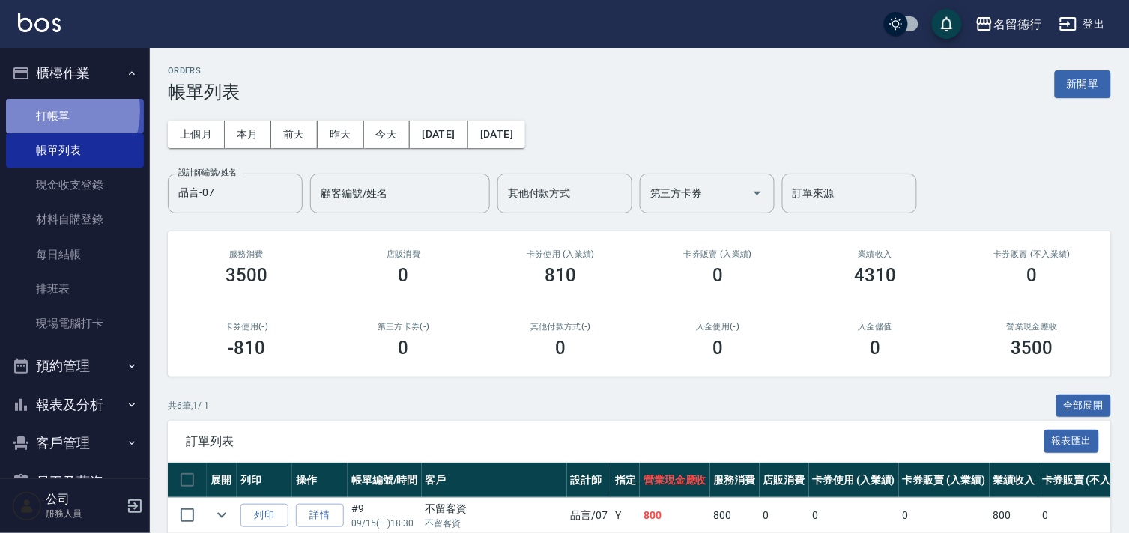
click at [48, 110] on link "打帳單" at bounding box center [75, 116] width 138 height 34
